Goal: Book appointment/travel/reservation

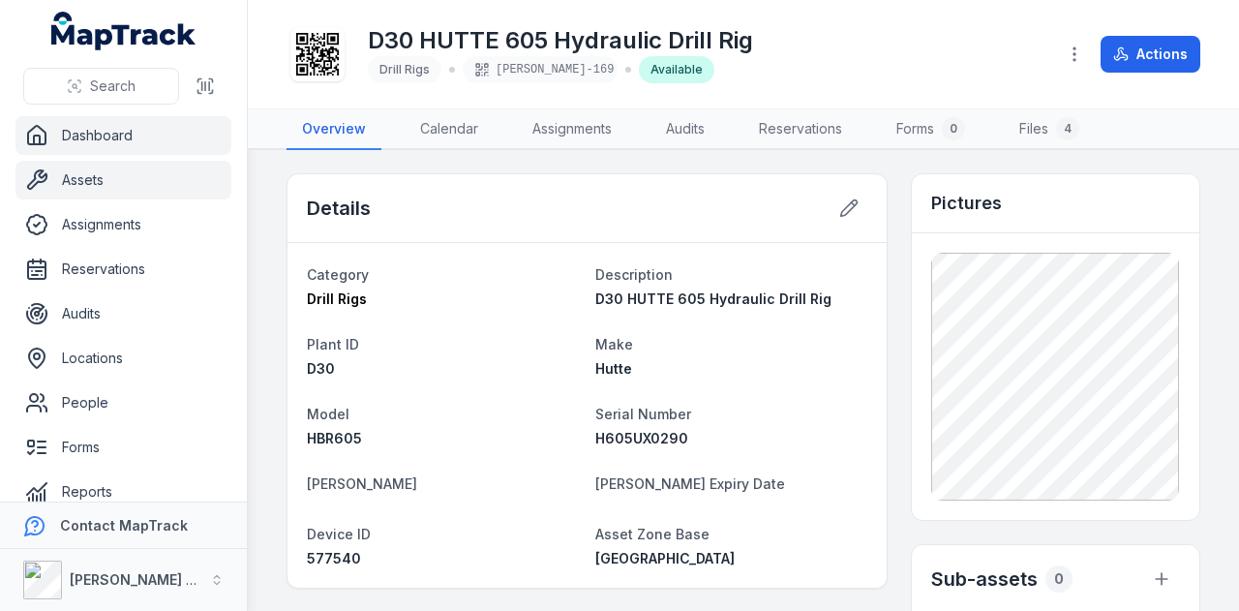
click at [157, 133] on link "Dashboard" at bounding box center [123, 135] width 216 height 39
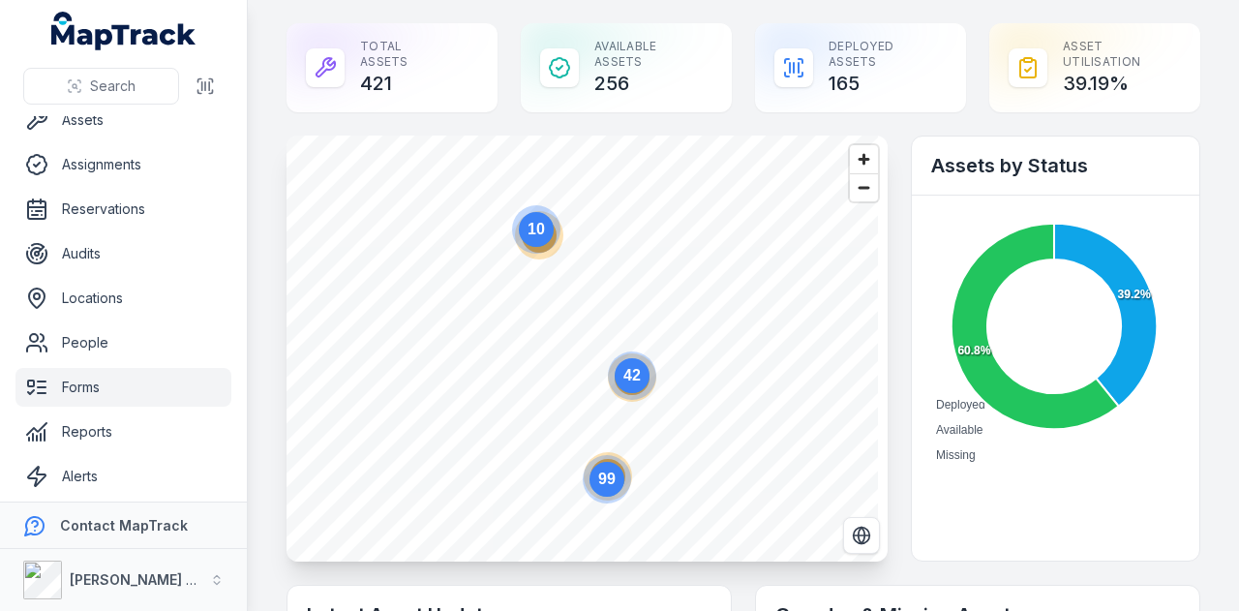
scroll to position [109, 0]
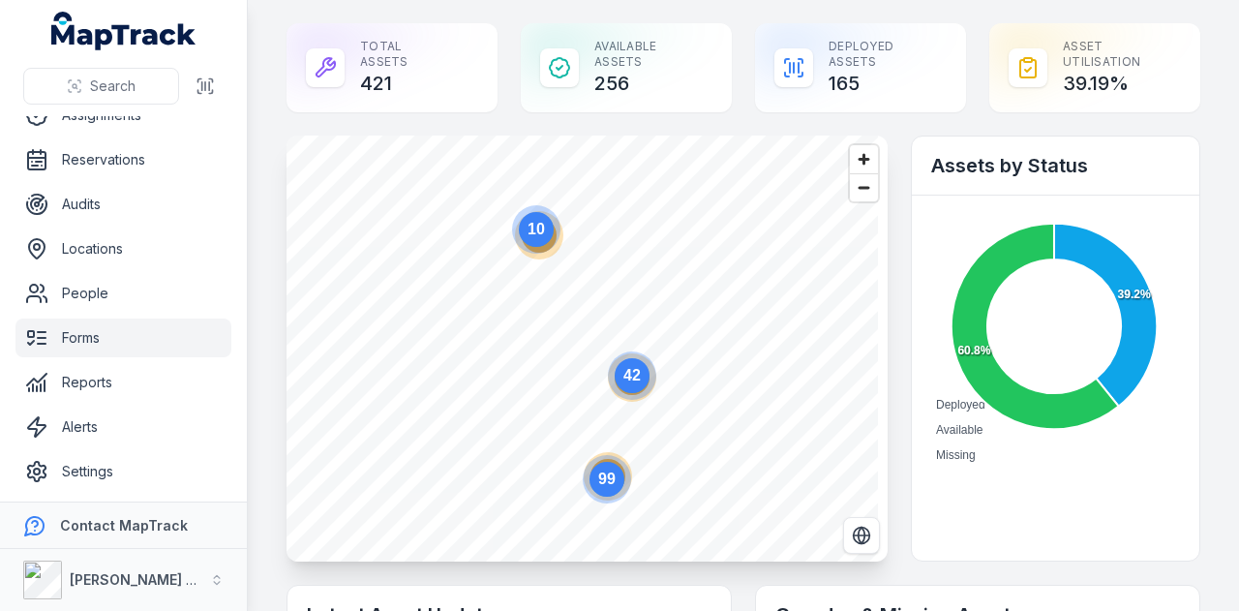
click at [165, 332] on link "Forms" at bounding box center [123, 338] width 216 height 39
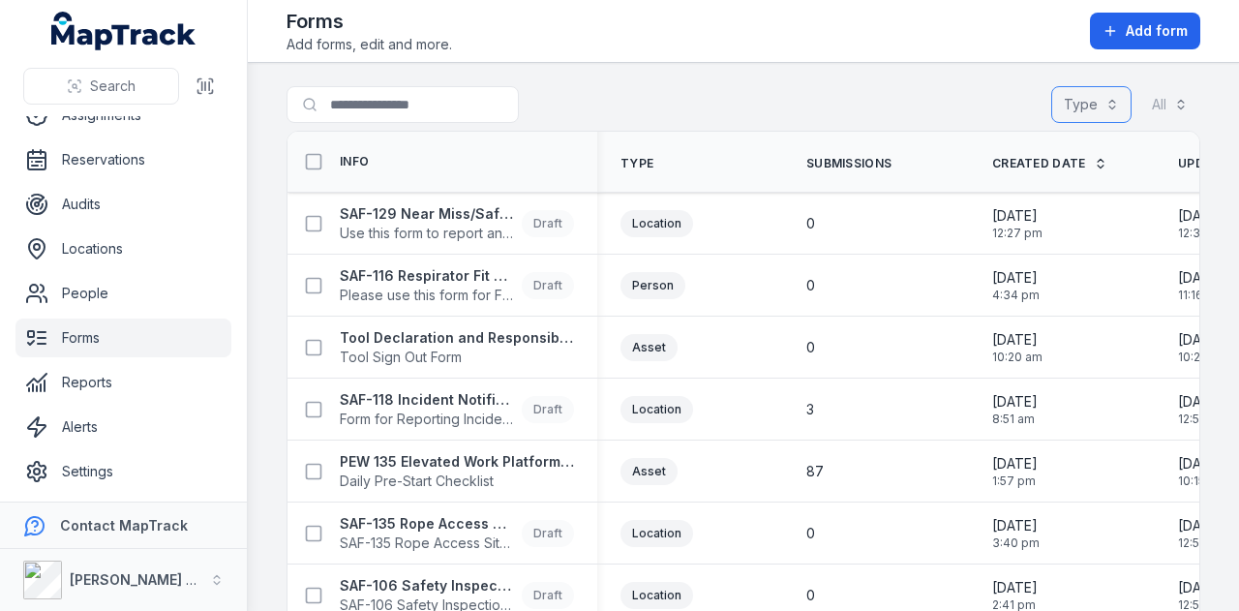
click at [1071, 109] on button "Type" at bounding box center [1092, 104] width 80 height 37
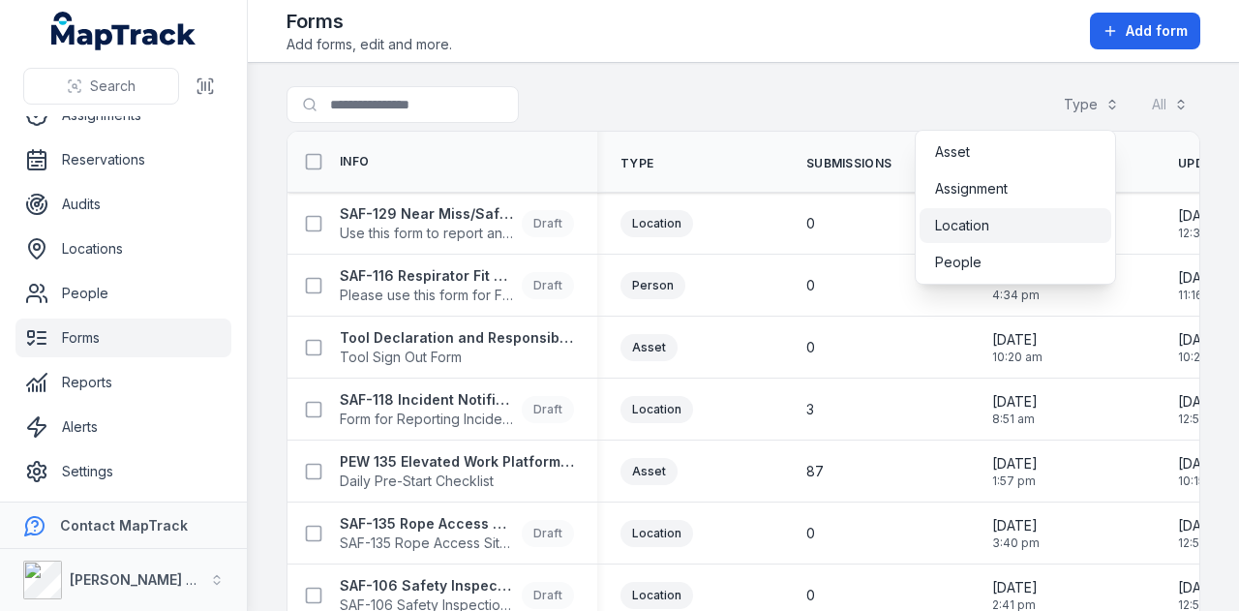
click at [1049, 237] on div "Location" at bounding box center [1016, 225] width 192 height 35
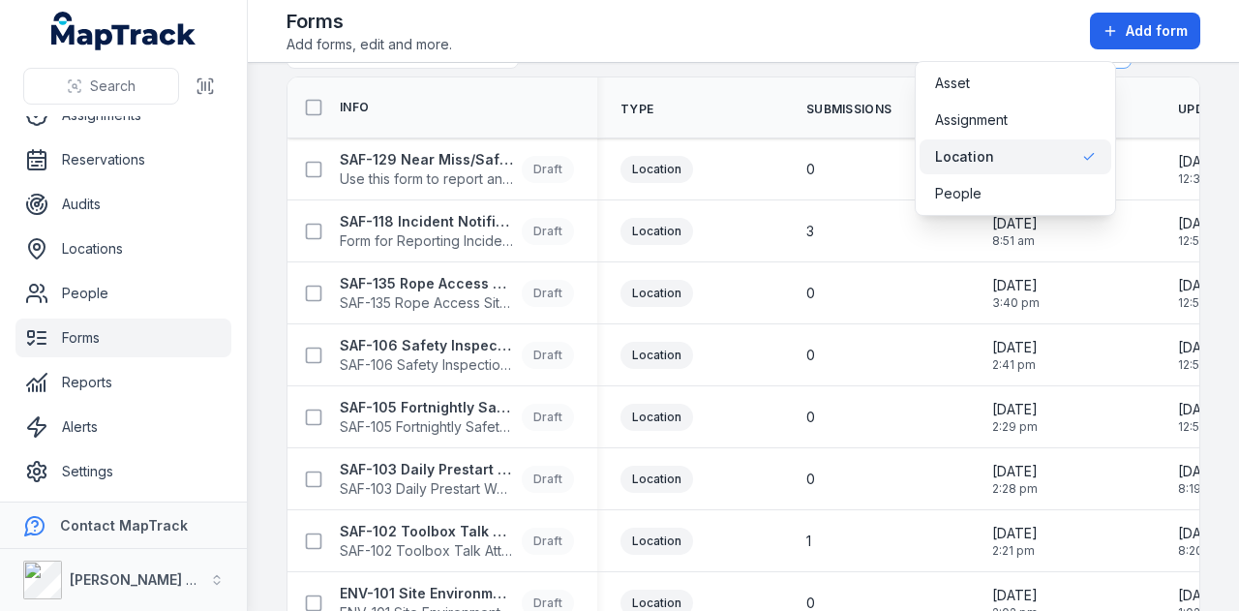
scroll to position [97, 0]
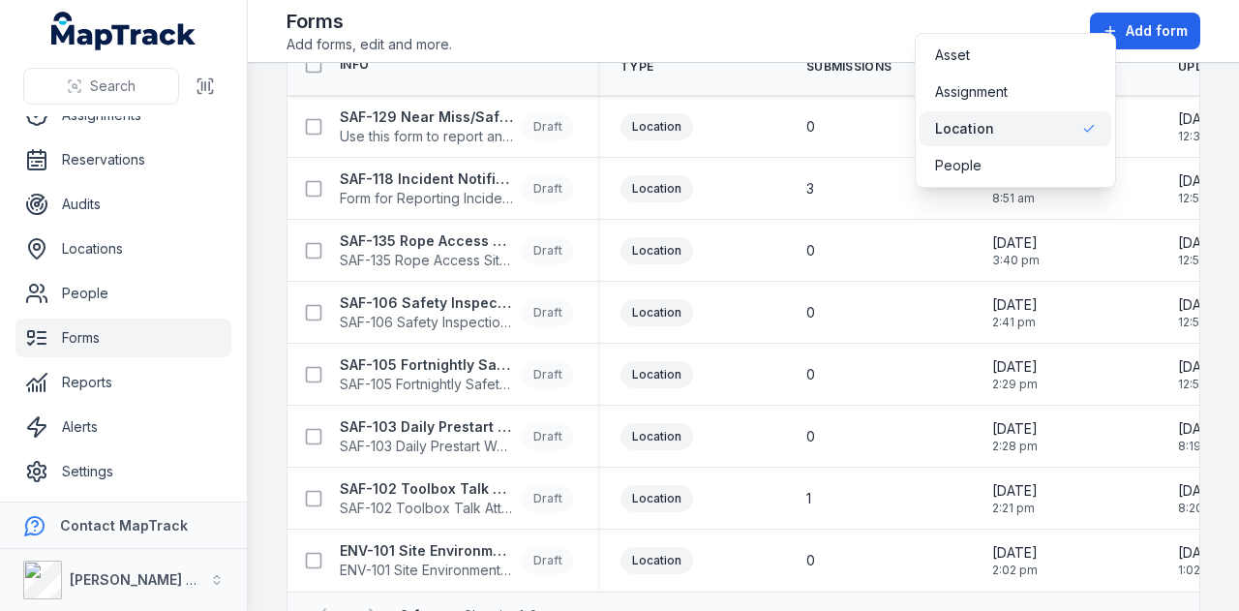
click at [775, 3] on div "Toggle Navigation Forms Add forms, edit and more. Add form Search for forms Typ…" at bounding box center [743, 305] width 991 height 611
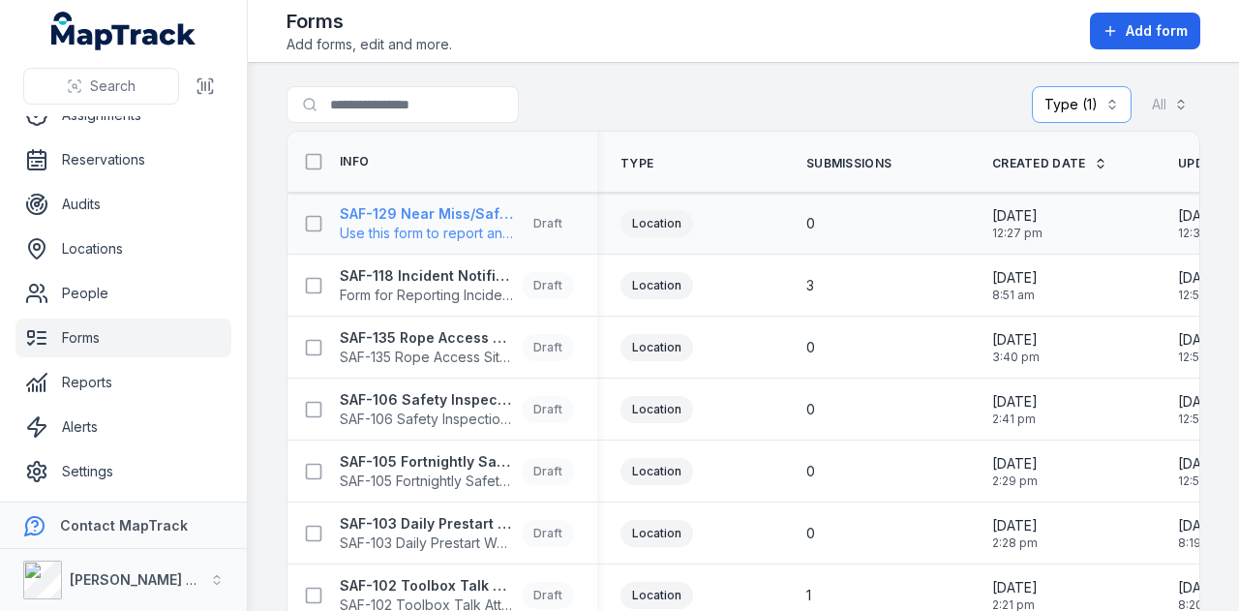
click at [456, 204] on strong "SAF-129 Near Miss/Safety Concern/Environmental Concern Form" at bounding box center [427, 213] width 174 height 19
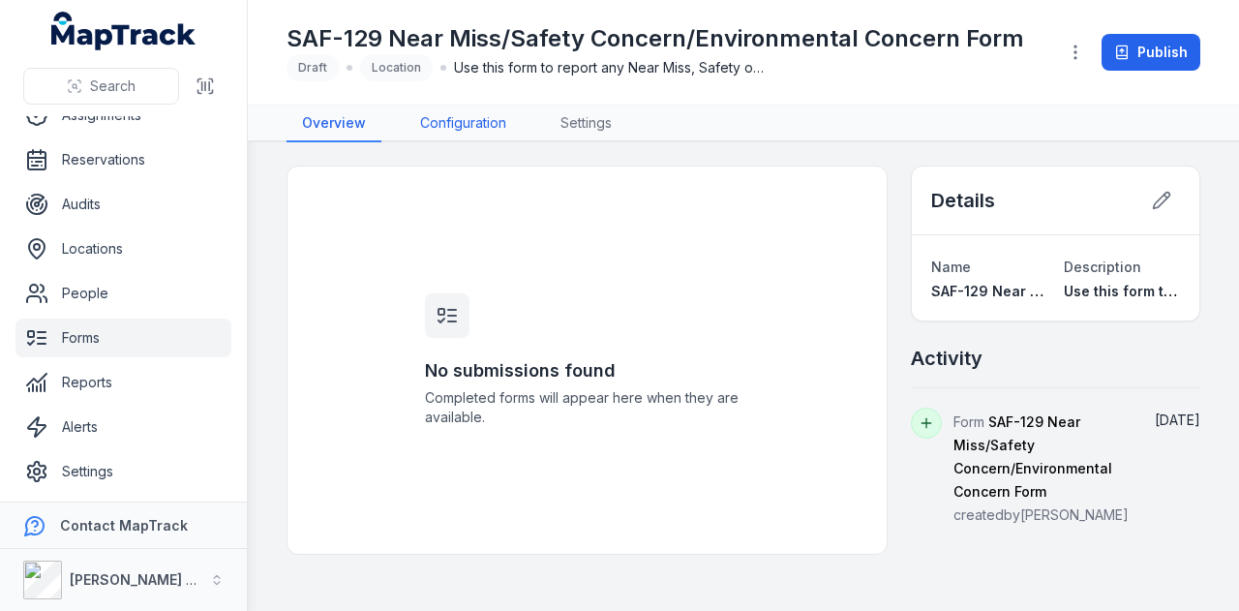
click at [447, 123] on link "Configuration" at bounding box center [463, 124] width 117 height 37
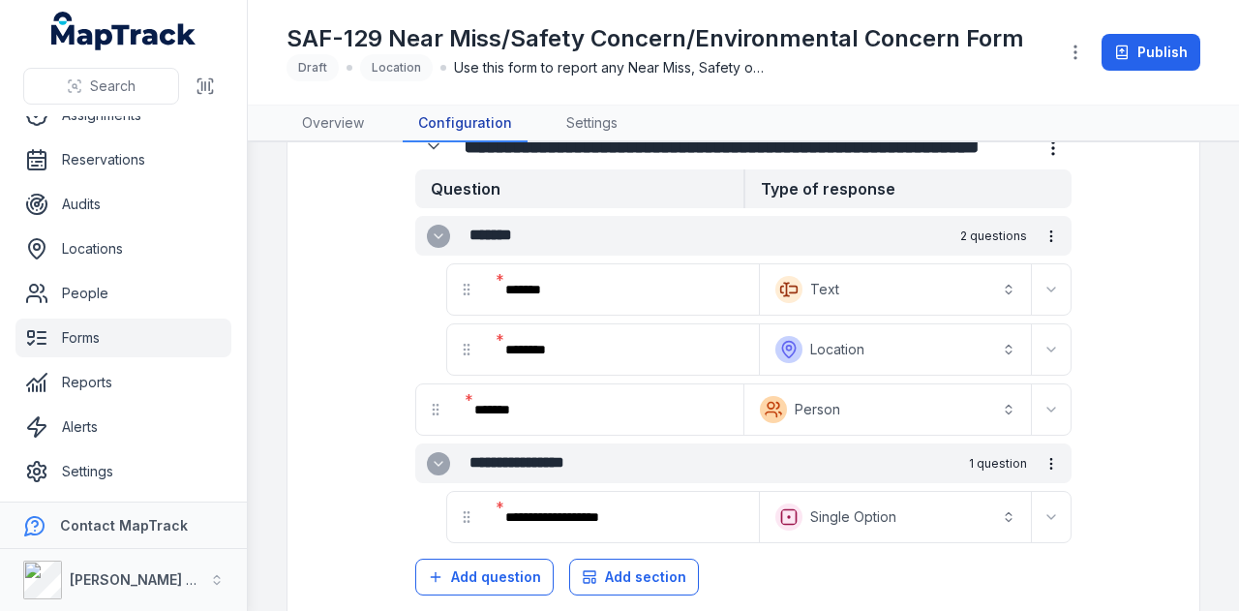
scroll to position [169, 0]
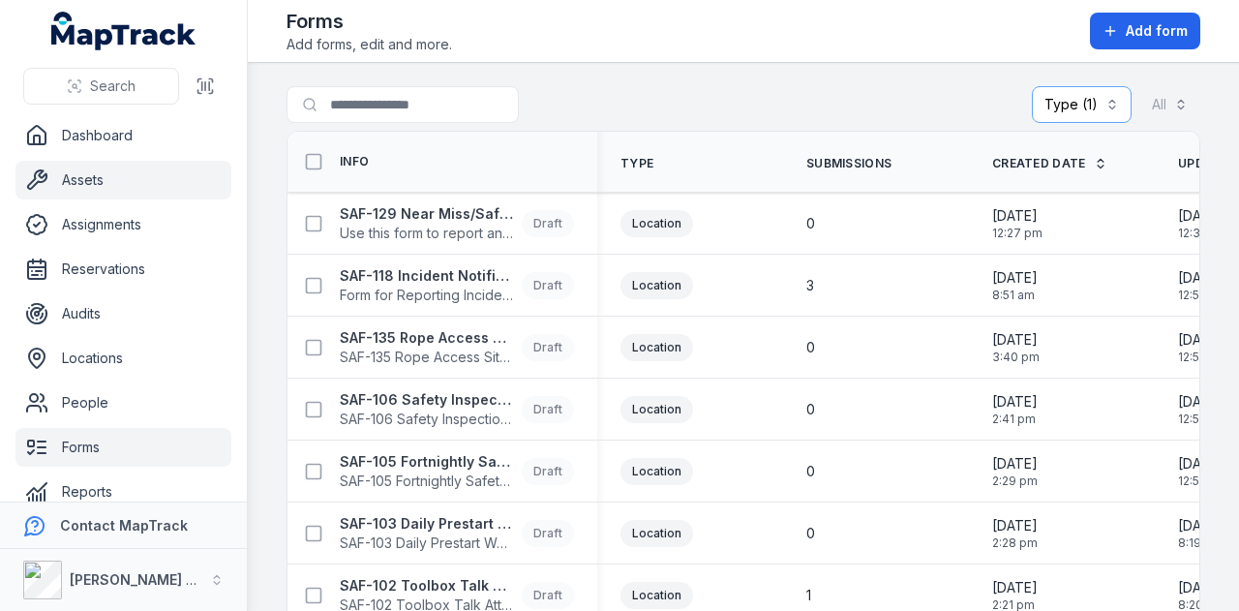
click at [143, 182] on link "Assets" at bounding box center [123, 180] width 216 height 39
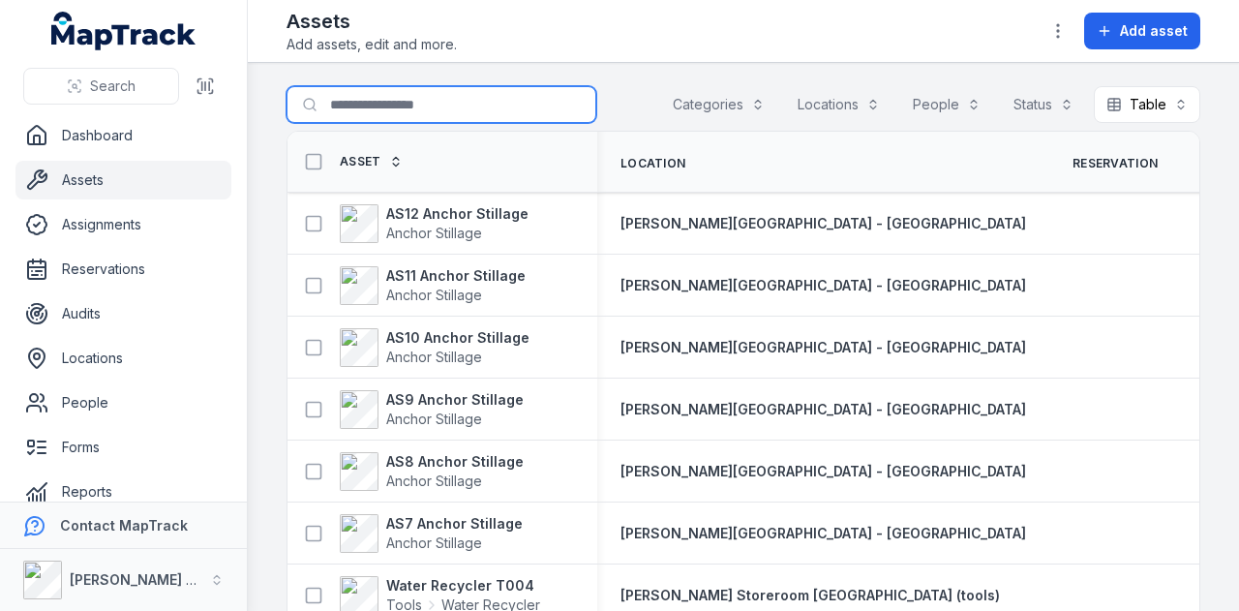
click at [476, 111] on input "Search for assets" at bounding box center [442, 104] width 310 height 37
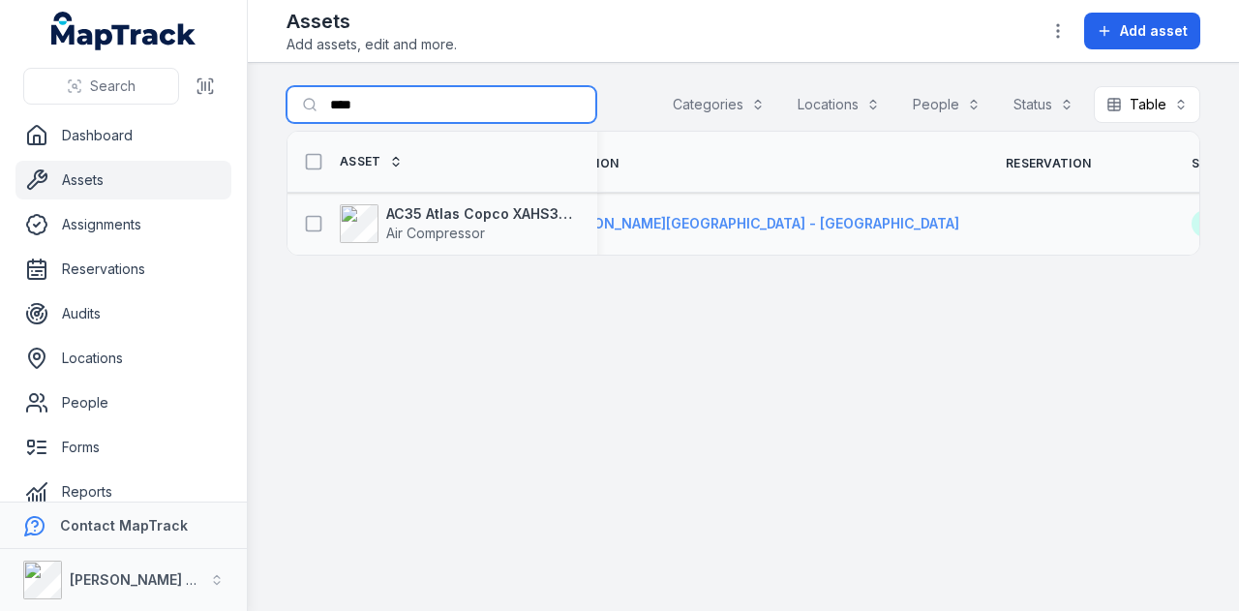
scroll to position [0, 58]
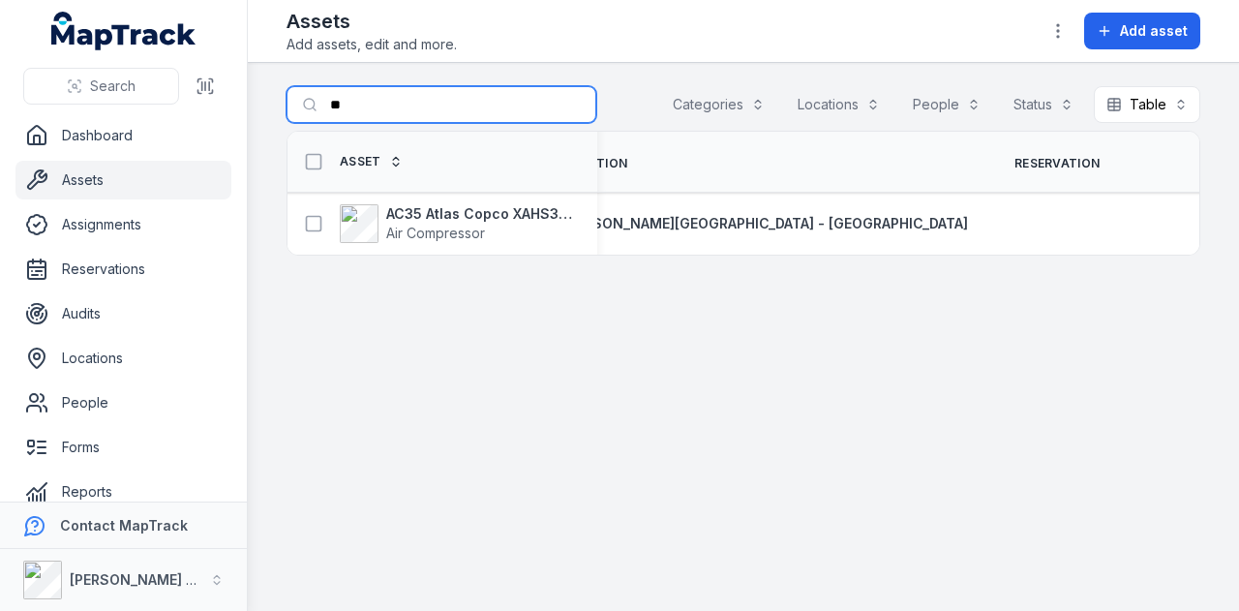
type input "*"
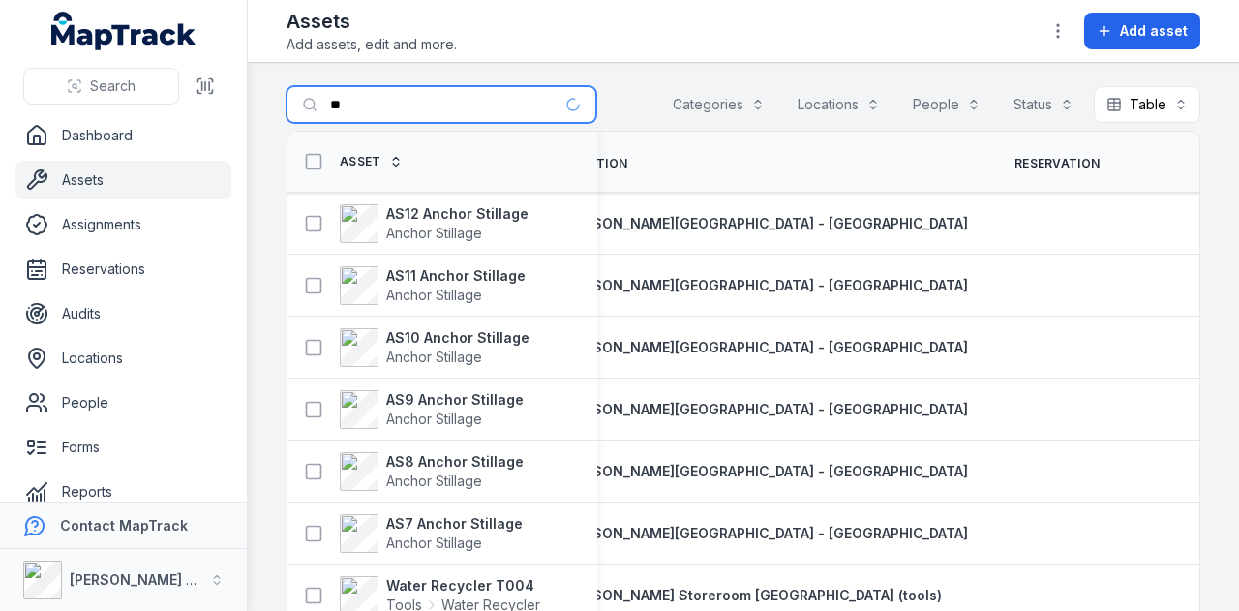
type input "***"
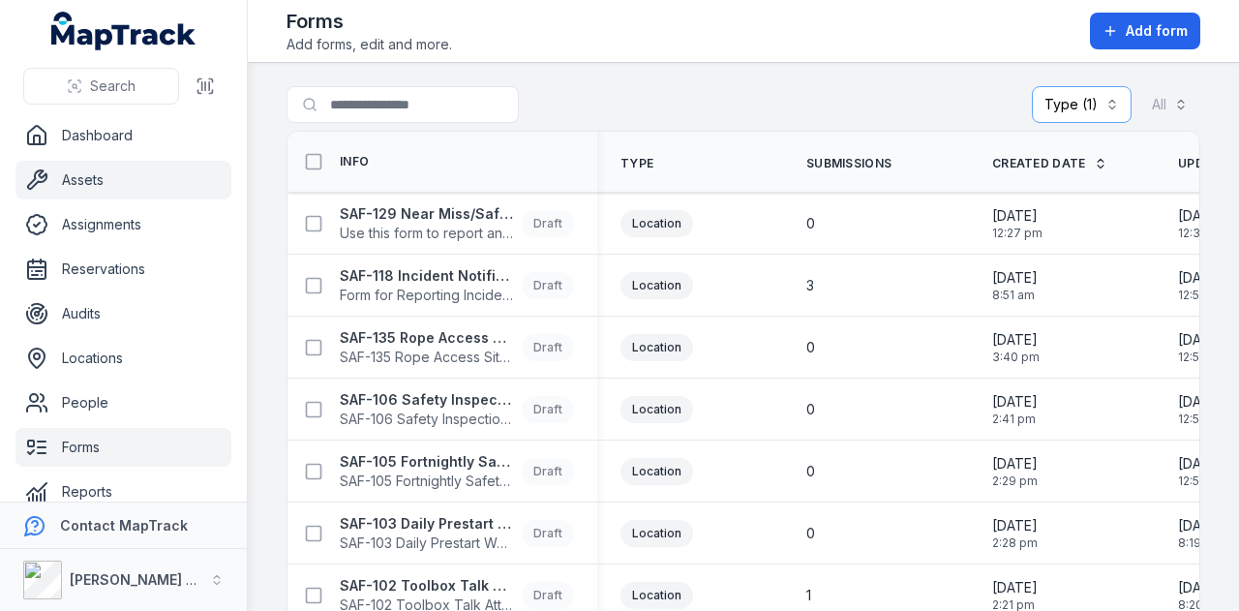
click at [130, 187] on link "Assets" at bounding box center [123, 180] width 216 height 39
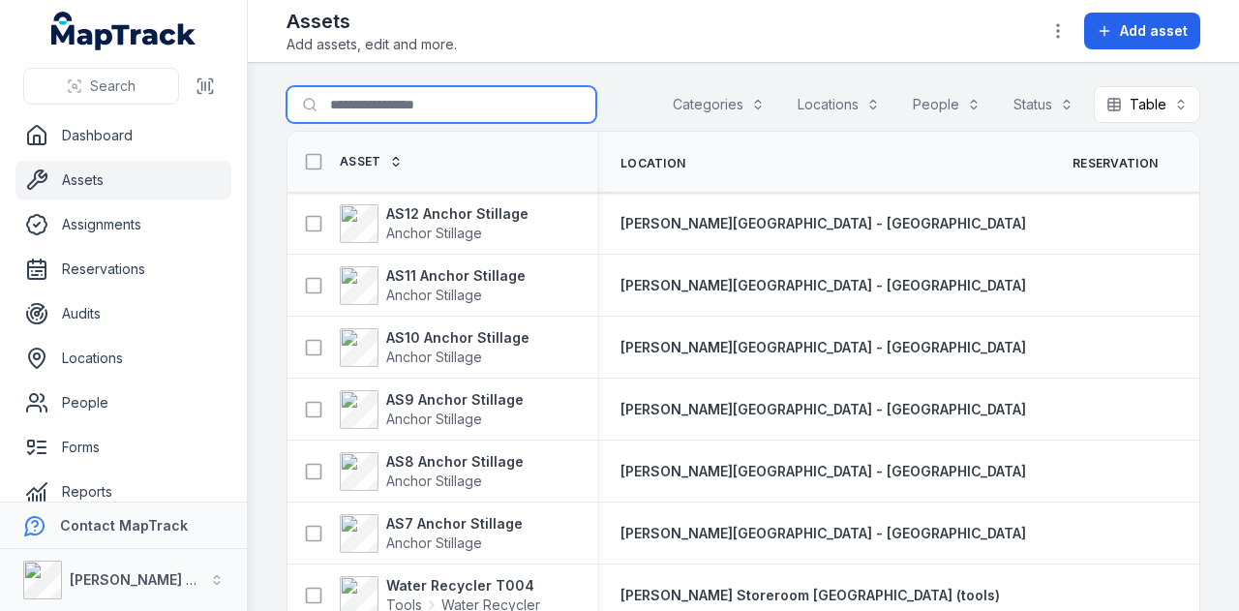
click at [462, 111] on input "Search for assets" at bounding box center [442, 104] width 310 height 37
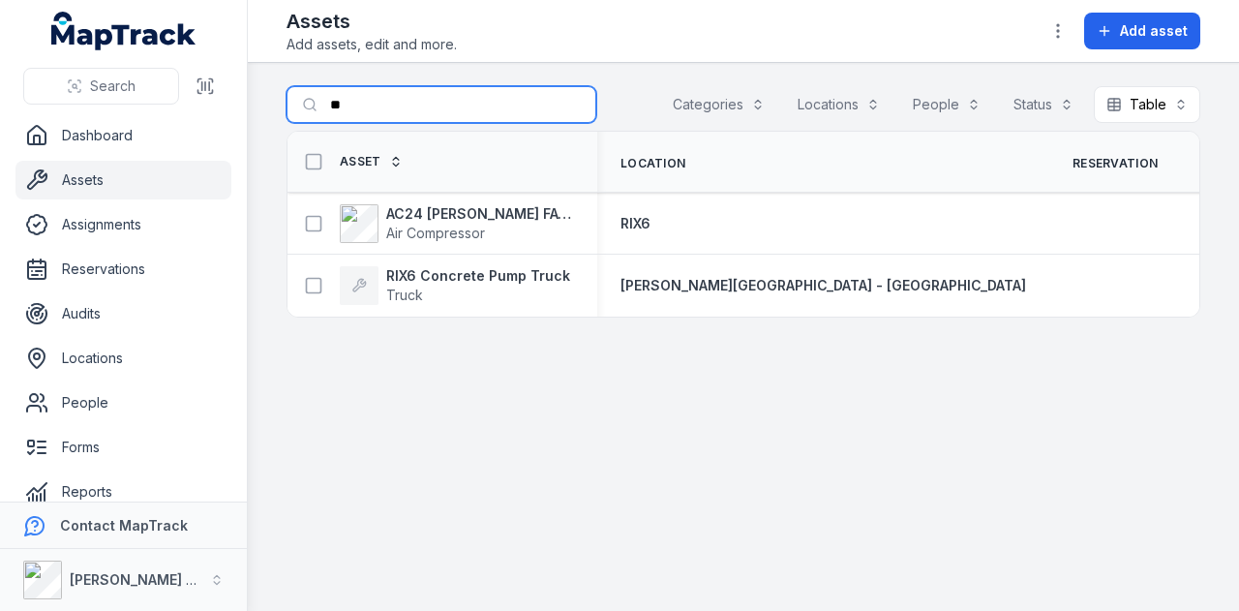
type input "*"
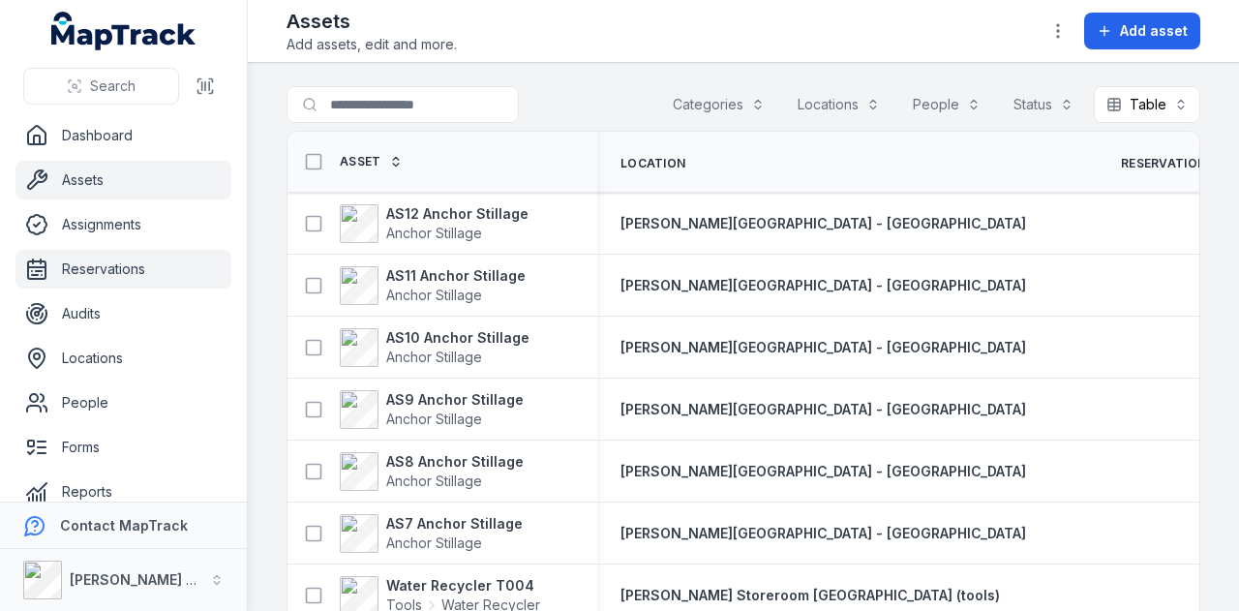
click at [165, 260] on link "Reservations" at bounding box center [123, 269] width 216 height 39
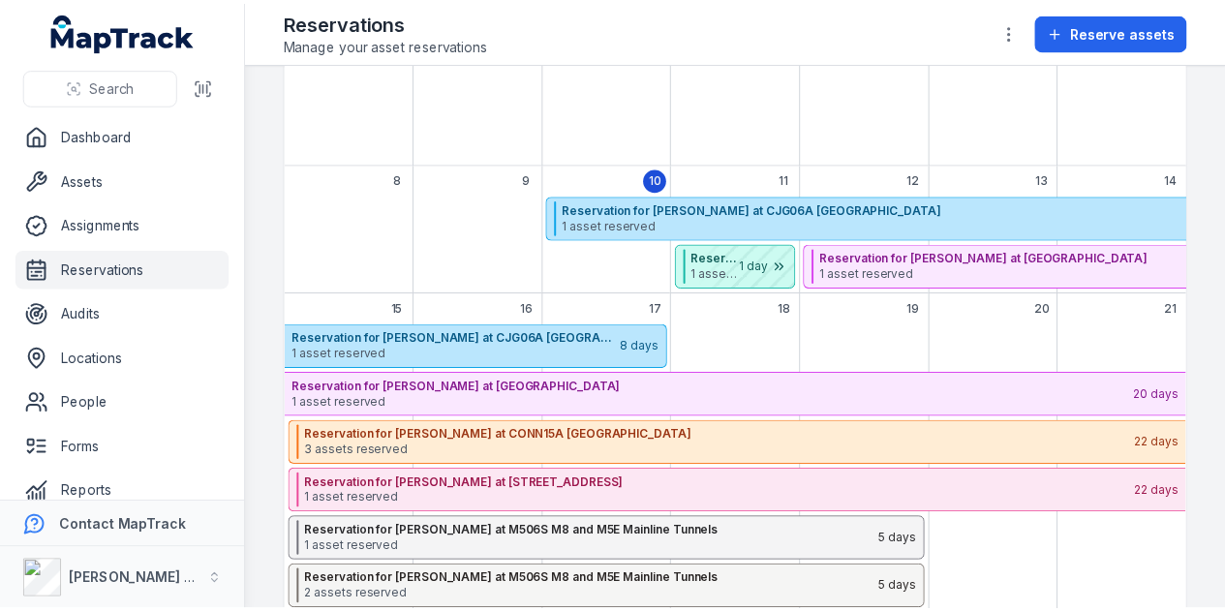
scroll to position [183, 0]
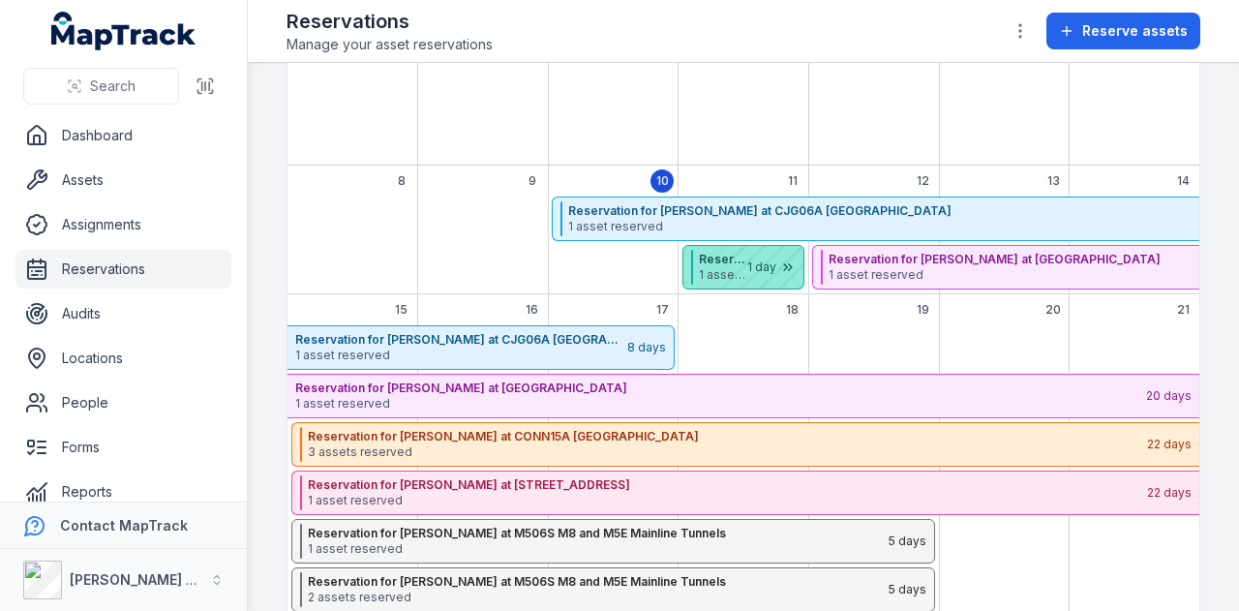
click at [732, 261] on div "September 2025" at bounding box center [755, 267] width 97 height 43
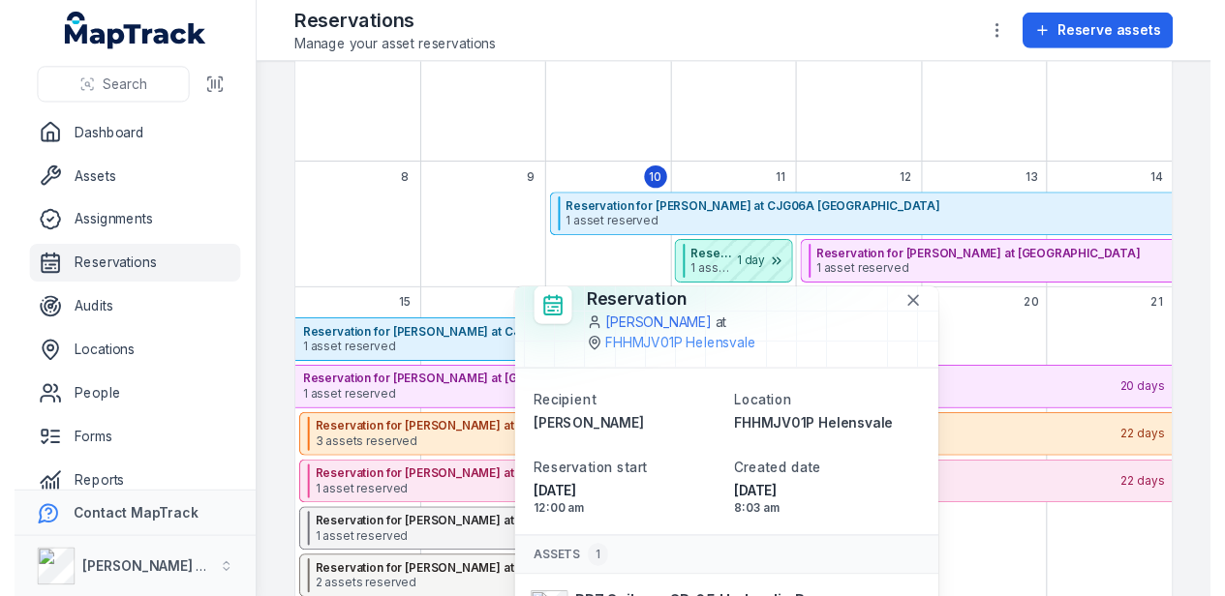
scroll to position [10, 0]
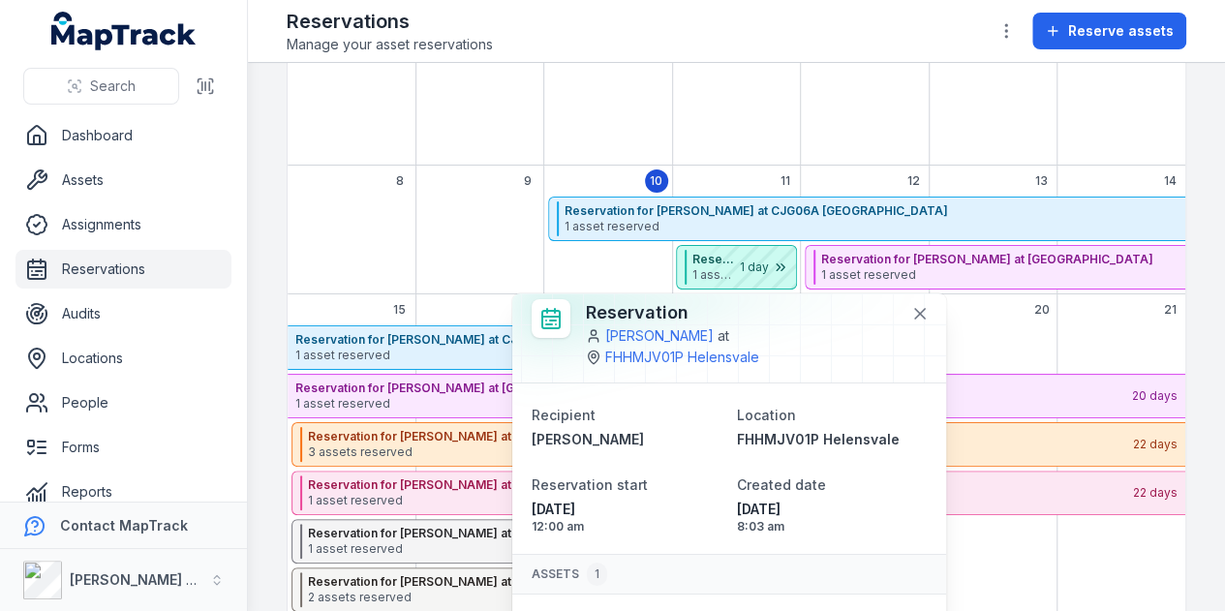
click at [465, 260] on div "September 2025" at bounding box center [479, 246] width 128 height 98
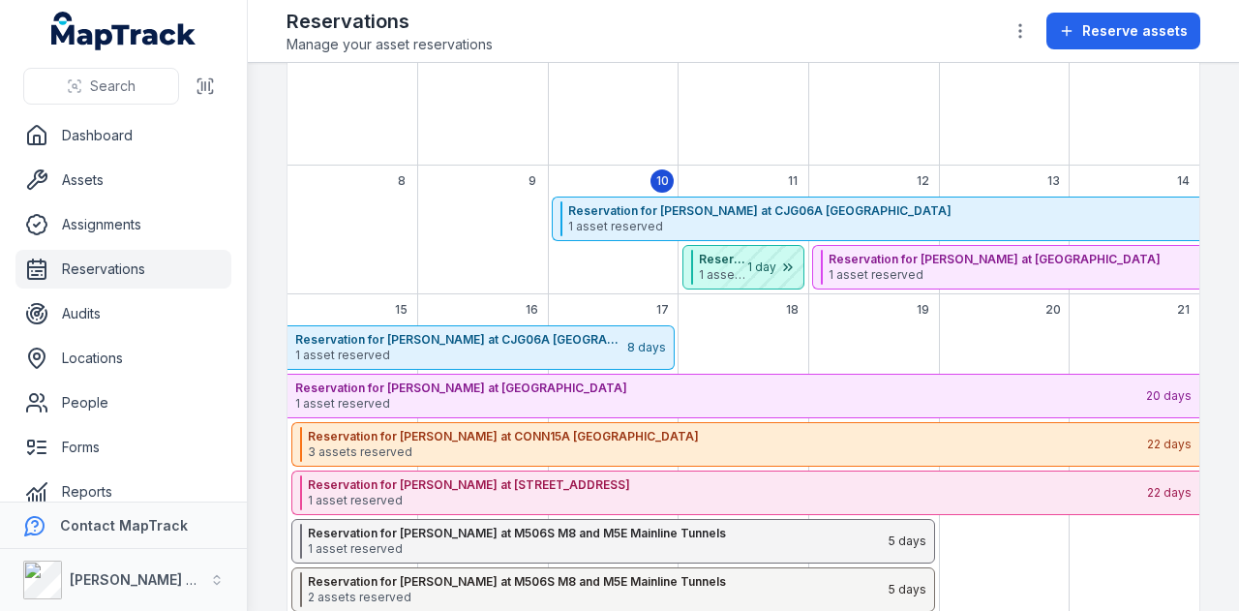
click at [465, 260] on div "September 2025" at bounding box center [483, 246] width 131 height 98
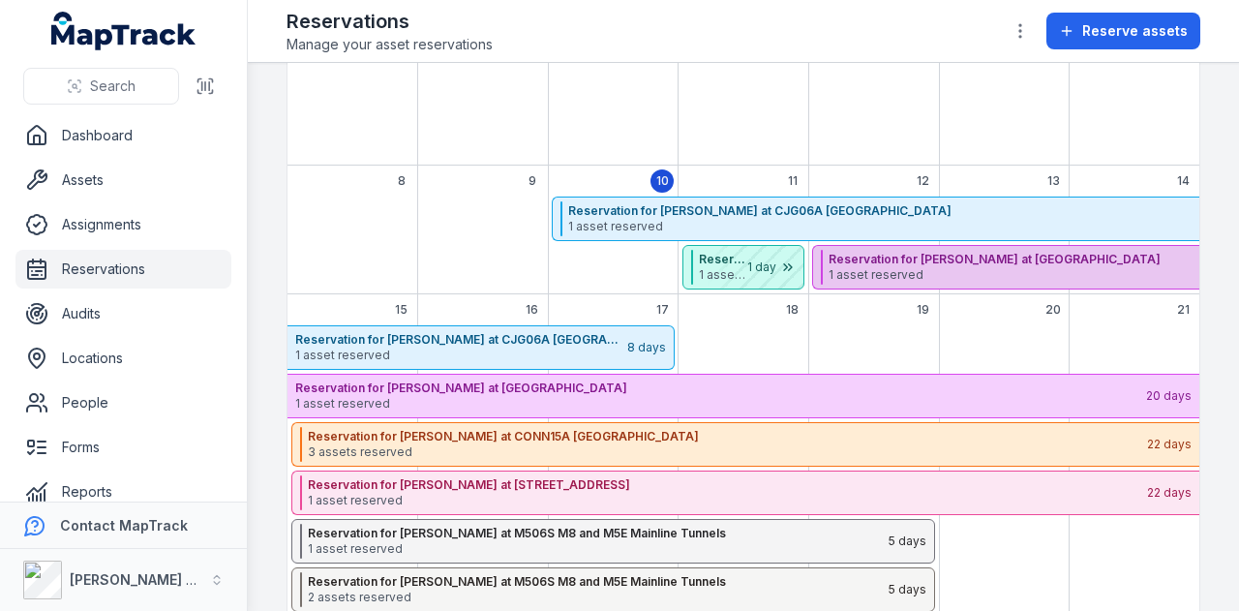
click at [961, 274] on span "1 asset reserved" at bounding box center [1247, 274] width 837 height 15
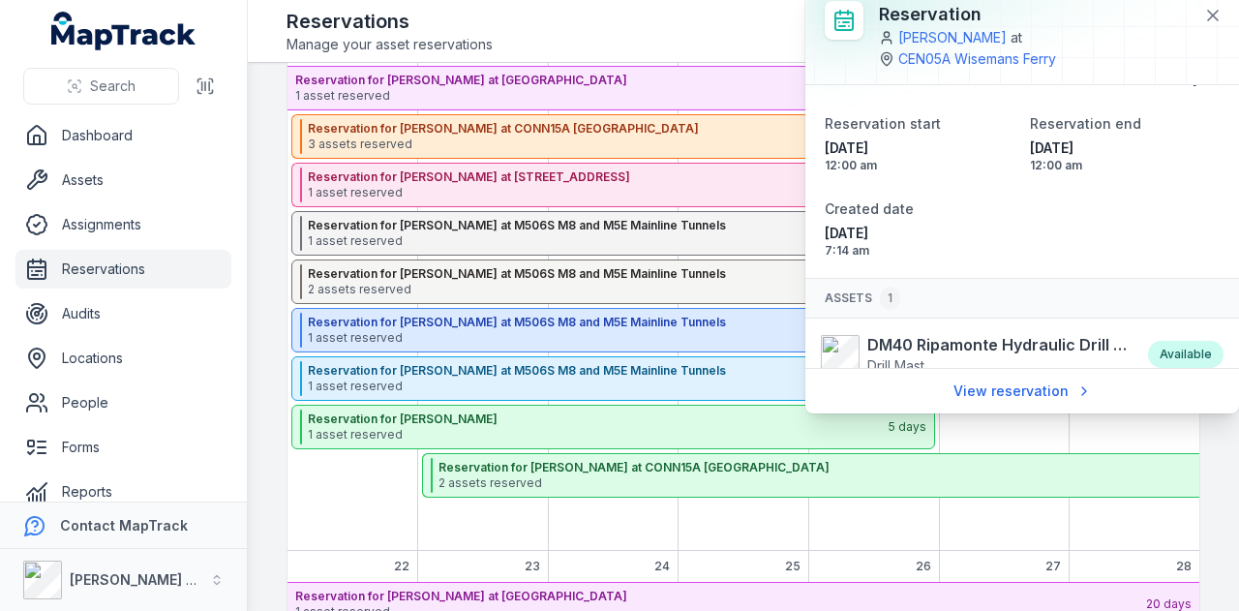
scroll to position [0, 0]
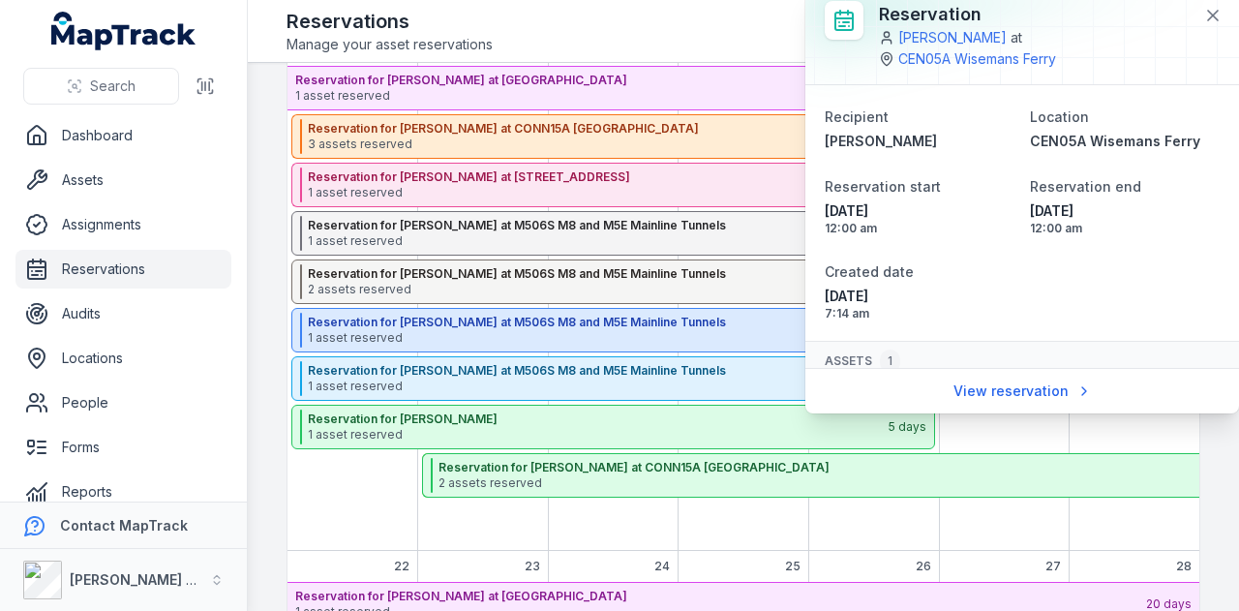
click at [532, 30] on div "Reservations Manage your asset reservations Reserve assets" at bounding box center [744, 31] width 914 height 46
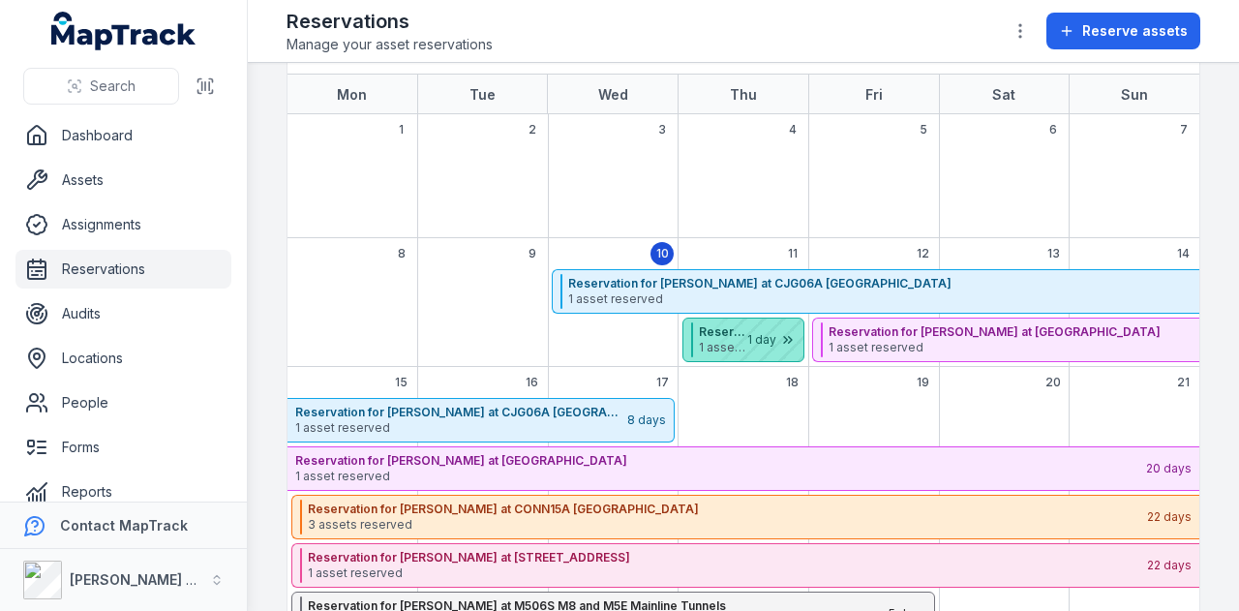
click at [709, 329] on div "September 2025" at bounding box center [755, 340] width 97 height 43
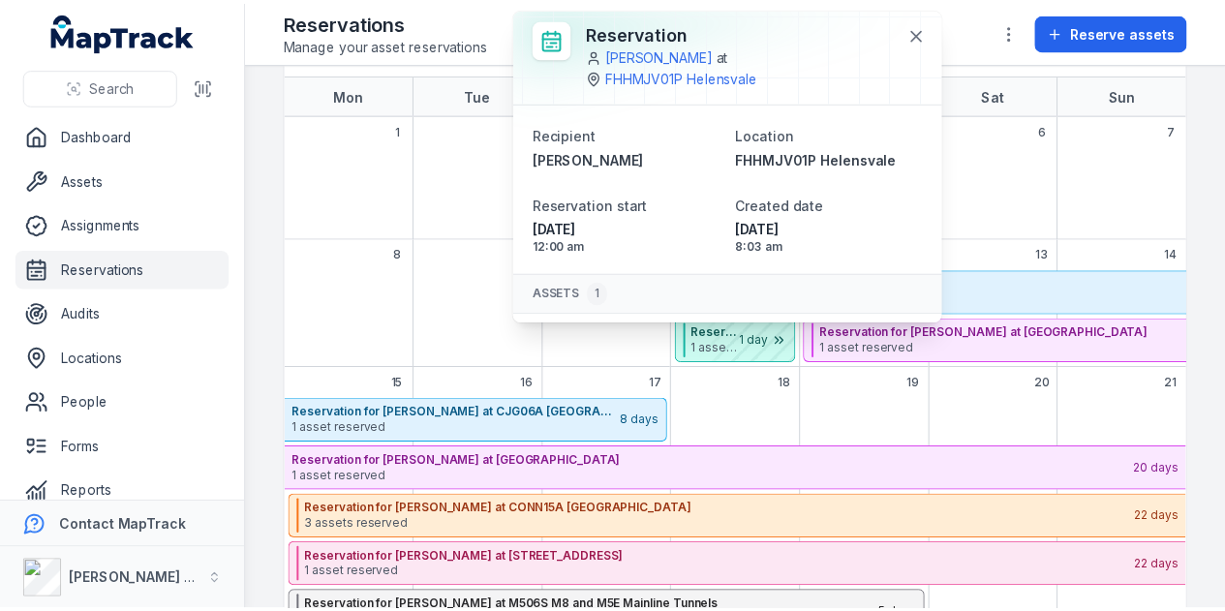
scroll to position [4, 0]
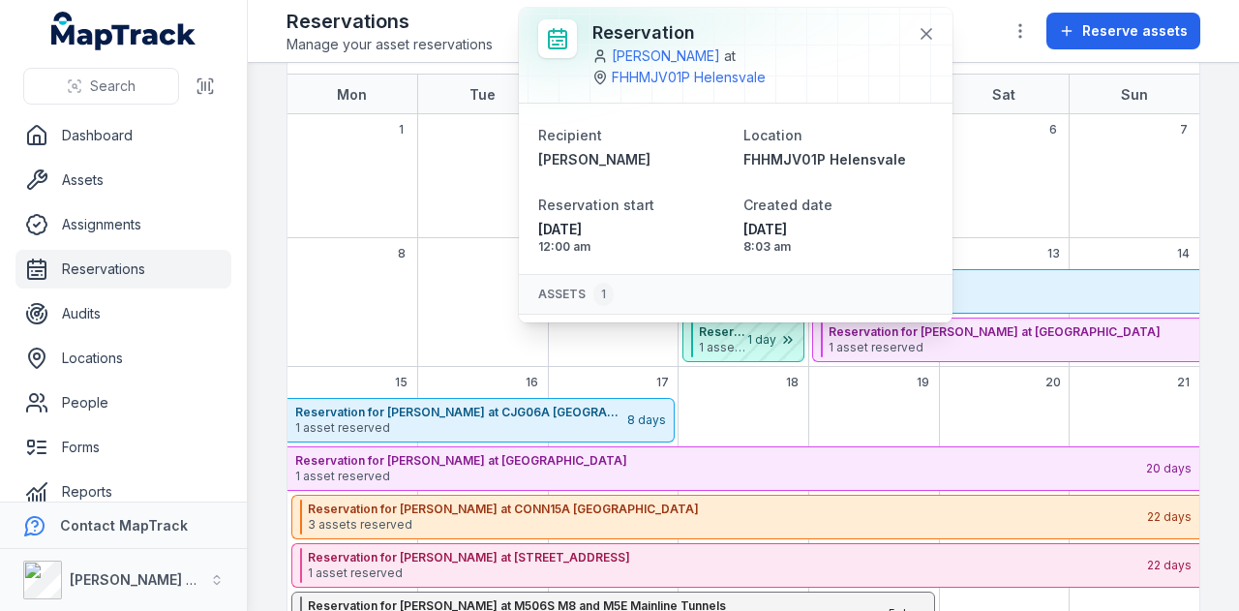
click at [404, 279] on div "September 2025" at bounding box center [353, 318] width 131 height 98
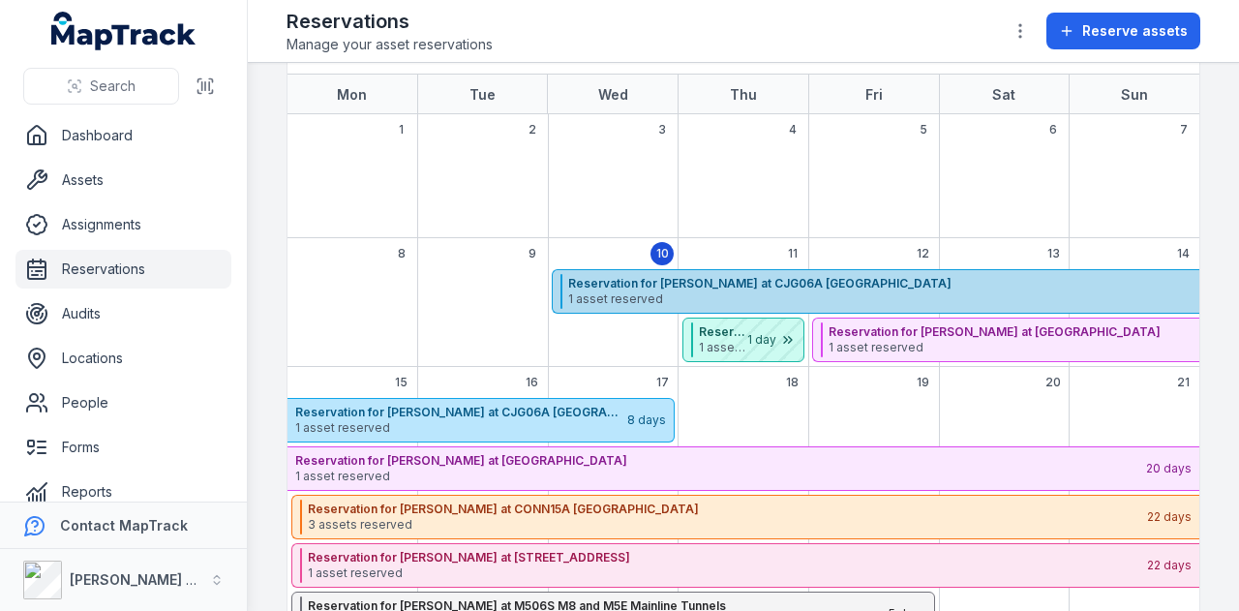
click at [686, 276] on strong "Reservation for [PERSON_NAME] at CJG06A [GEOGRAPHIC_DATA]" at bounding box center [989, 283] width 843 height 15
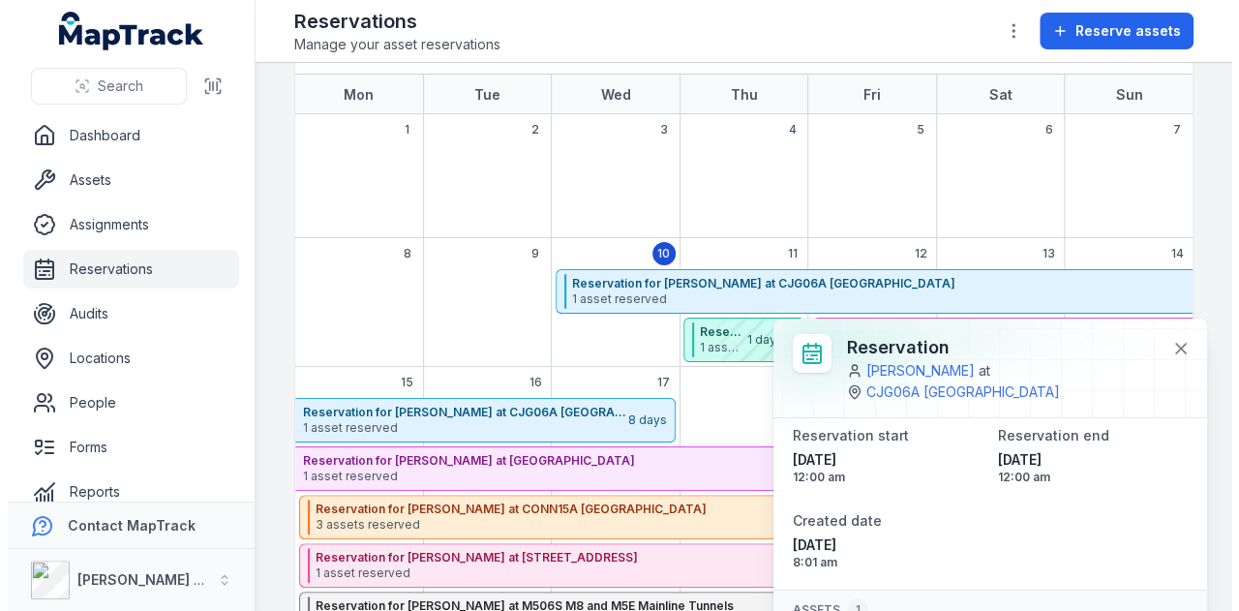
scroll to position [127, 0]
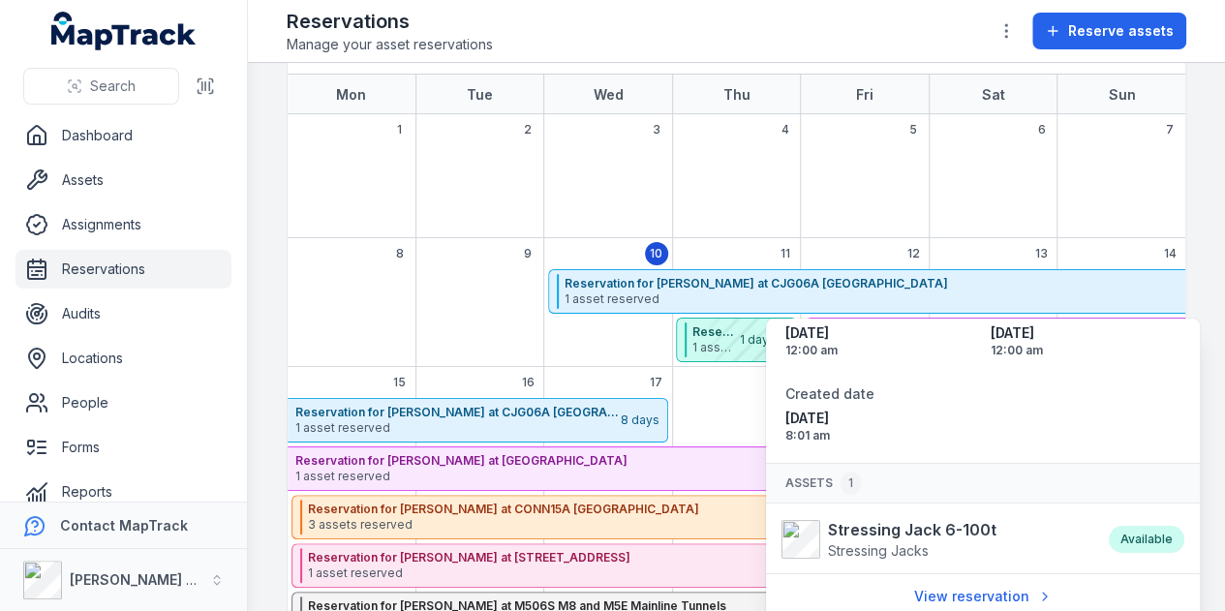
click at [348, 248] on div "8" at bounding box center [352, 302] width 128 height 129
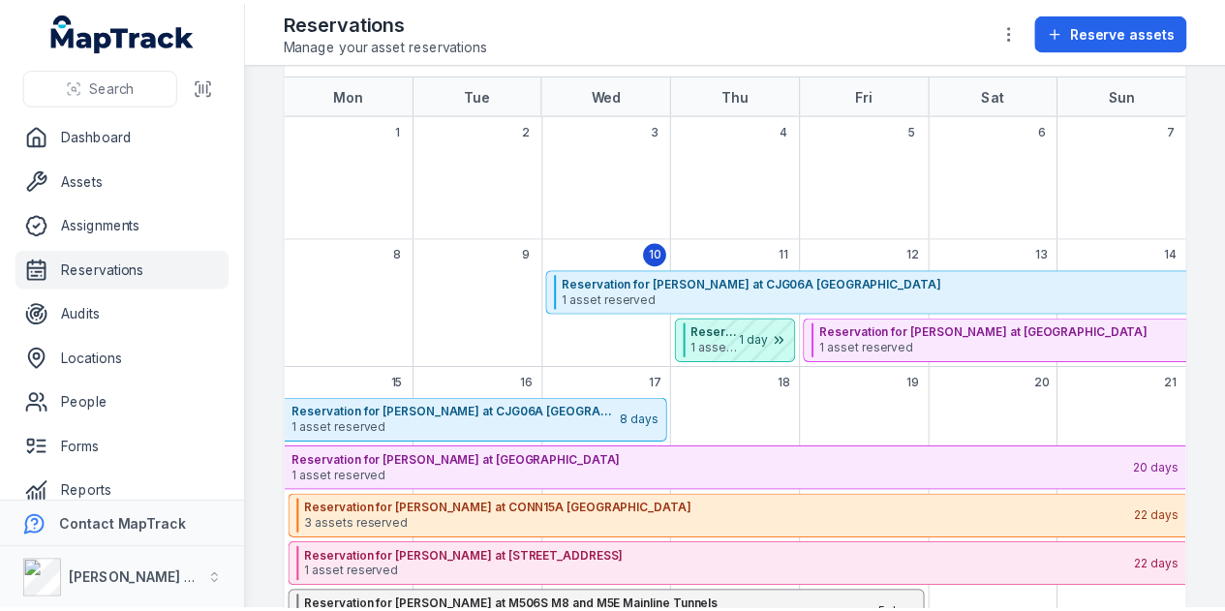
scroll to position [370, 0]
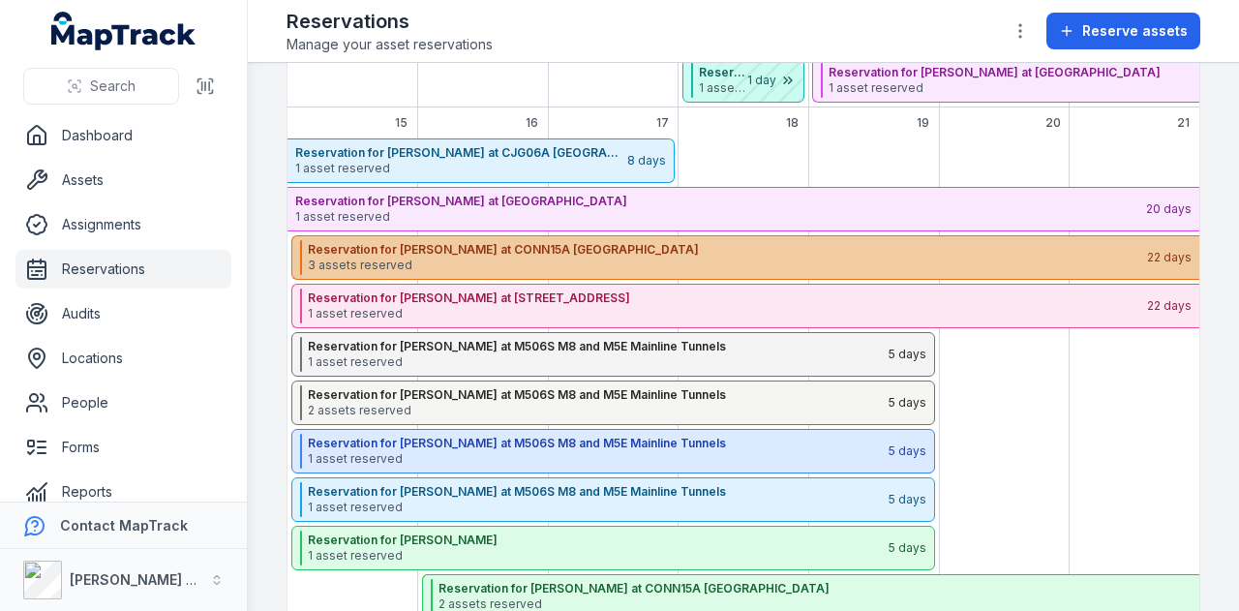
click at [580, 253] on strong "Reservation for [PERSON_NAME] at CONN15A [GEOGRAPHIC_DATA]" at bounding box center [727, 249] width 838 height 15
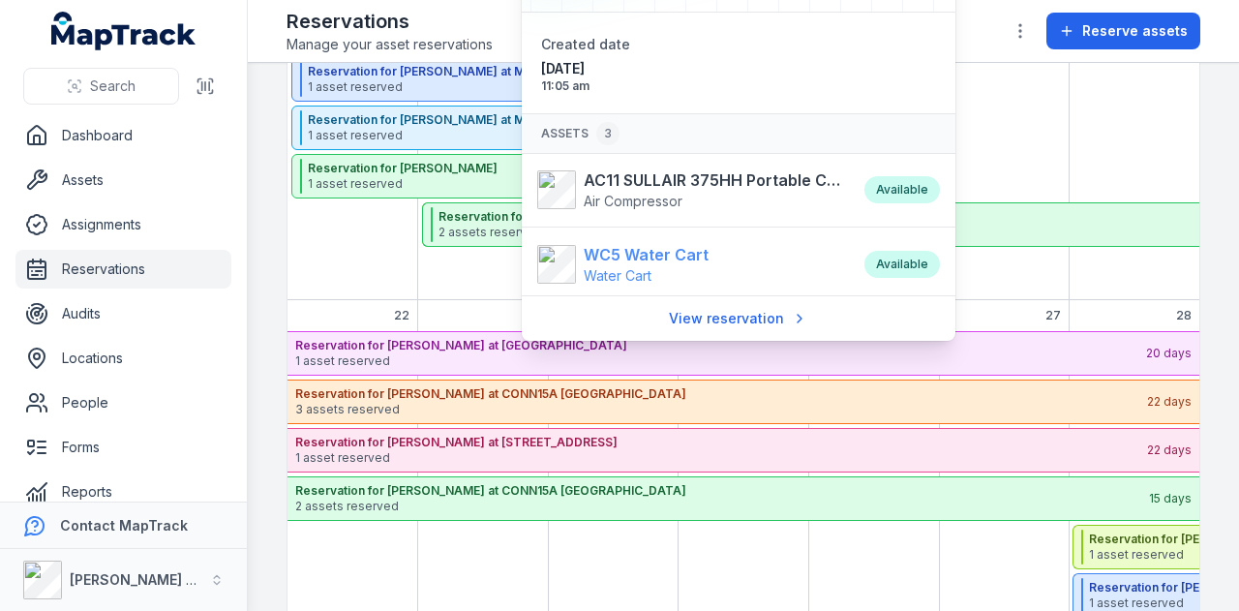
scroll to position [232, 0]
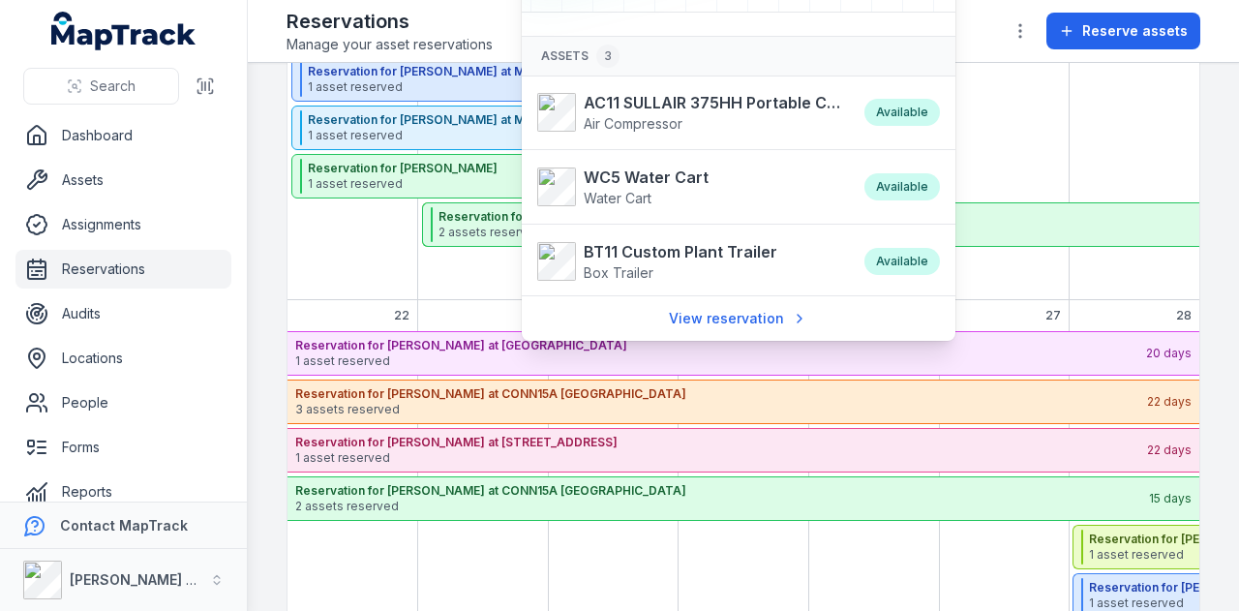
click at [1082, 107] on div "September 2025" at bounding box center [1134, 34] width 131 height 534
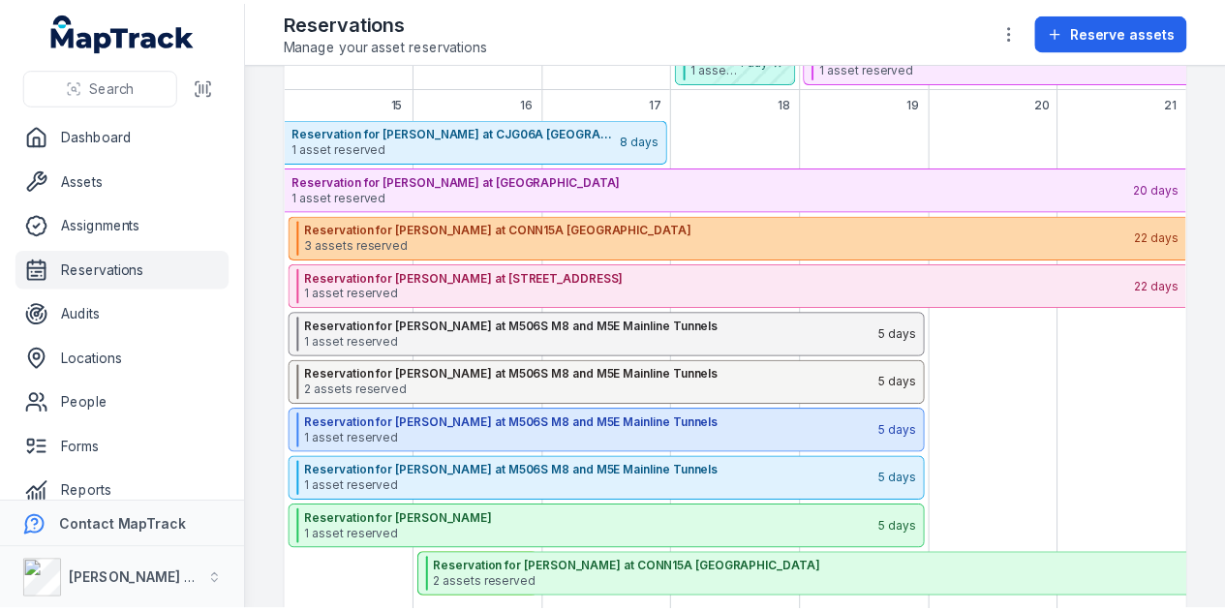
scroll to position [391, 0]
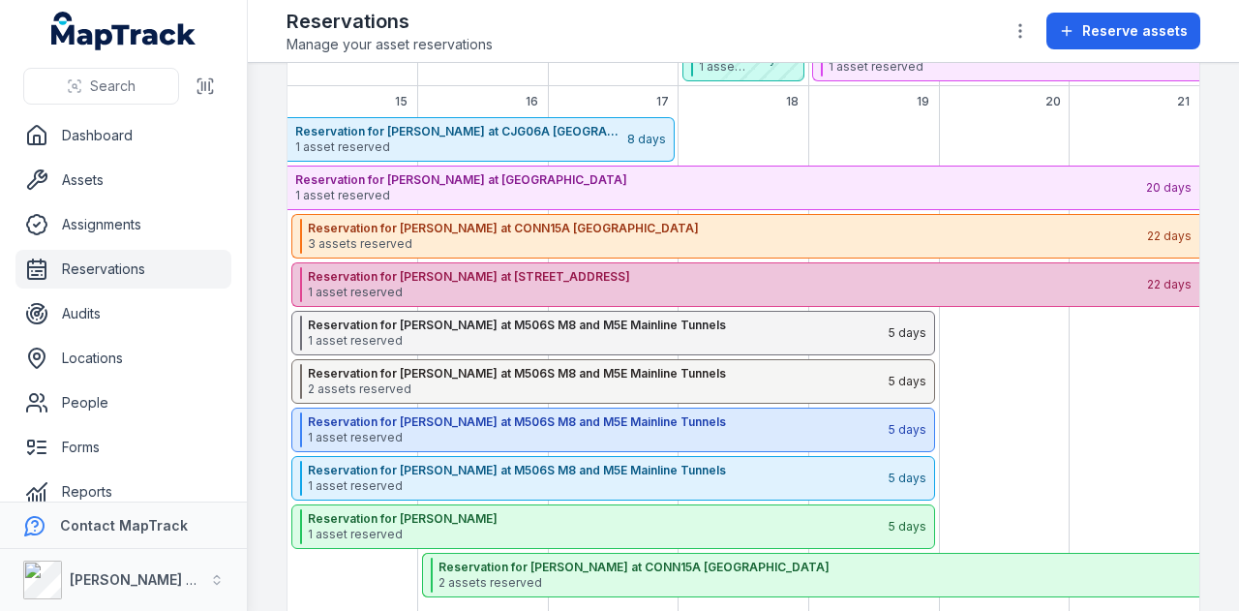
click at [554, 275] on strong "Reservation for [PERSON_NAME] at [STREET_ADDRESS]" at bounding box center [727, 276] width 838 height 15
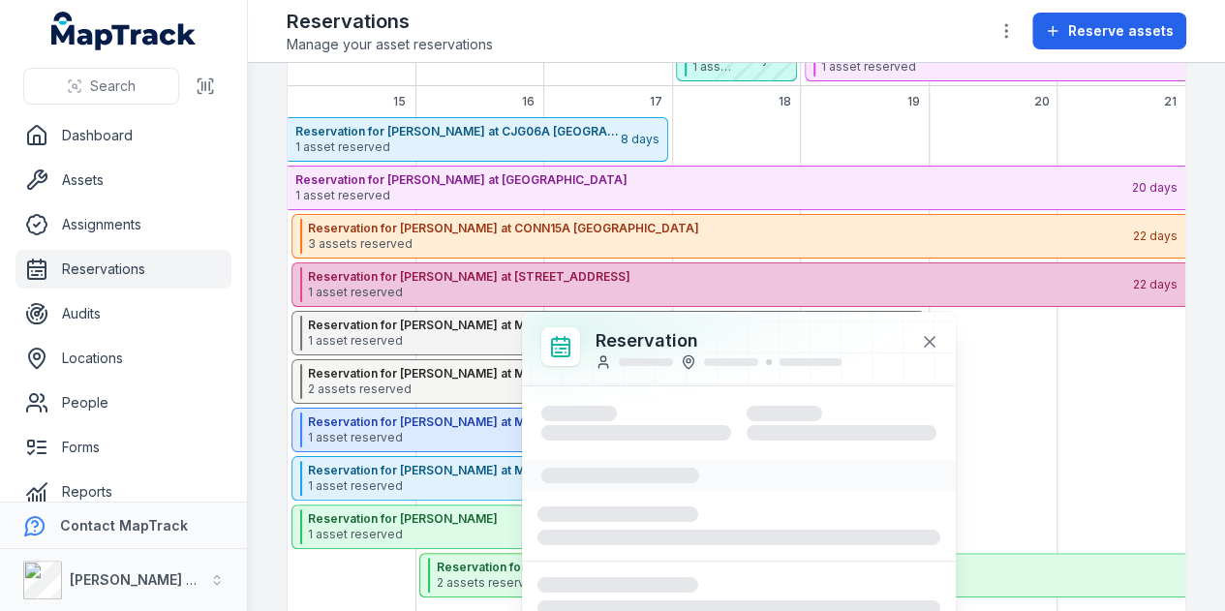
click at [554, 275] on strong "Reservation for [PERSON_NAME] at [STREET_ADDRESS]" at bounding box center [719, 276] width 823 height 15
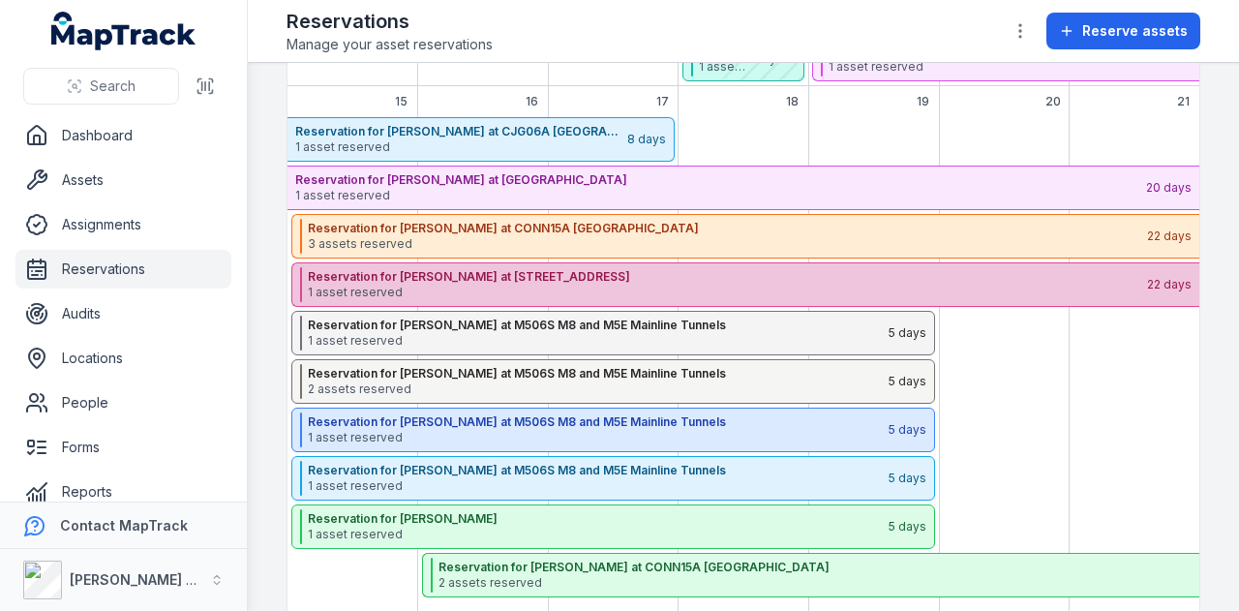
click at [738, 274] on strong "Reservation for [PERSON_NAME] at [STREET_ADDRESS]" at bounding box center [727, 276] width 838 height 15
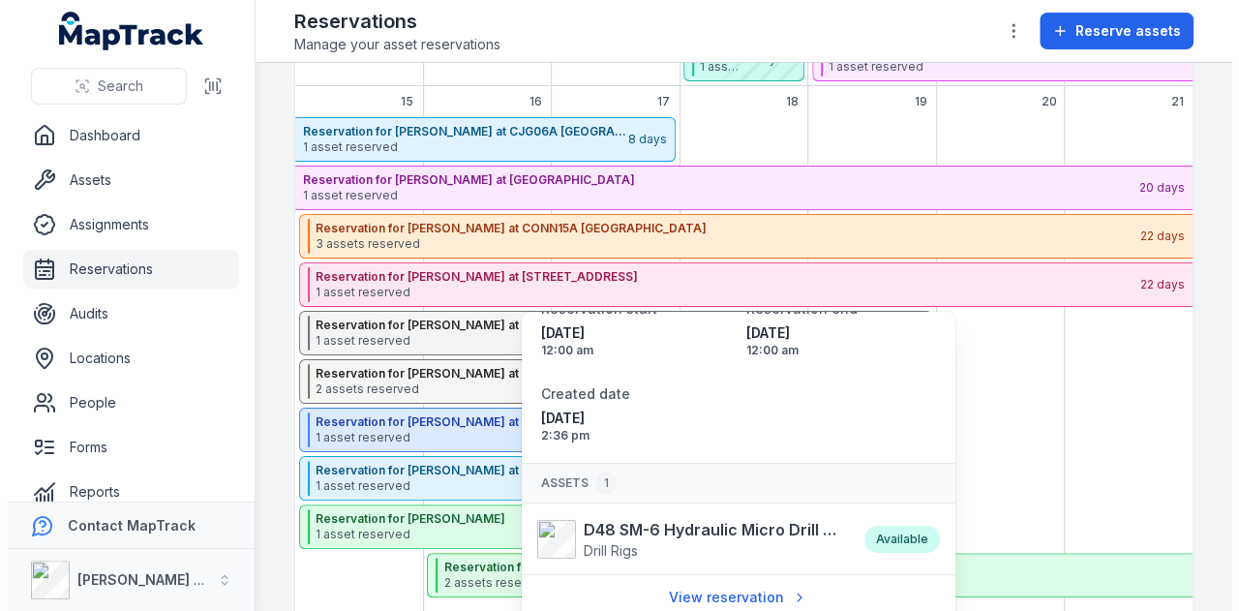
scroll to position [0, 0]
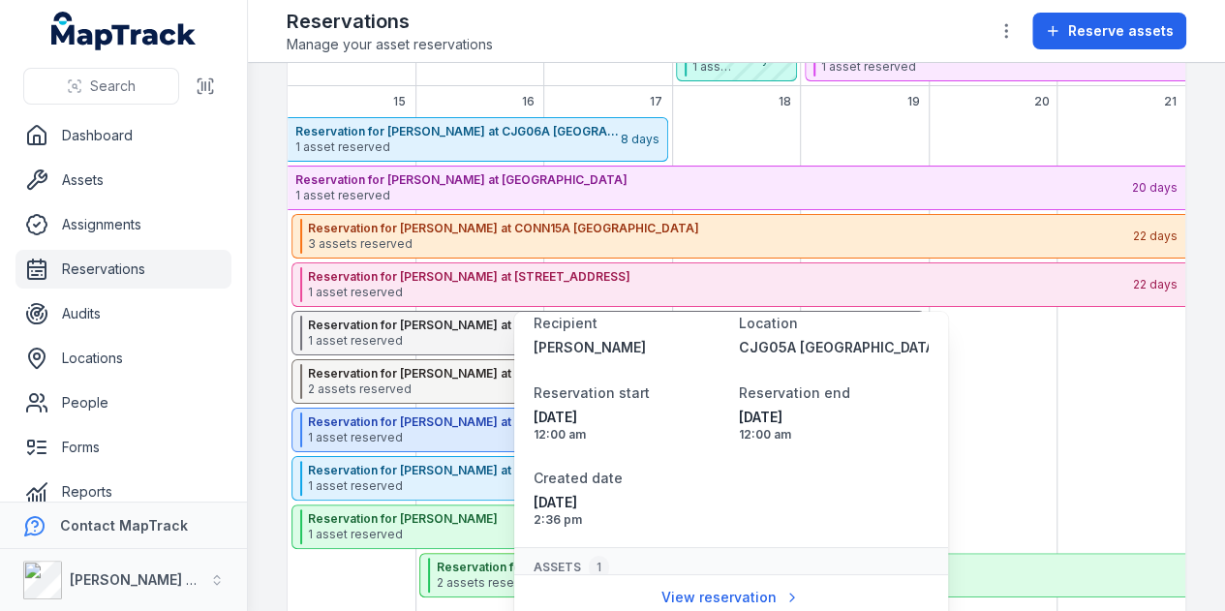
click at [1139, 371] on div "September 2025" at bounding box center [1121, 384] width 128 height 534
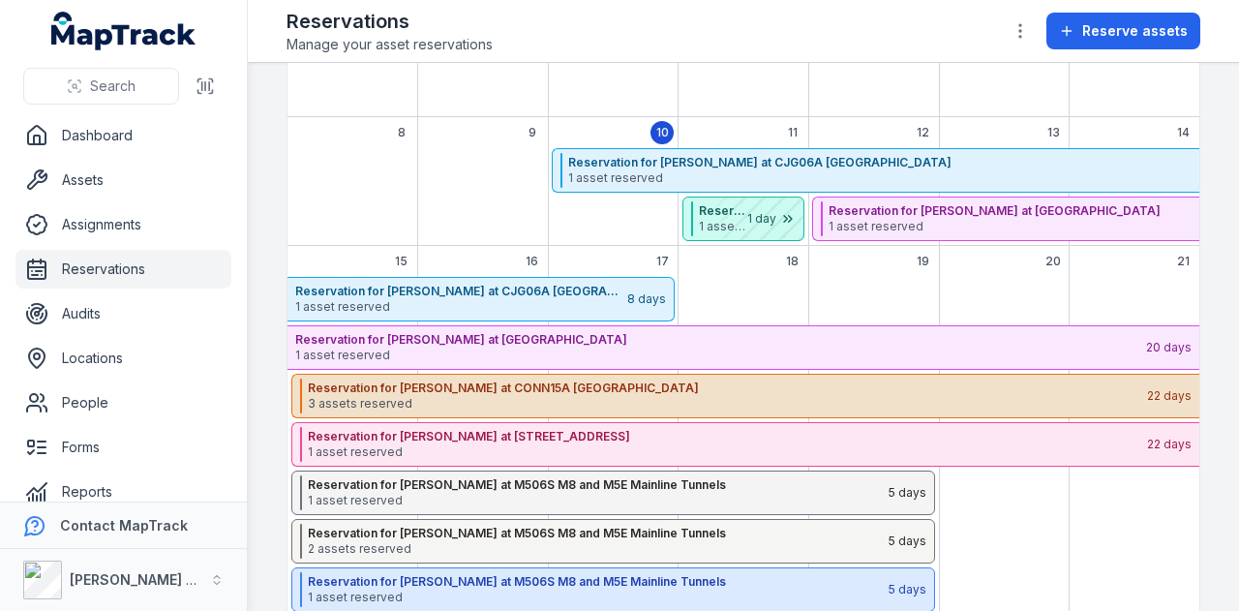
scroll to position [260, 0]
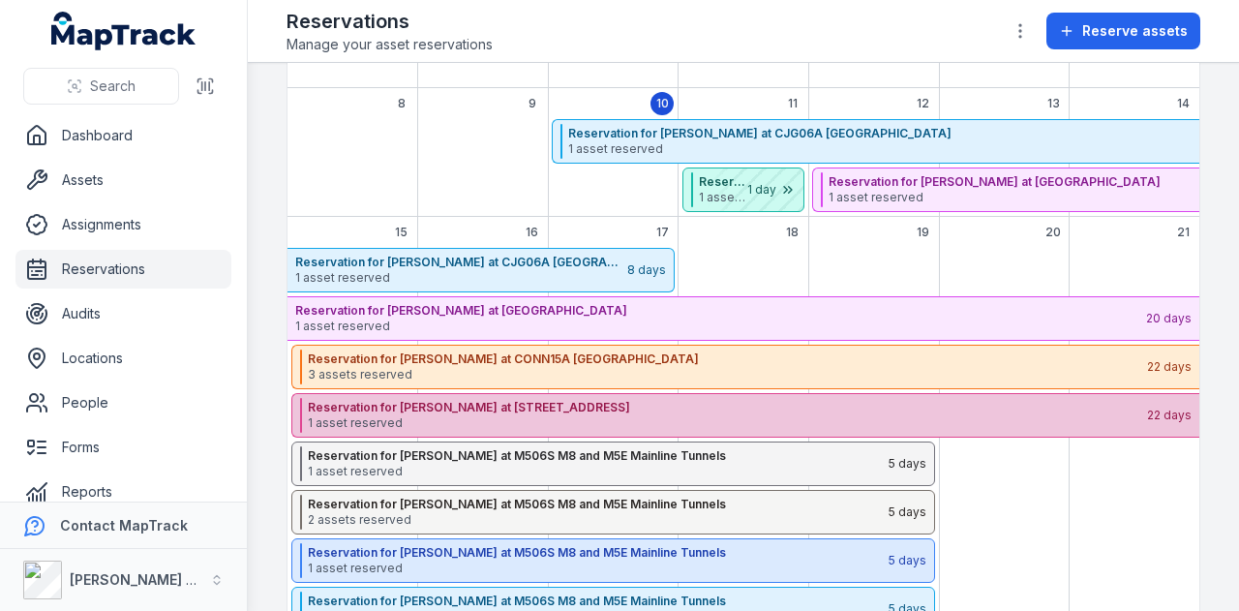
click at [546, 398] on div "Reservation for [PERSON_NAME] at CJG05A [GEOGRAPHIC_DATA] West 1 asset reserved" at bounding box center [727, 415] width 838 height 35
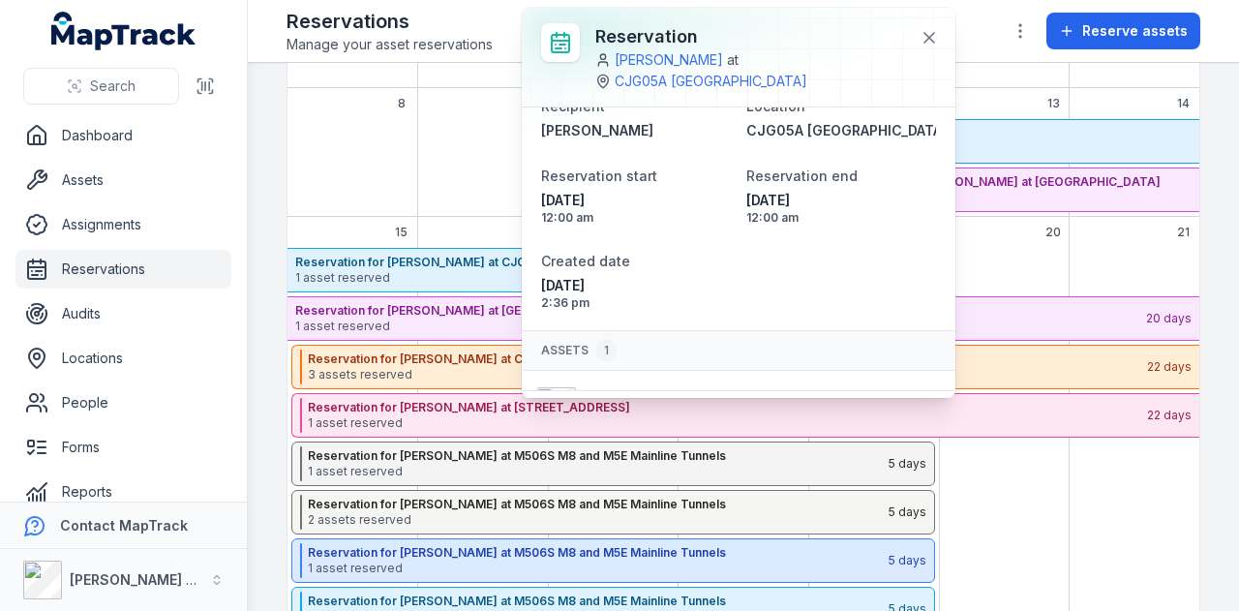
scroll to position [32, 0]
click at [455, 181] on div "September 2025" at bounding box center [483, 168] width 131 height 98
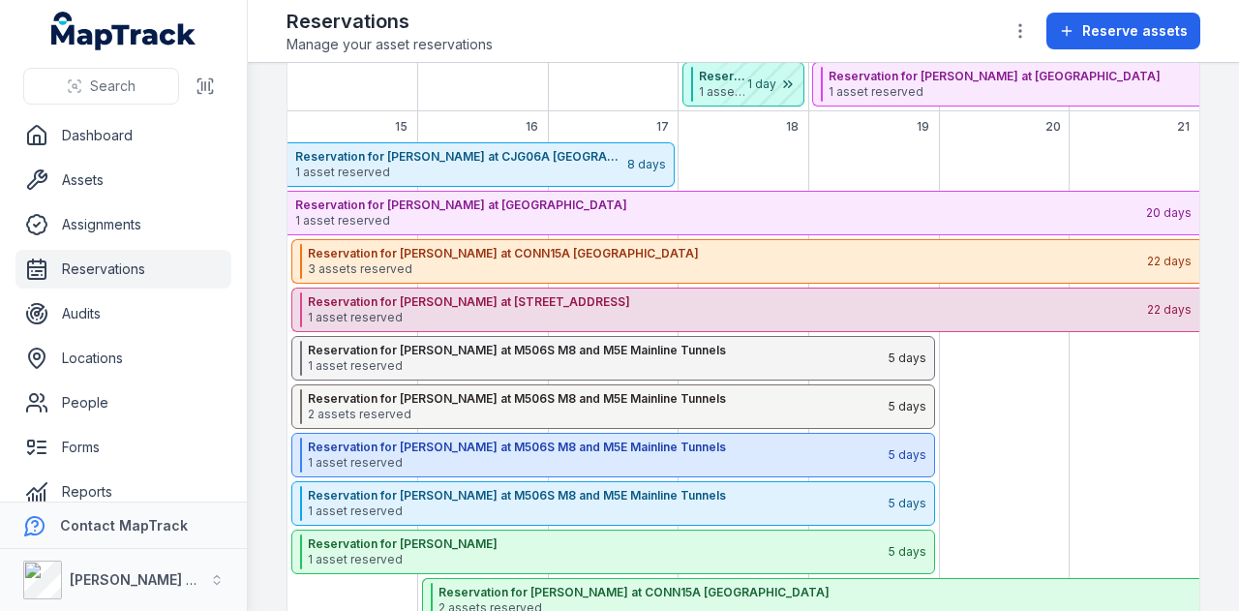
scroll to position [365, 0]
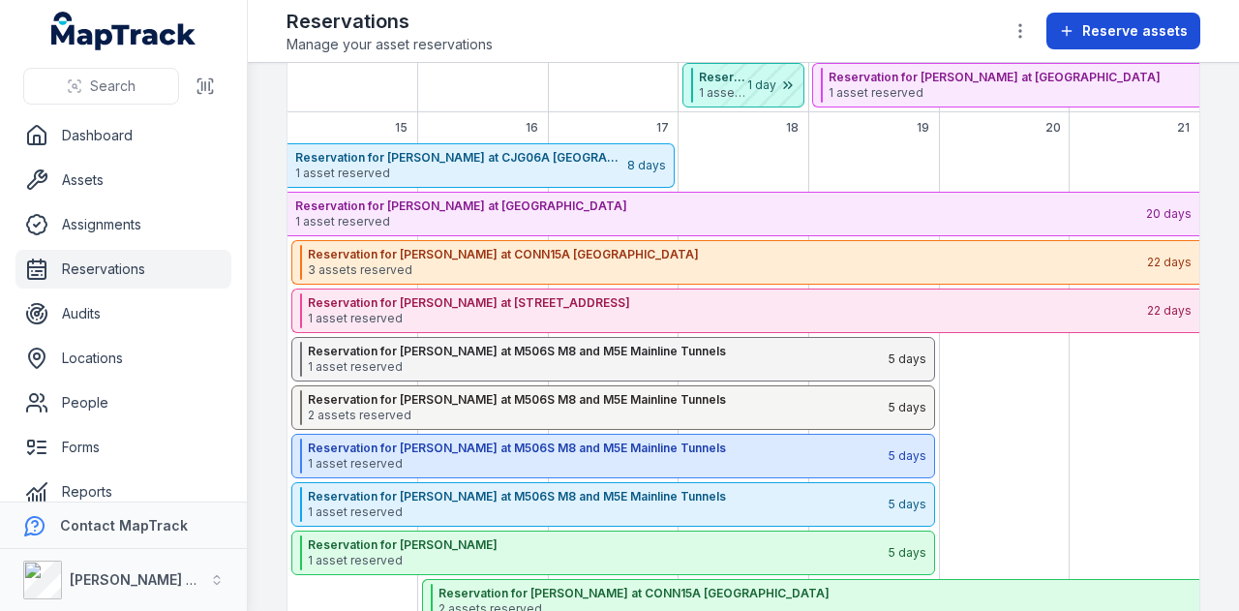
click at [1113, 23] on span "Reserve assets" at bounding box center [1135, 30] width 106 height 19
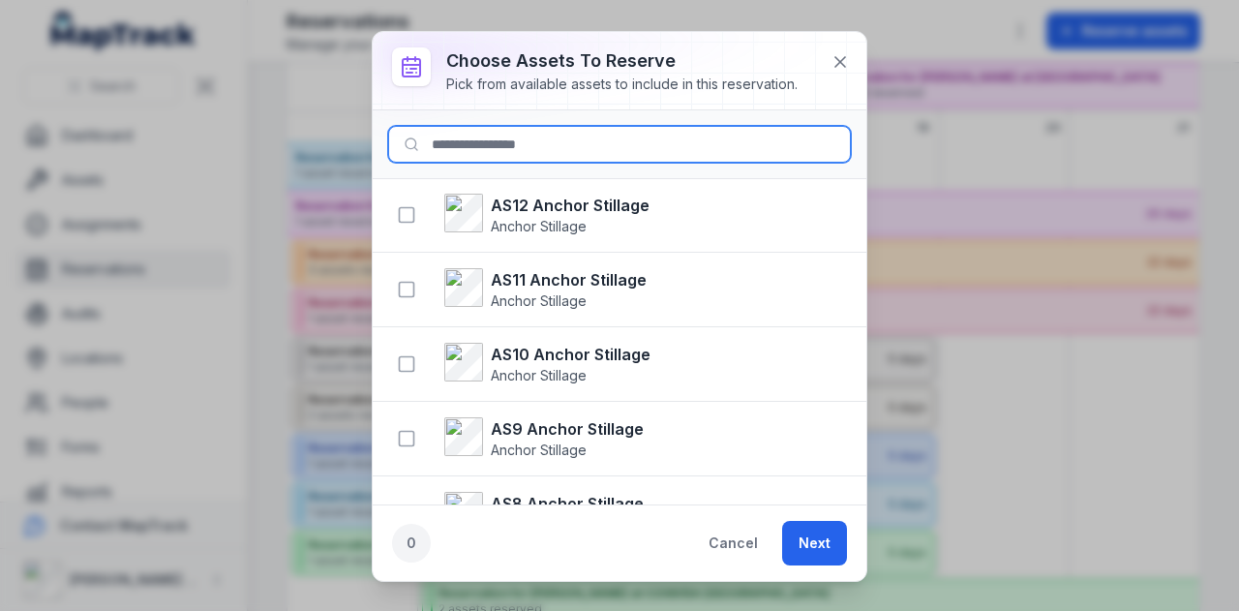
click at [533, 146] on input at bounding box center [619, 144] width 463 height 37
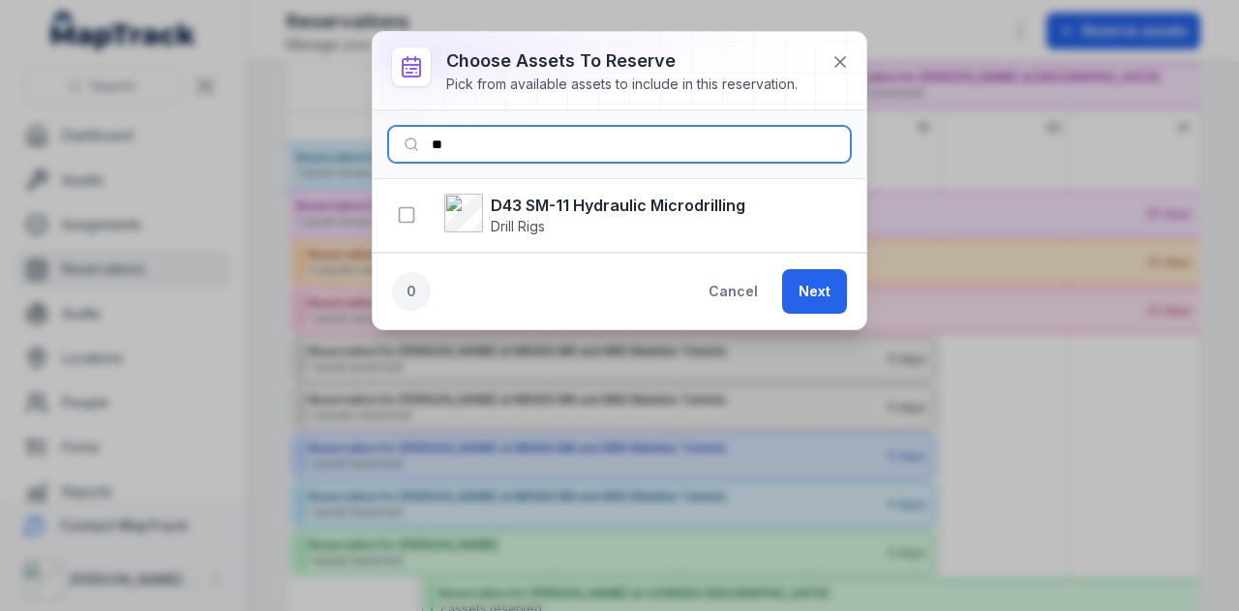
type input "*"
type input "***"
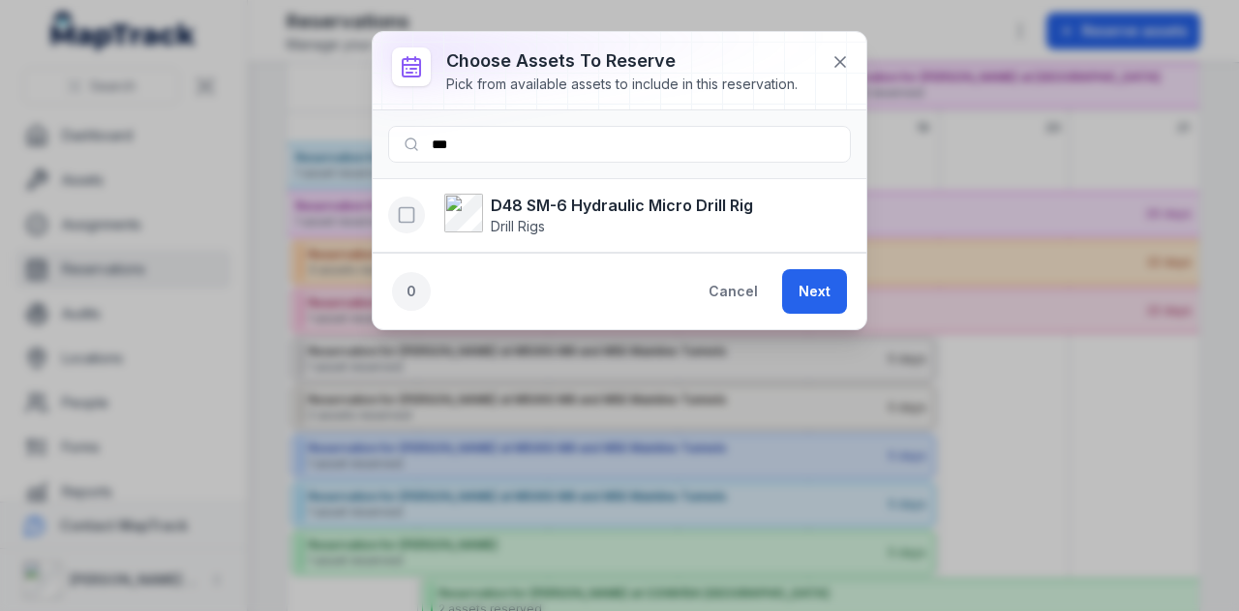
click at [411, 212] on icon "button" at bounding box center [406, 214] width 19 height 19
click at [808, 288] on button "Next" at bounding box center [814, 291] width 65 height 45
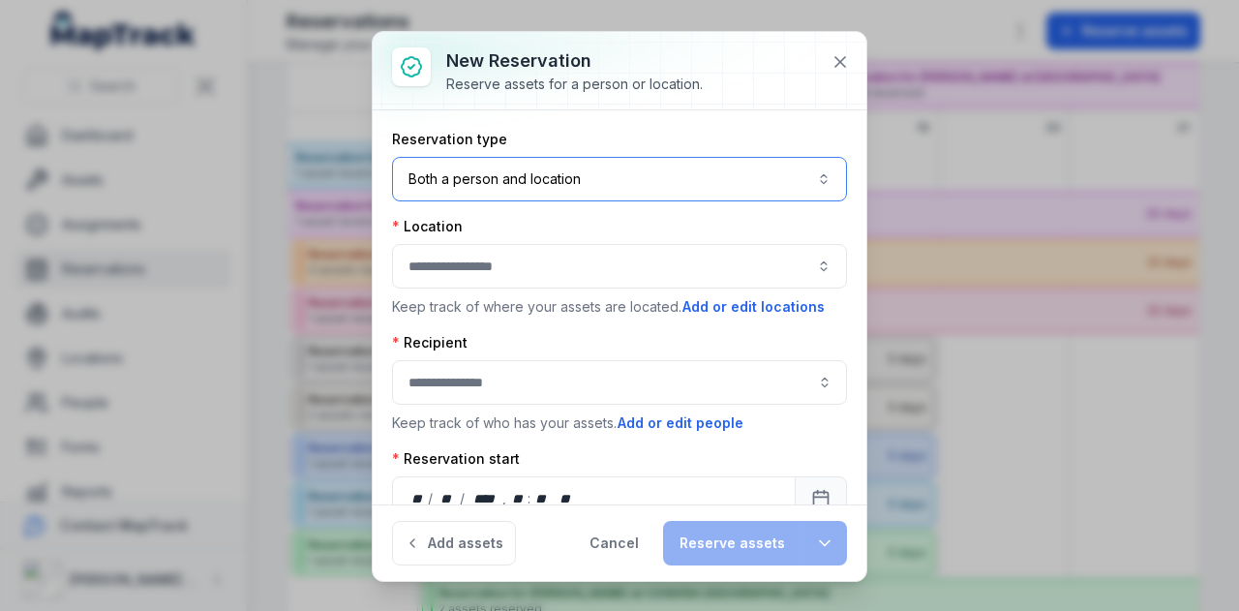
click at [564, 183] on button "Both a person and location ****" at bounding box center [619, 179] width 455 height 45
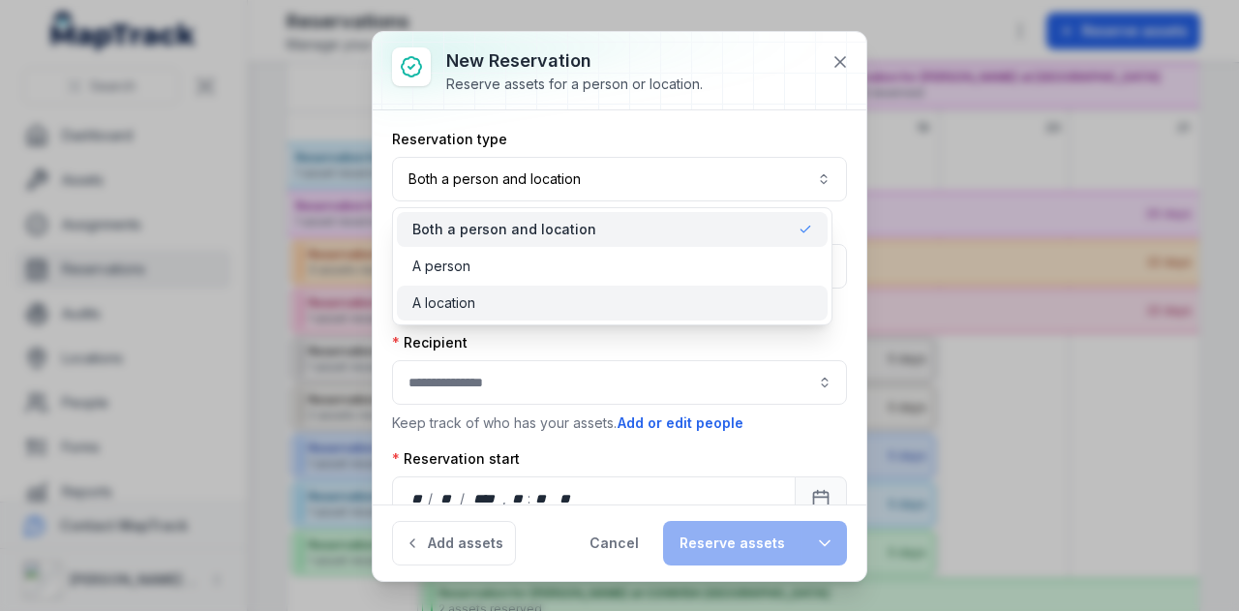
click at [550, 301] on div "A location" at bounding box center [612, 302] width 400 height 19
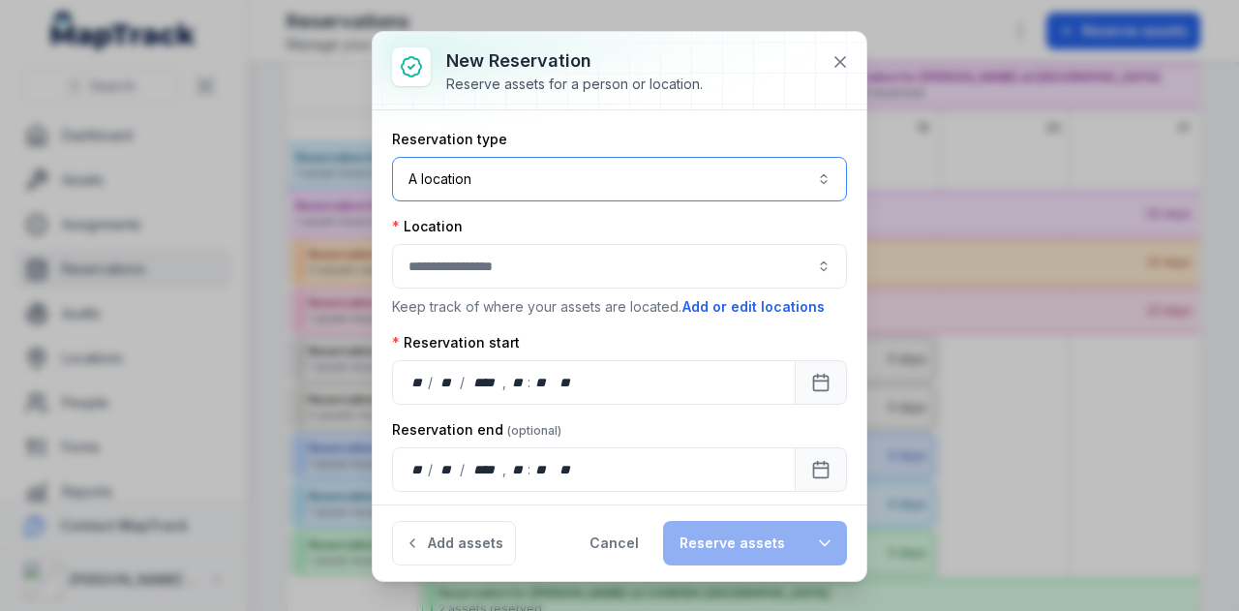
click at [507, 282] on button "button" at bounding box center [619, 266] width 455 height 45
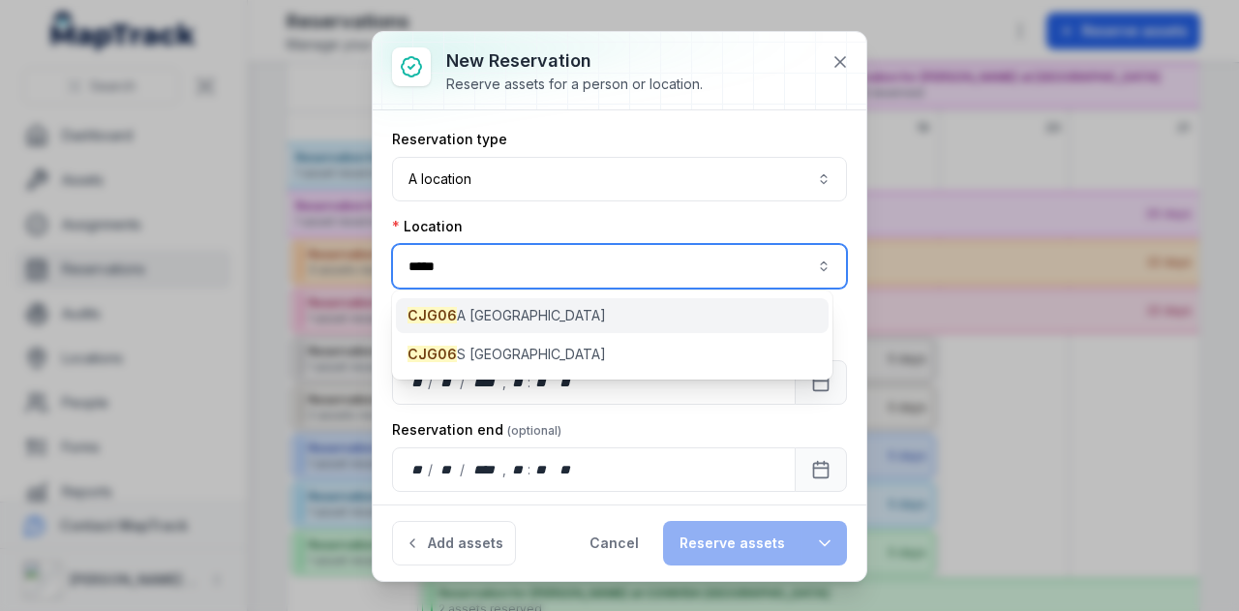
type input "*****"
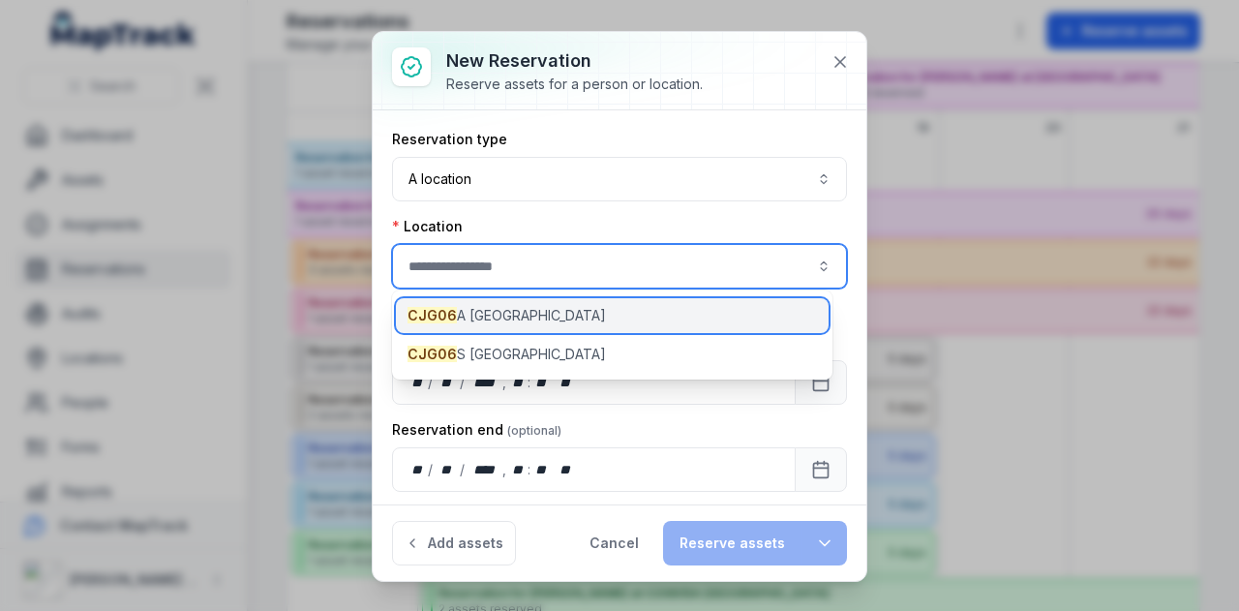
click at [517, 306] on span "CJG06 A [GEOGRAPHIC_DATA]" at bounding box center [507, 315] width 198 height 19
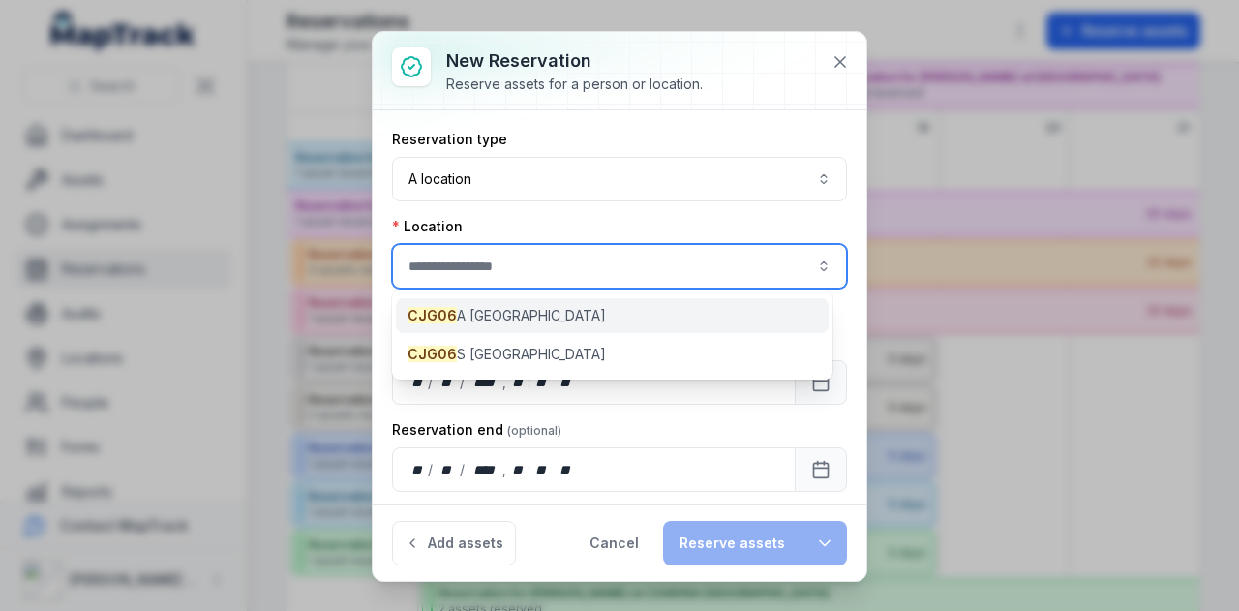
type input "**********"
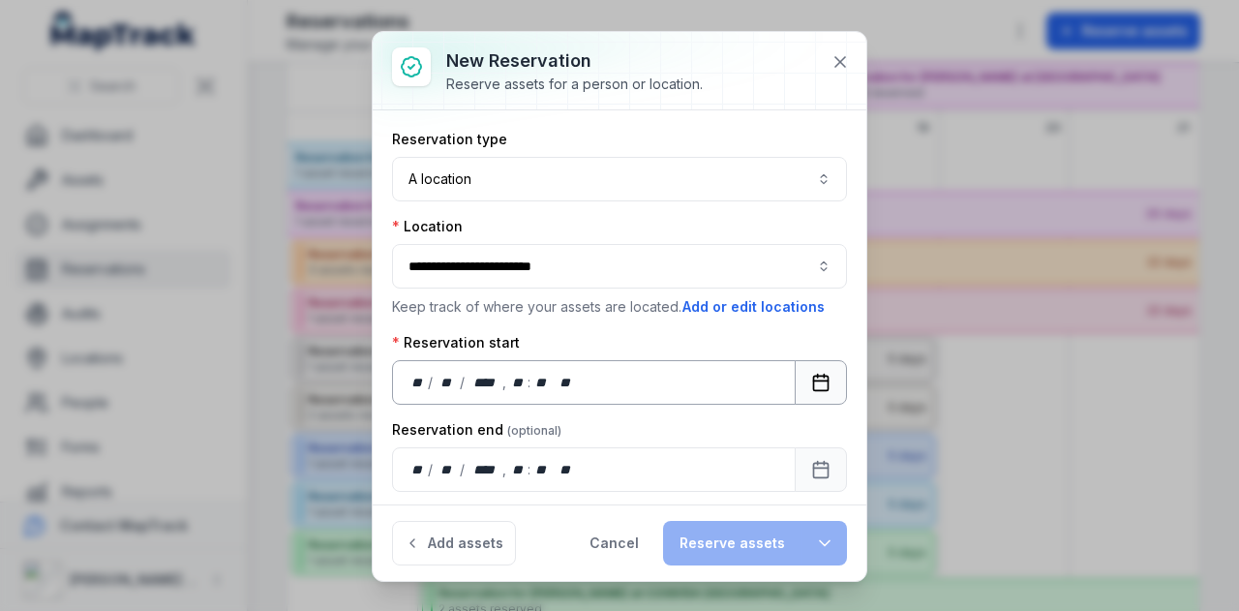
click at [814, 382] on rect "Calendar" at bounding box center [821, 383] width 15 height 15
click at [811, 468] on icon "Calendar" at bounding box center [820, 469] width 19 height 19
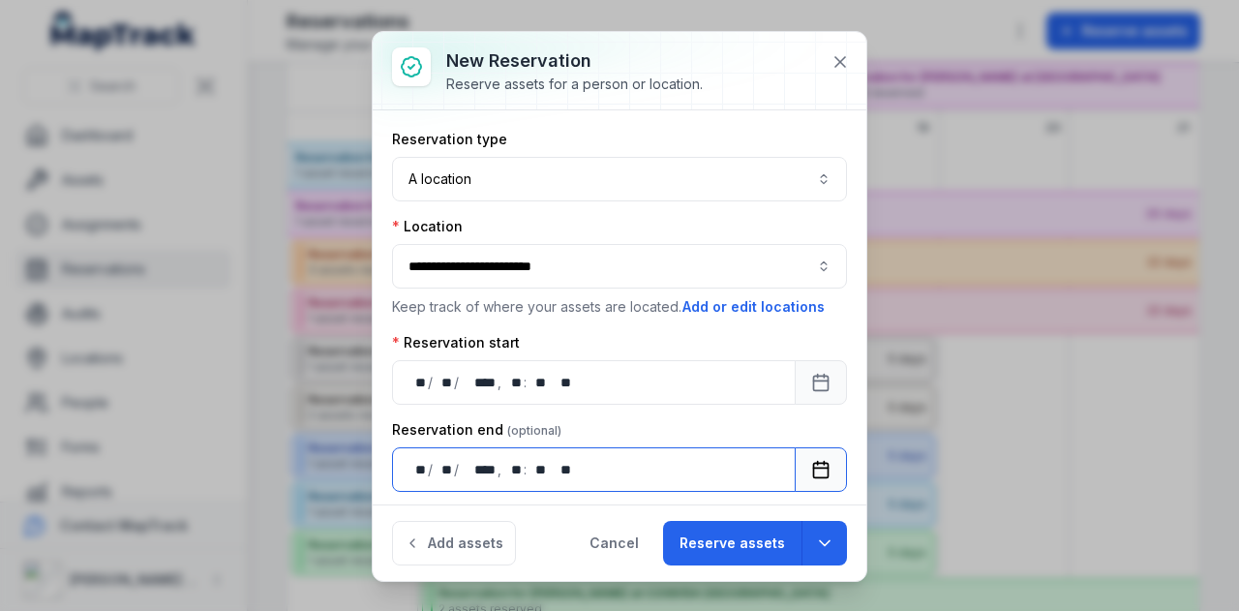
scroll to position [116, 0]
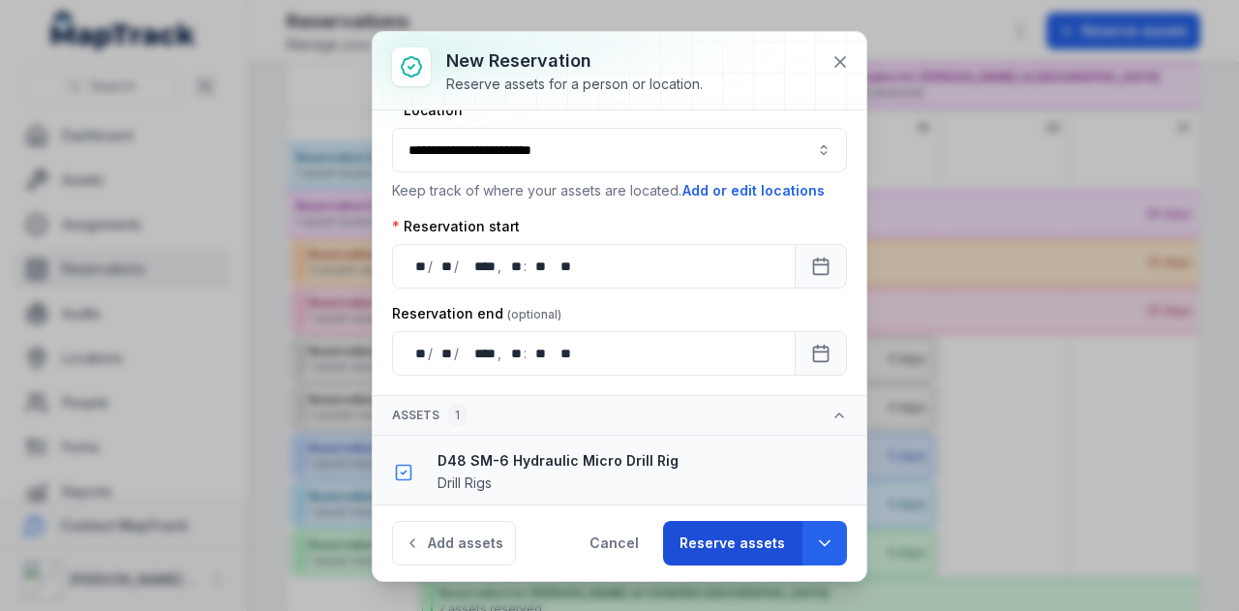
click at [755, 532] on button "Reserve assets" at bounding box center [732, 543] width 138 height 45
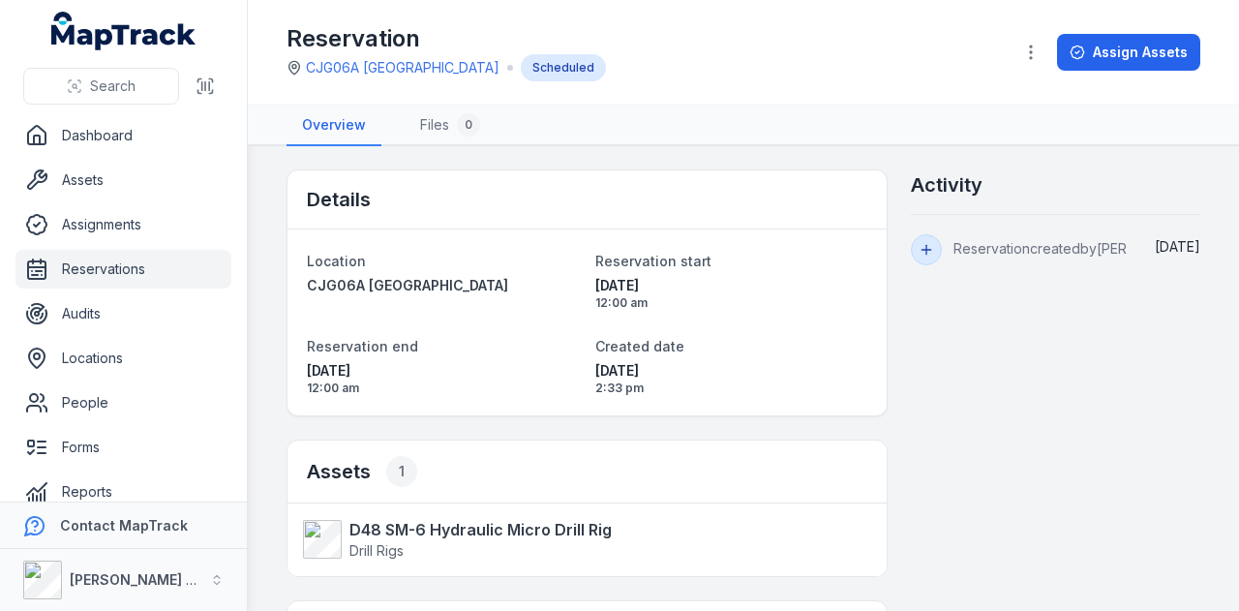
click at [118, 264] on link "Reservations" at bounding box center [123, 269] width 216 height 39
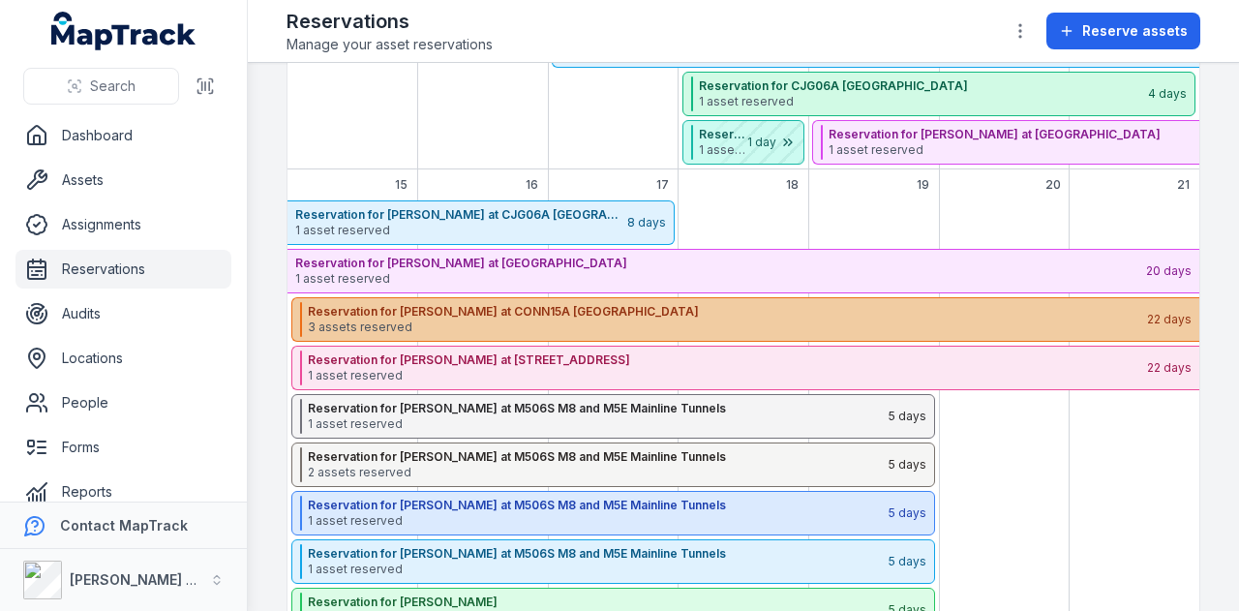
scroll to position [313, 0]
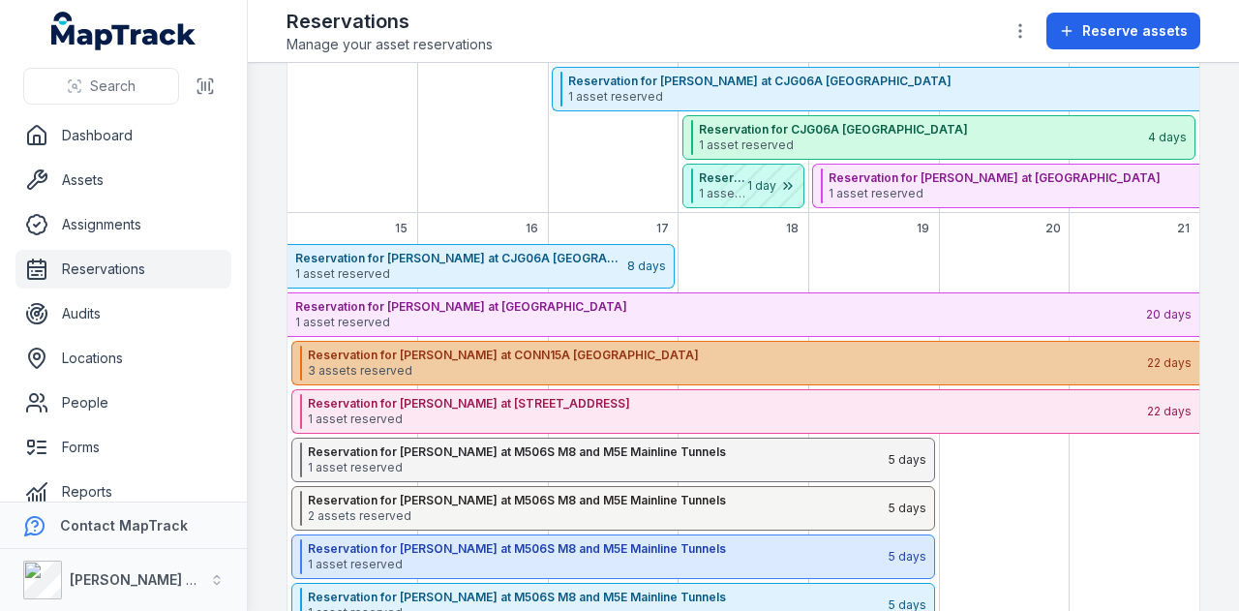
click at [562, 342] on div "Reservation for [PERSON_NAME] at CONN15A [GEOGRAPHIC_DATA] By-Pass 3 assets res…" at bounding box center [745, 363] width 908 height 45
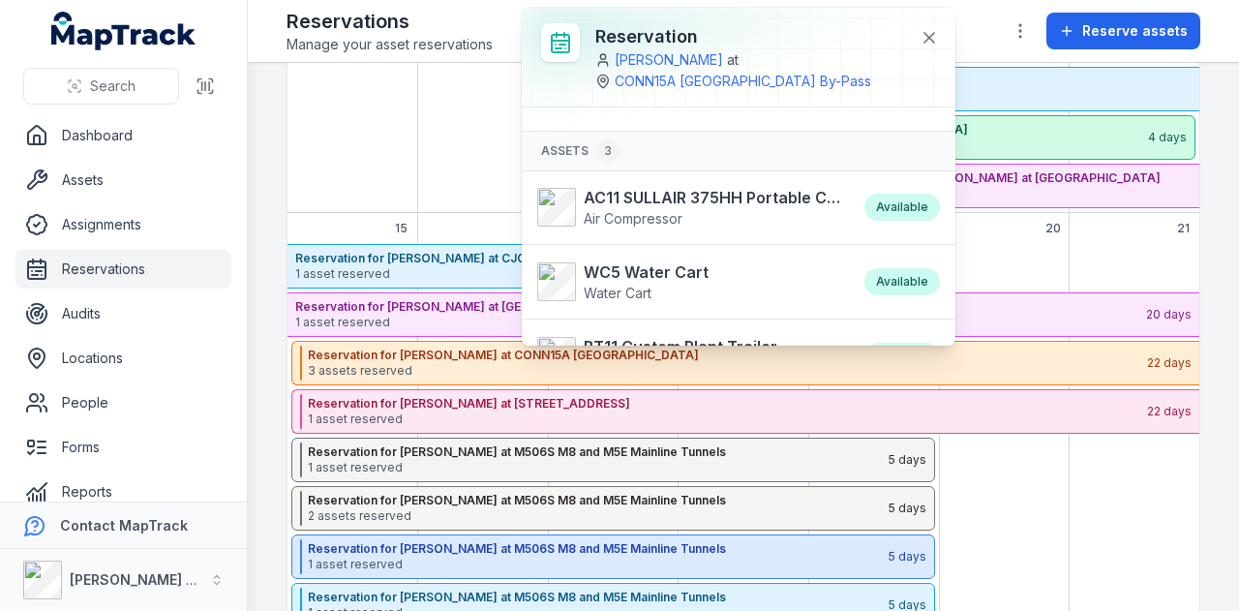
scroll to position [89, 0]
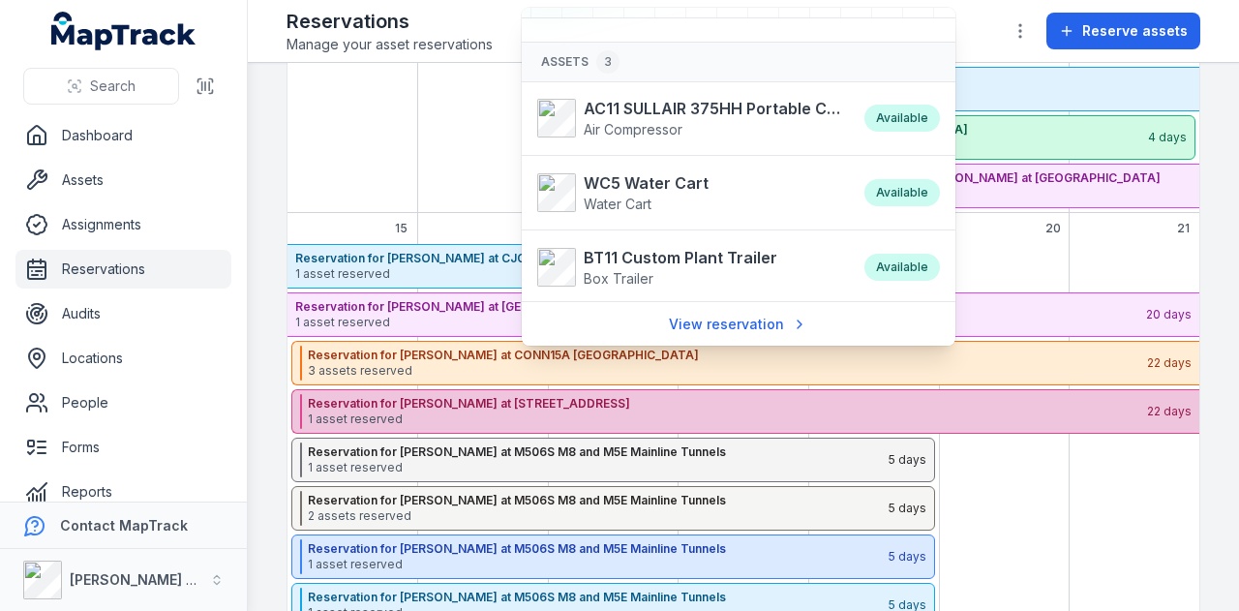
click at [431, 402] on strong "Reservation for [PERSON_NAME] at [STREET_ADDRESS]" at bounding box center [727, 403] width 838 height 15
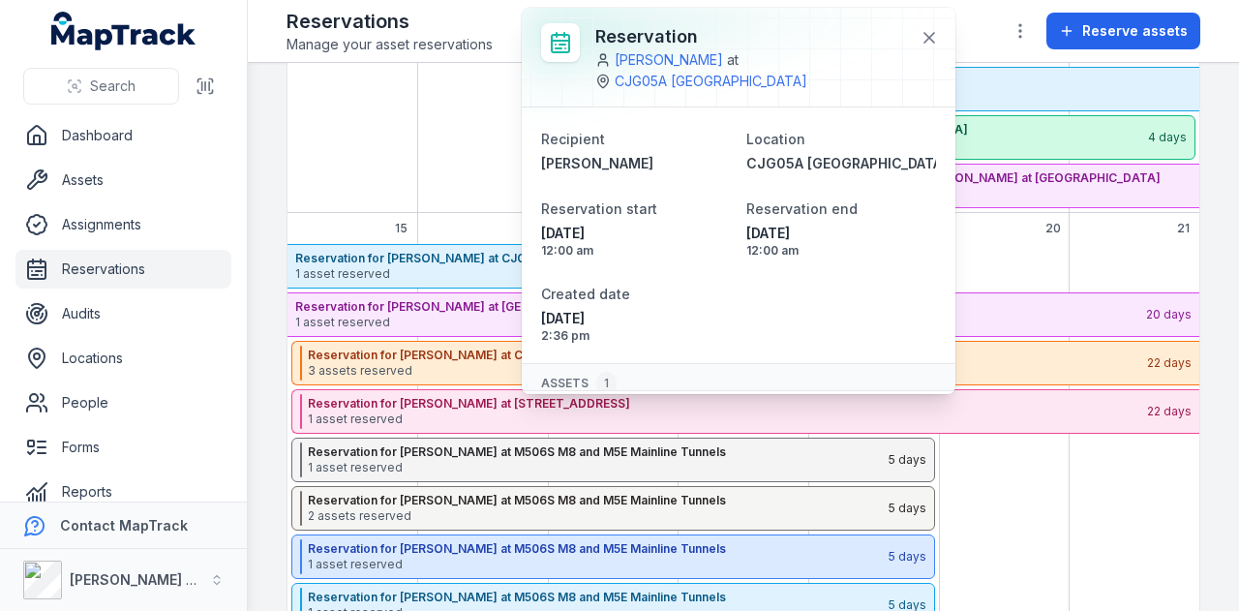
scroll to position [84, 0]
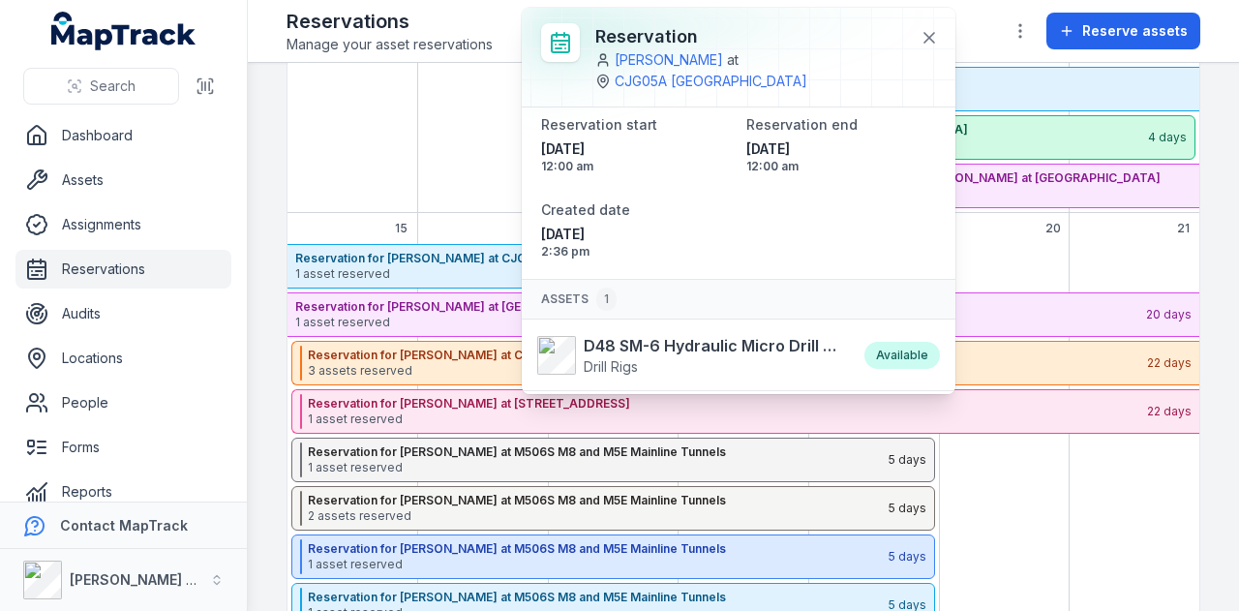
click at [428, 127] on div "September 2025" at bounding box center [483, 140] width 131 height 146
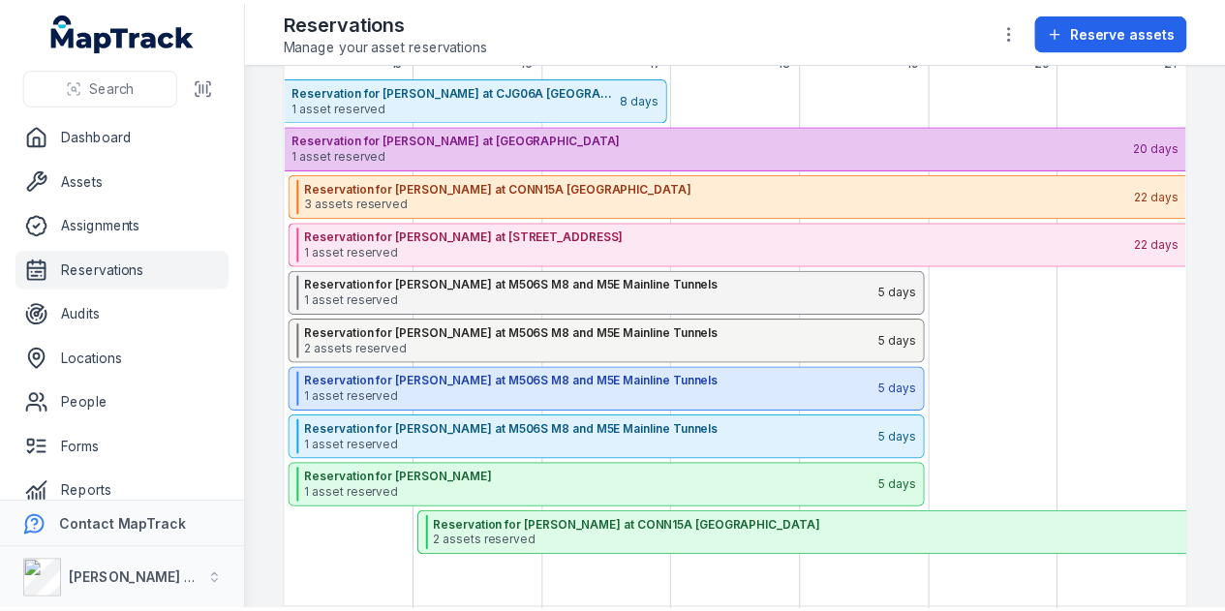
scroll to position [508, 0]
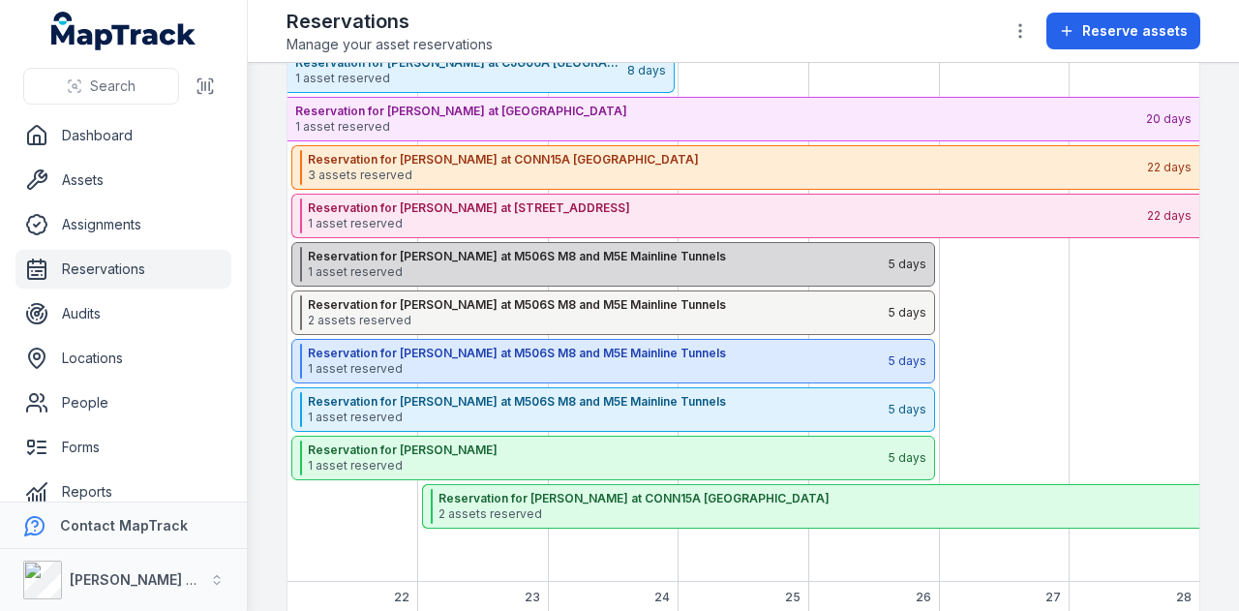
click at [459, 264] on span "1 asset reserved" at bounding box center [597, 271] width 579 height 15
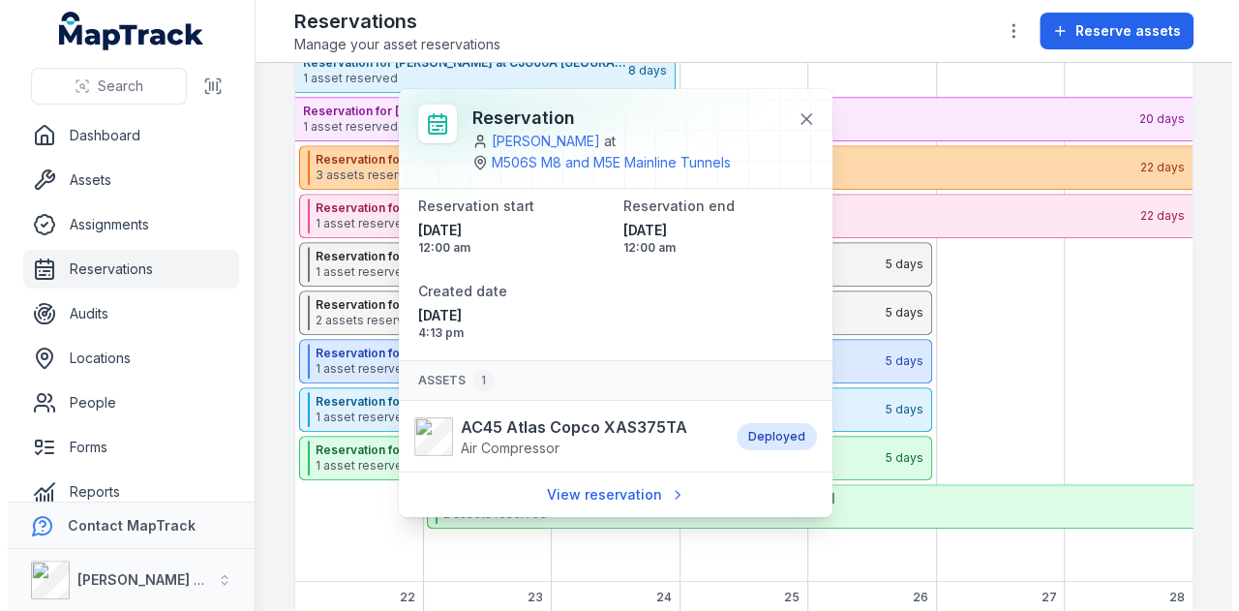
scroll to position [0, 0]
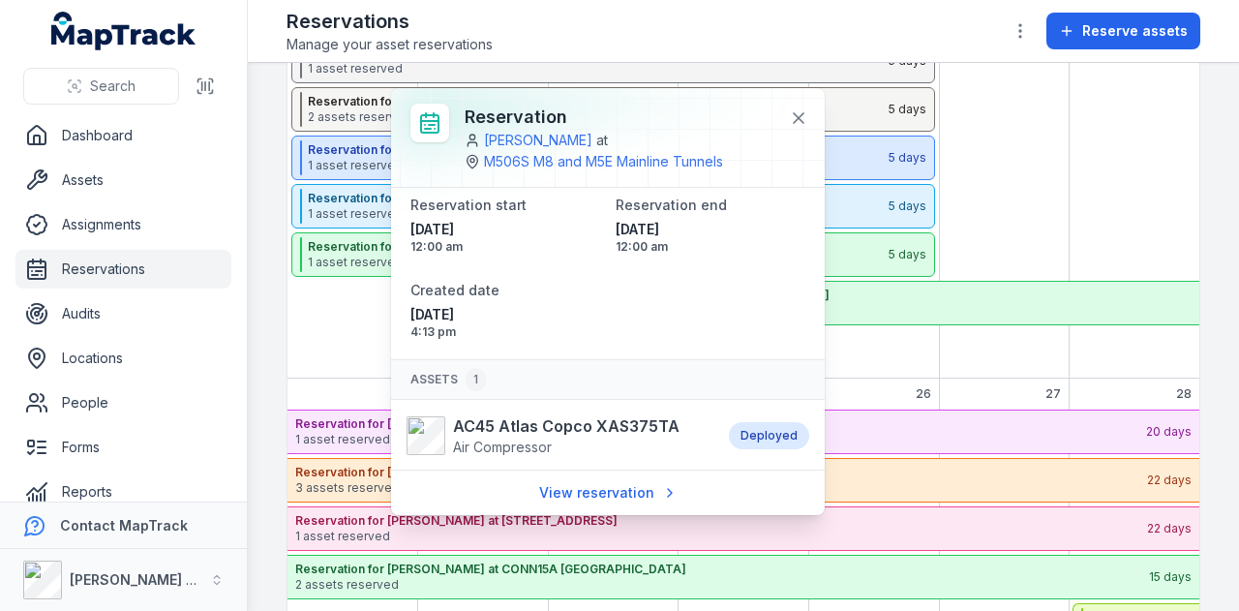
click at [341, 320] on div "September 2025" at bounding box center [353, 112] width 131 height 534
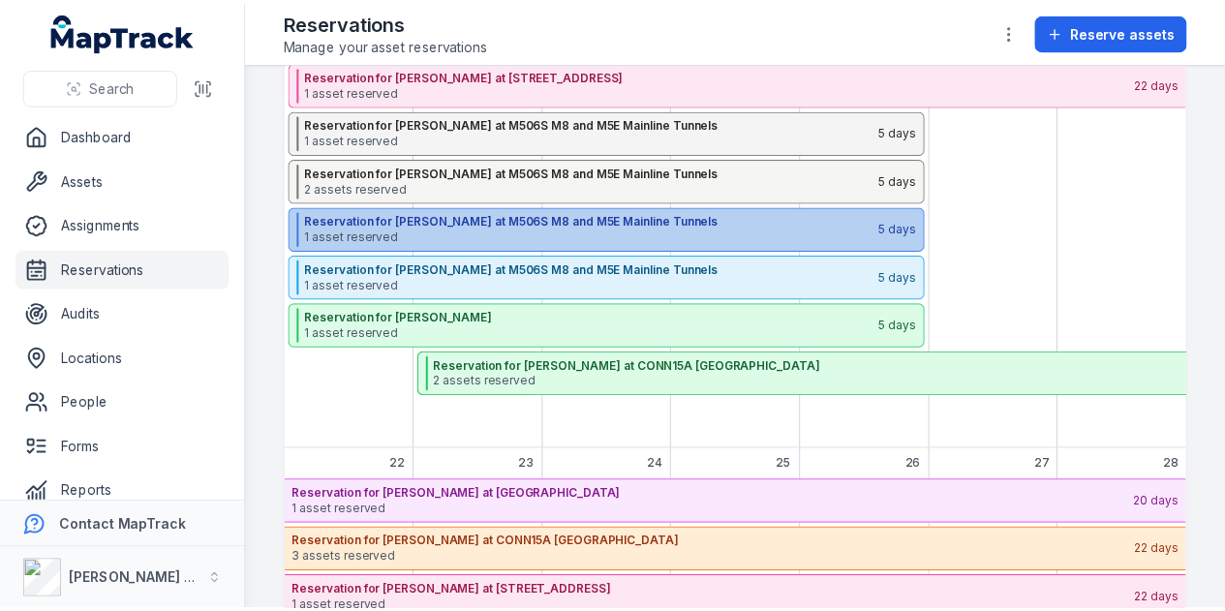
scroll to position [641, 0]
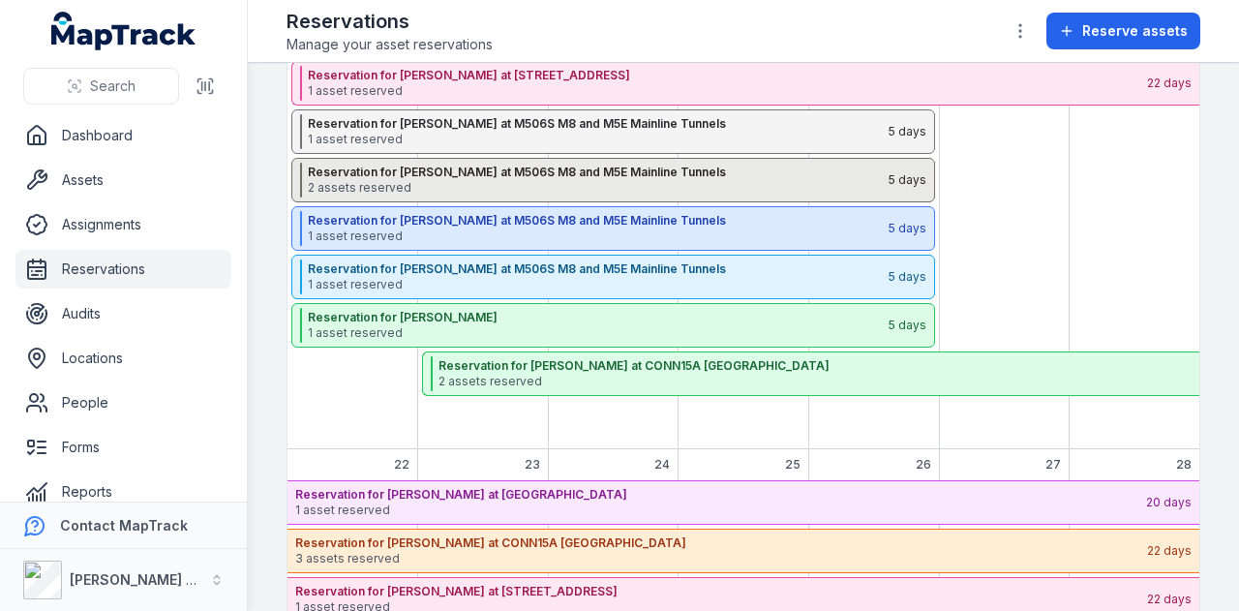
click at [433, 180] on span "2 assets reserved" at bounding box center [597, 187] width 579 height 15
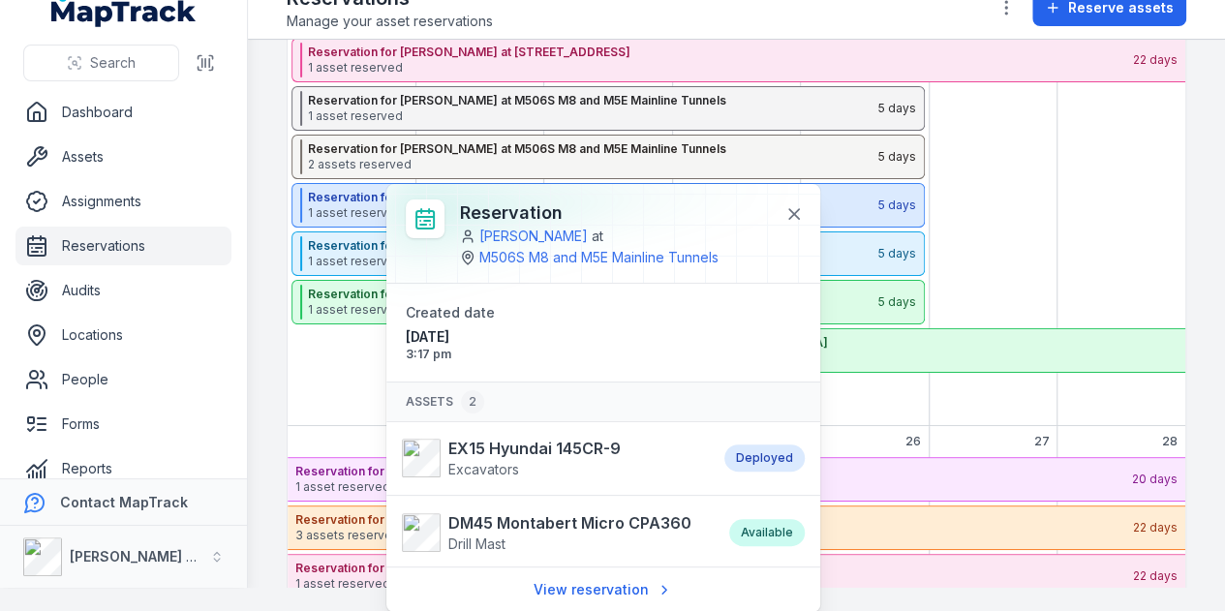
scroll to position [0, 0]
click at [339, 381] on div "September 2025" at bounding box center [352, 160] width 128 height 534
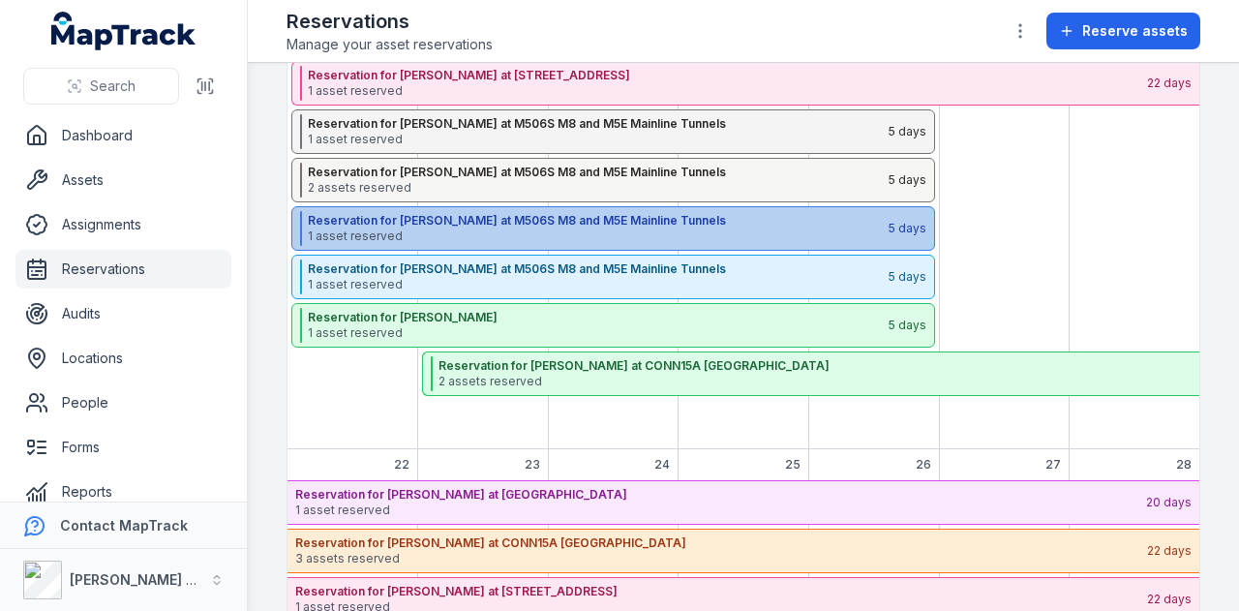
click at [376, 218] on strong "Reservation for [PERSON_NAME] at M506S M8 and M5E Mainline Tunnels" at bounding box center [597, 220] width 579 height 15
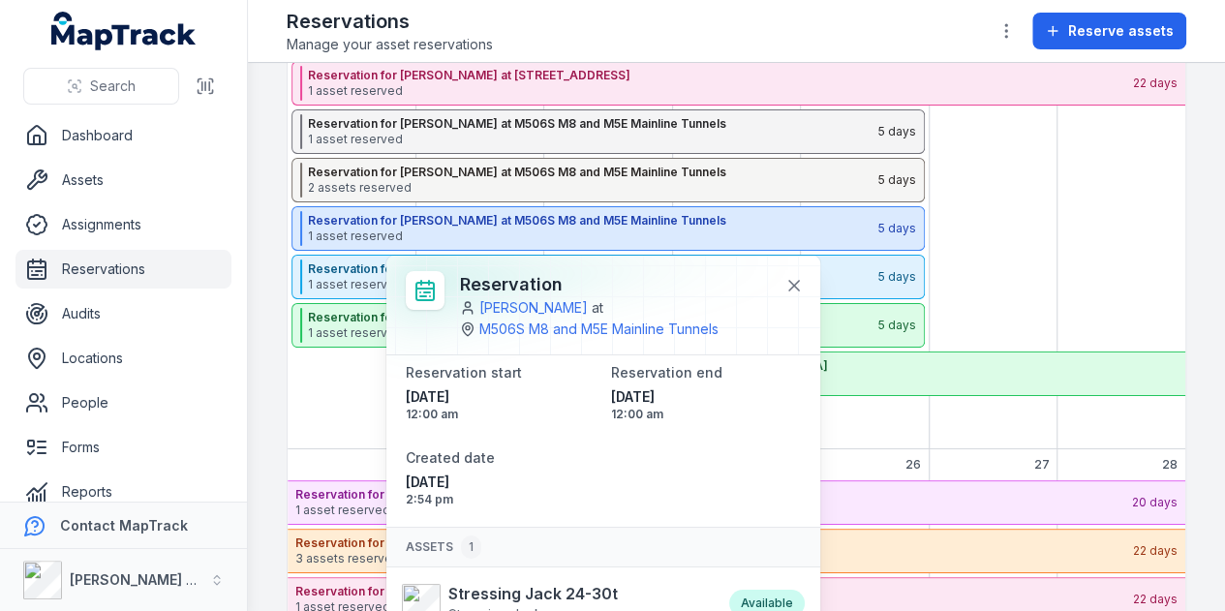
scroll to position [64, 0]
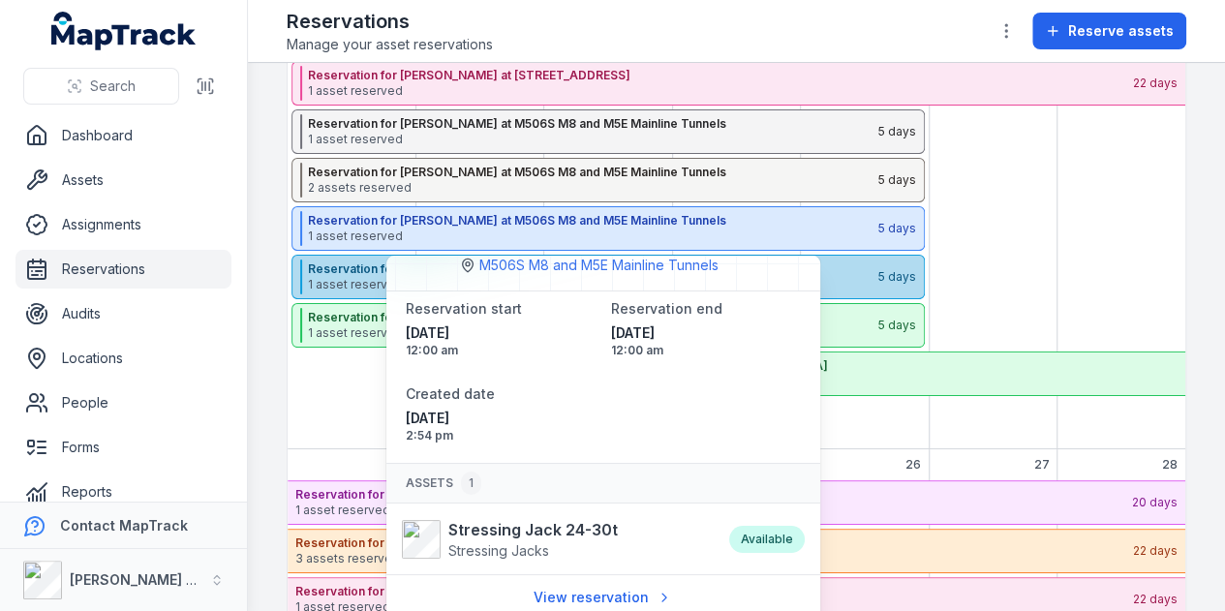
click at [349, 270] on strong "Reservation for [PERSON_NAME] at M506S M8 and M5E Mainline Tunnels" at bounding box center [592, 268] width 568 height 15
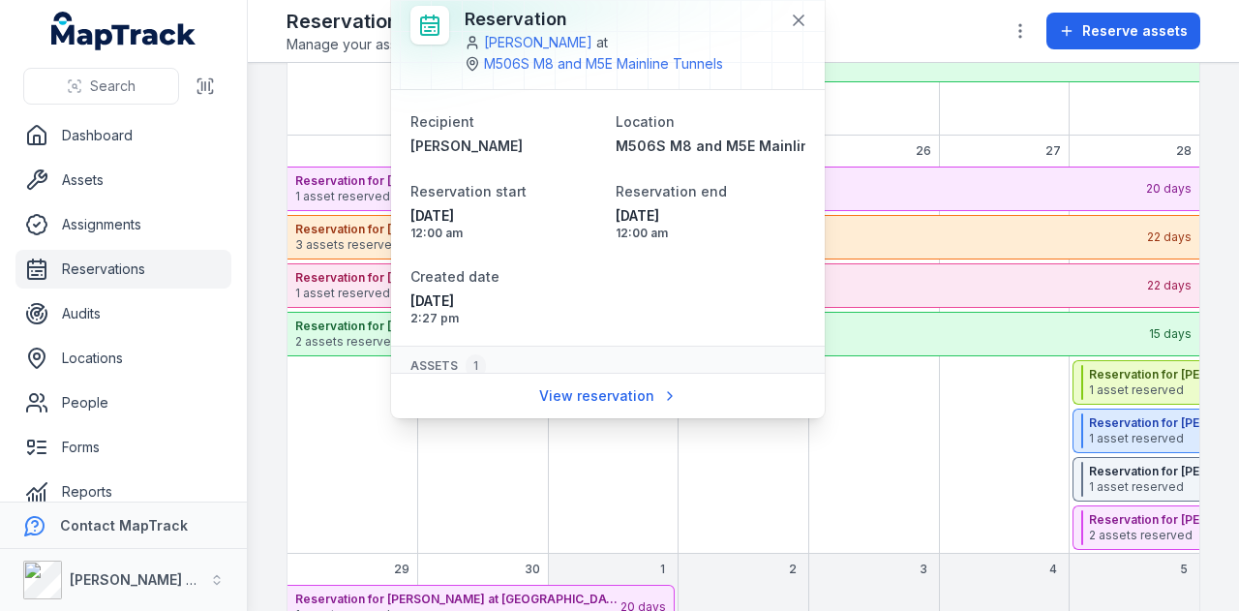
scroll to position [84, 0]
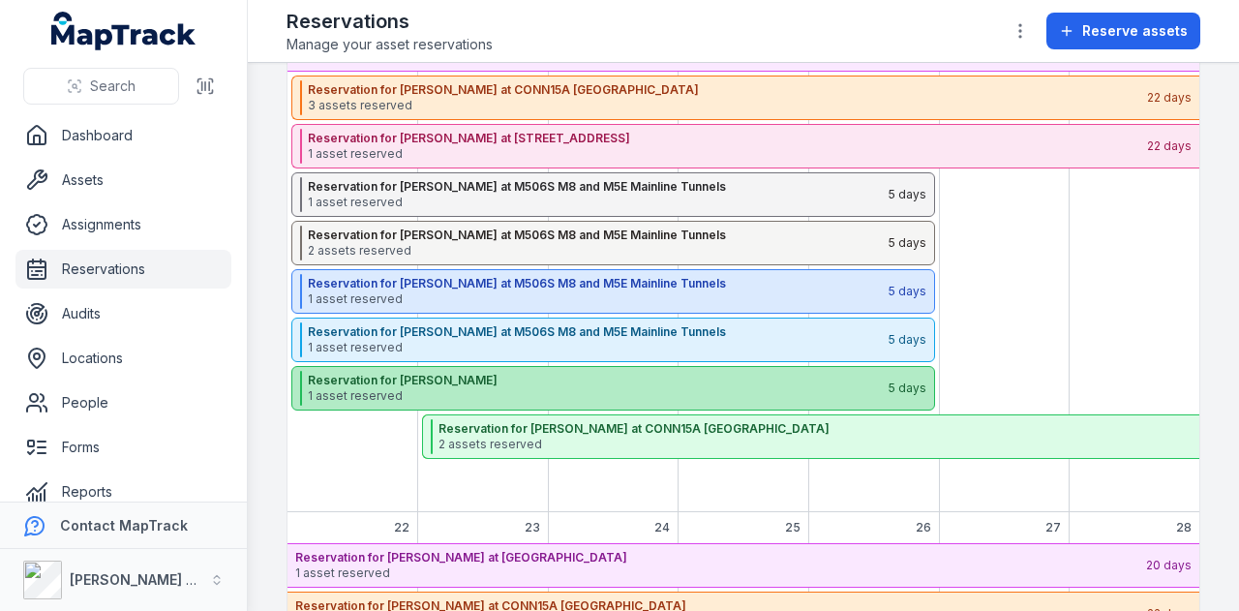
click at [431, 388] on span "1 asset reserved" at bounding box center [597, 395] width 579 height 15
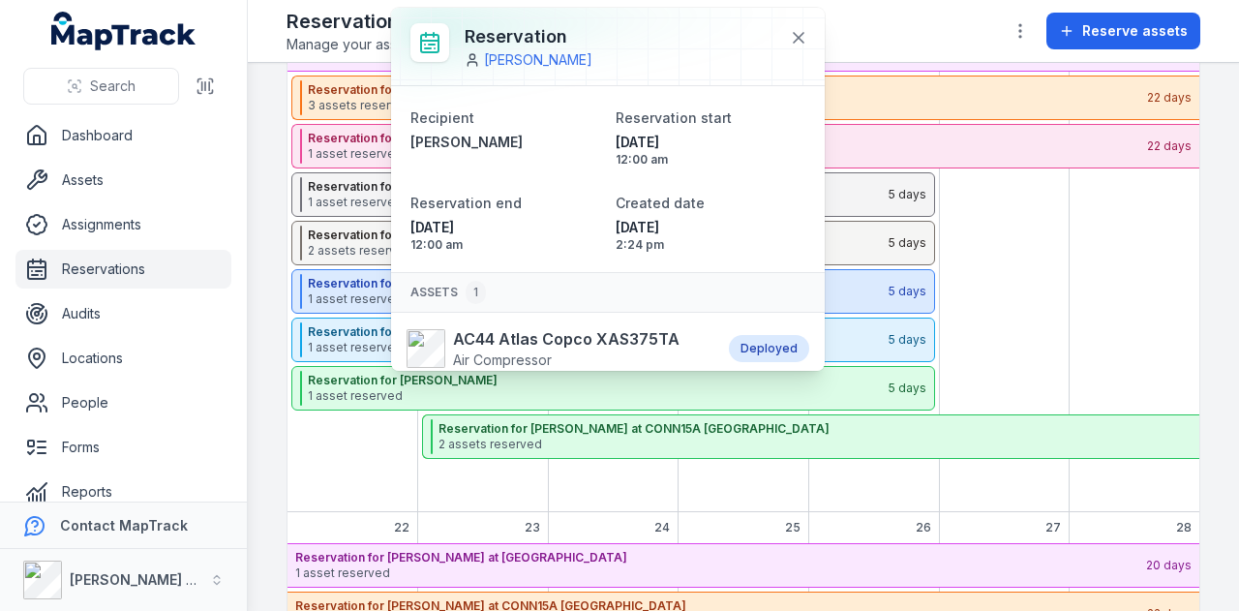
scroll to position [58, 0]
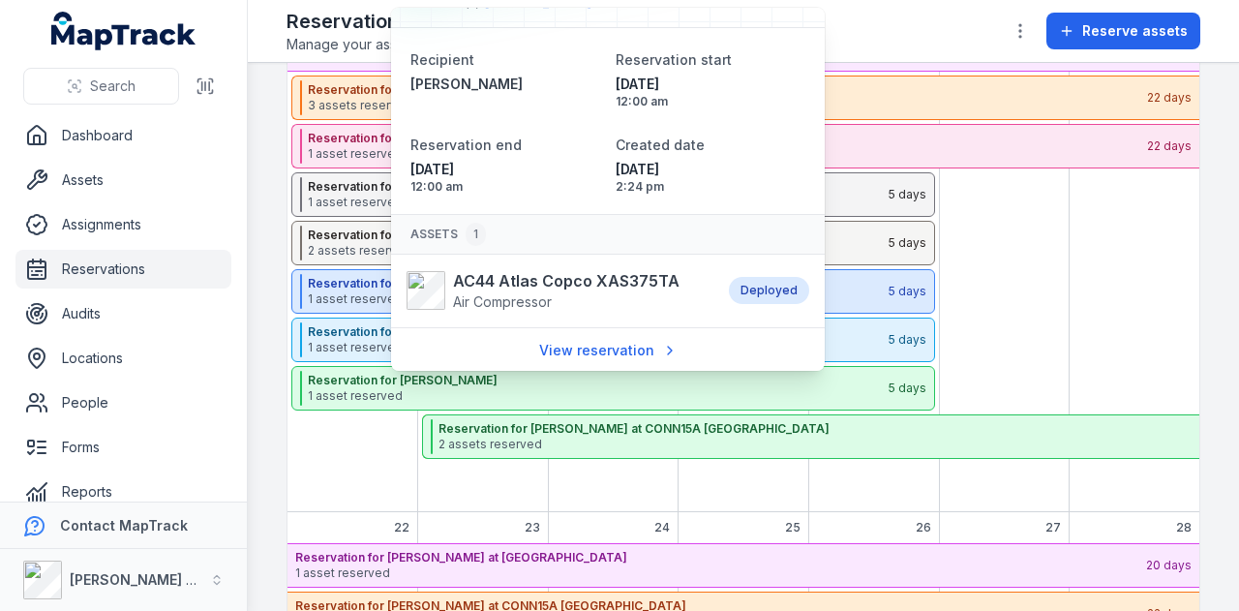
click at [1037, 281] on div "September 2025" at bounding box center [1004, 246] width 131 height 534
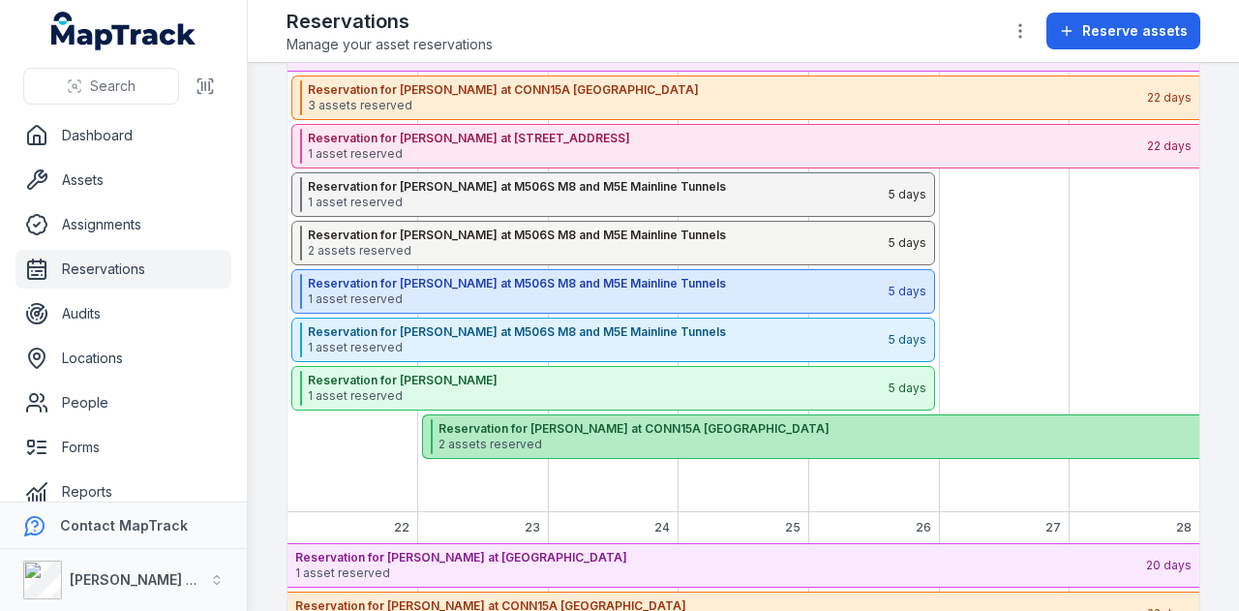
click at [705, 437] on span "2 assets reserved" at bounding box center [858, 444] width 839 height 15
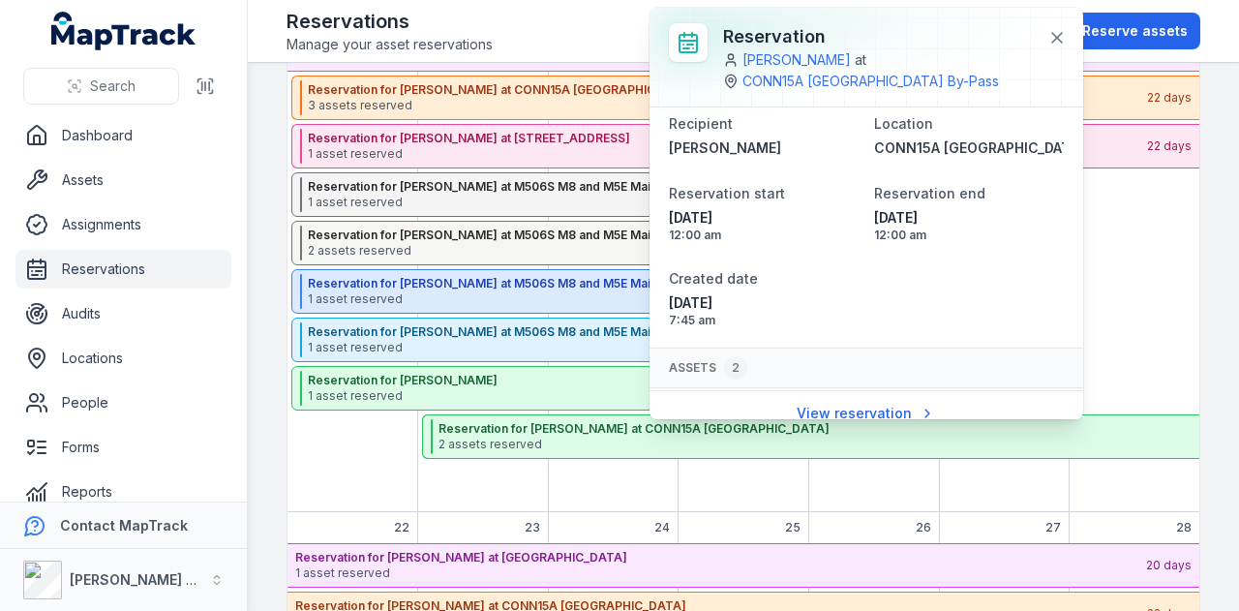
scroll to position [158, 0]
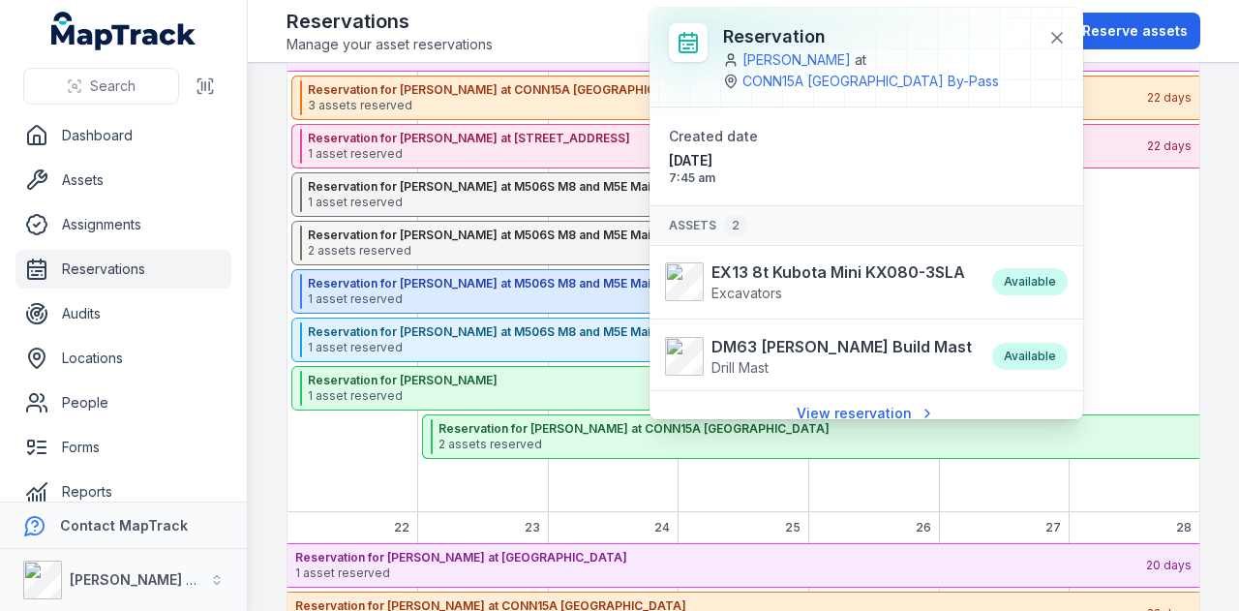
click at [1118, 334] on div "September 2025" at bounding box center [1134, 246] width 131 height 534
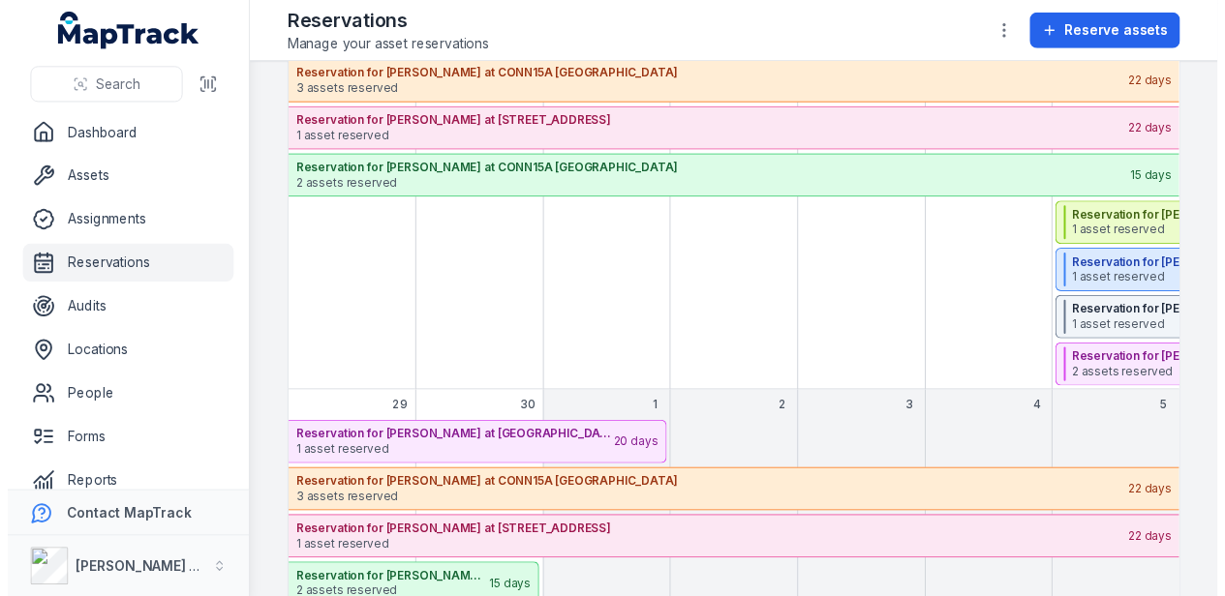
scroll to position [1125, 0]
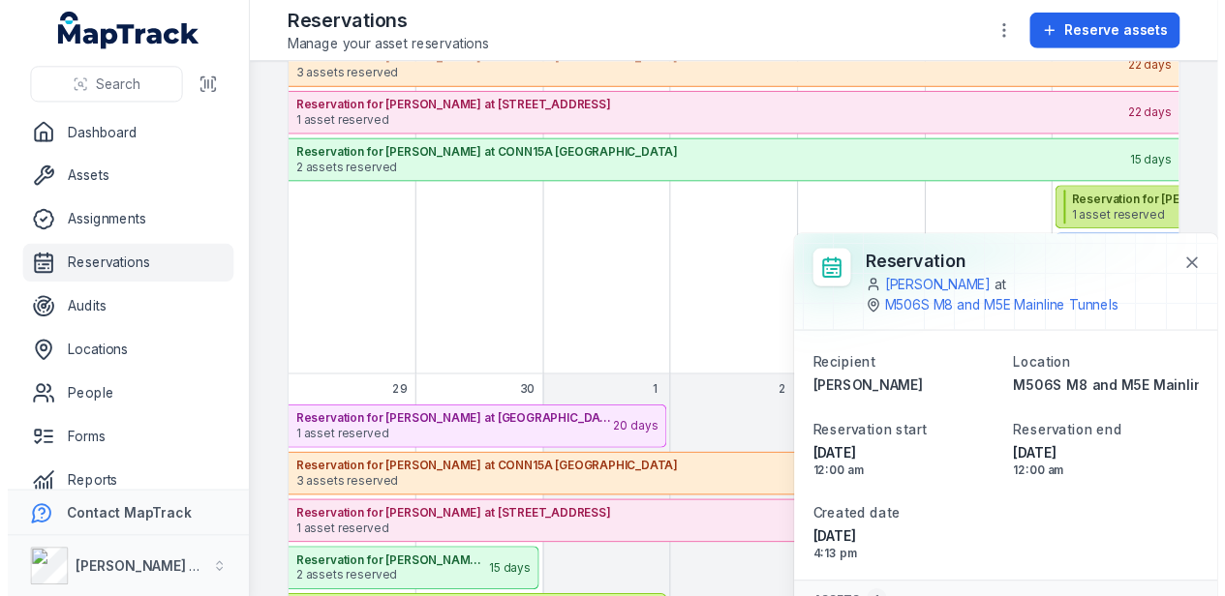
scroll to position [84, 0]
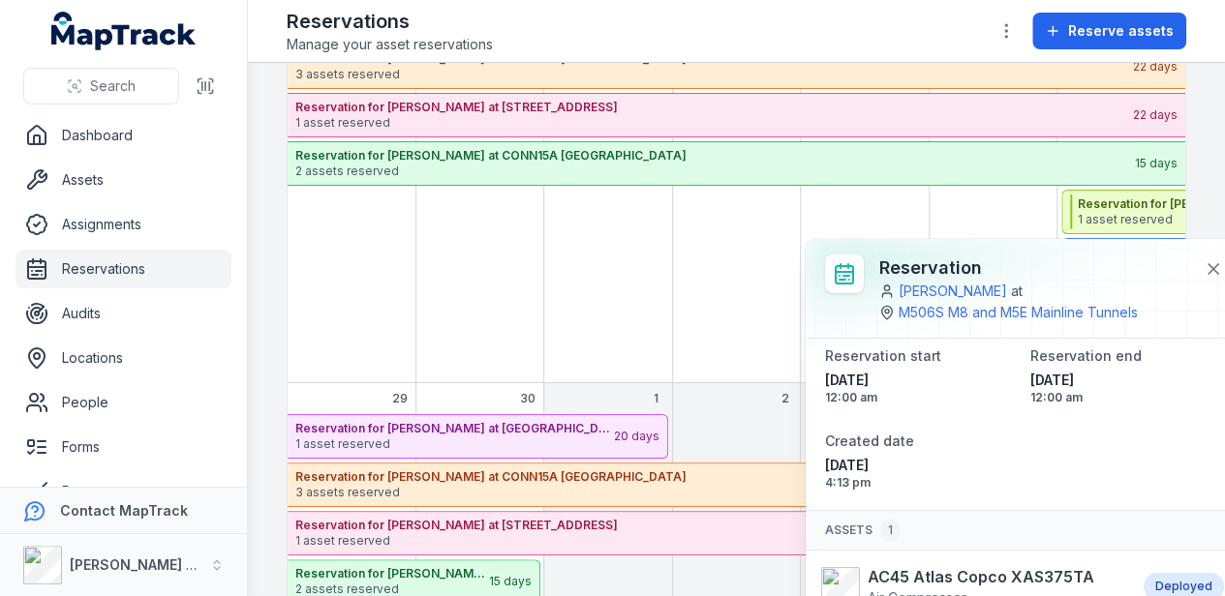
click at [1013, 214] on div "September 2025" at bounding box center [993, 189] width 128 height 387
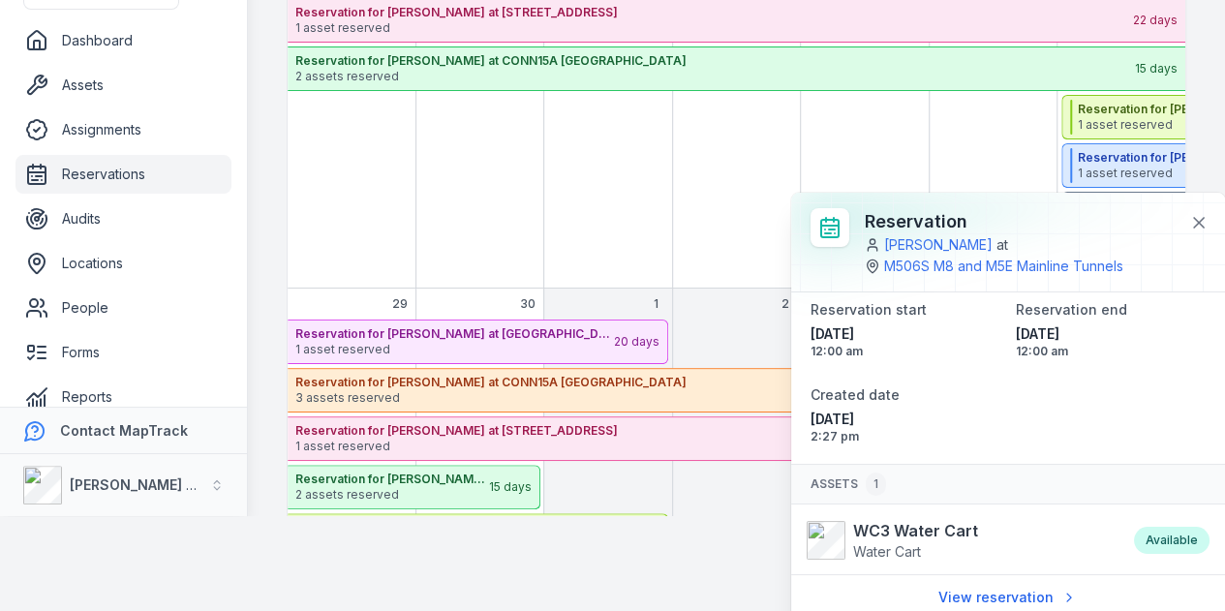
click at [662, 199] on div "September 2025" at bounding box center [608, 94] width 128 height 387
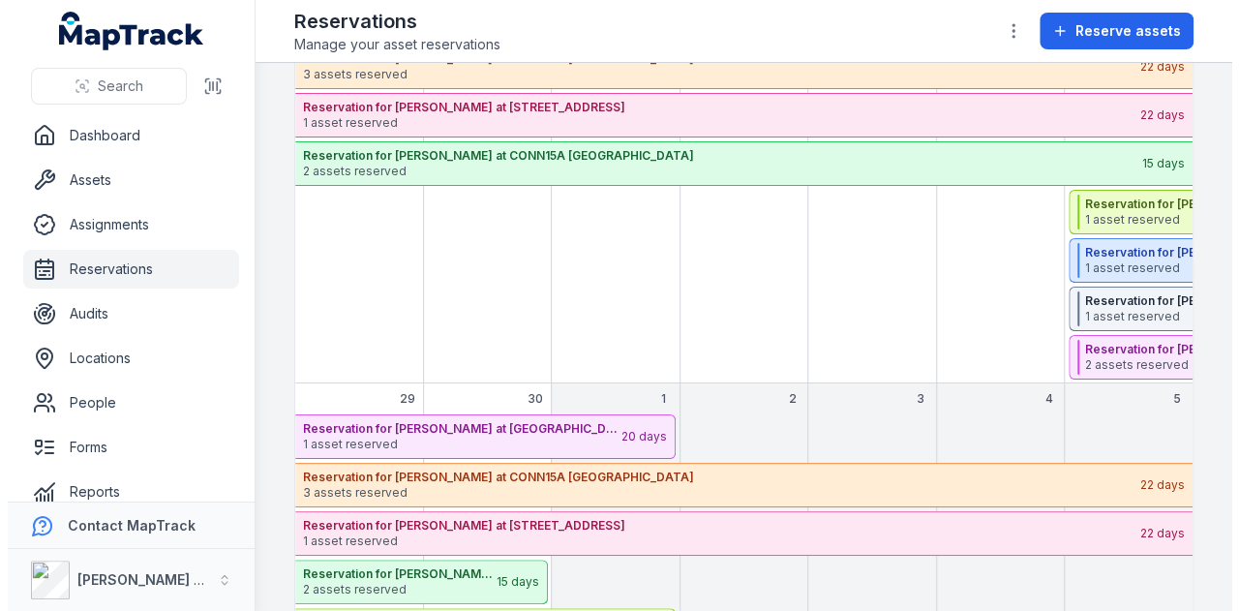
scroll to position [0, 0]
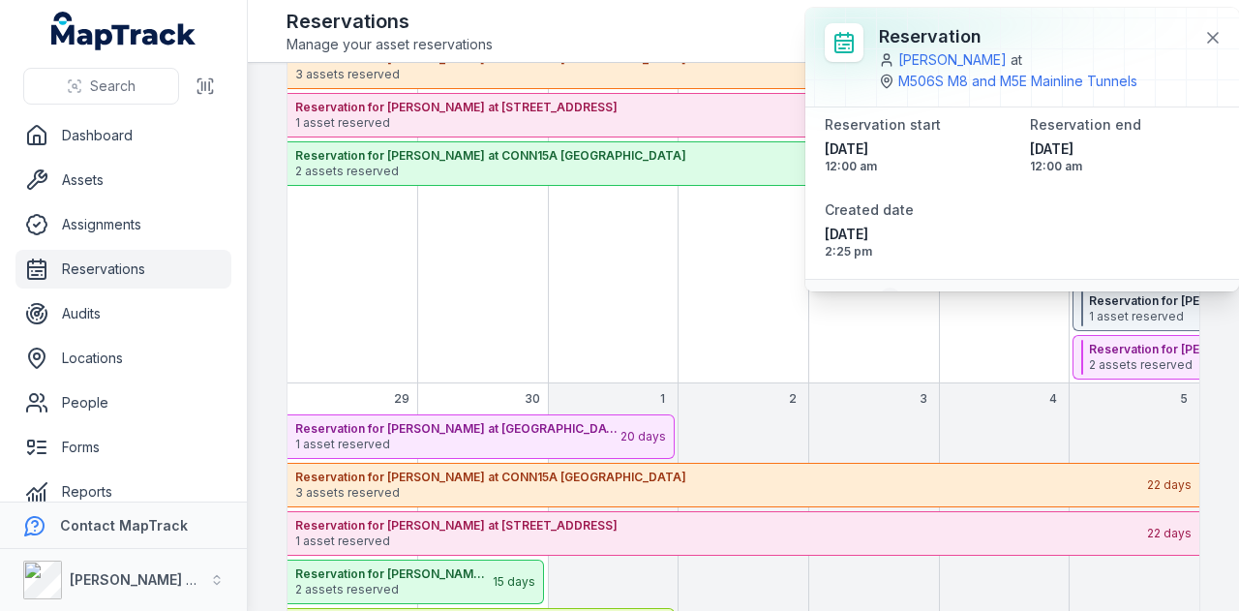
scroll to position [143, 0]
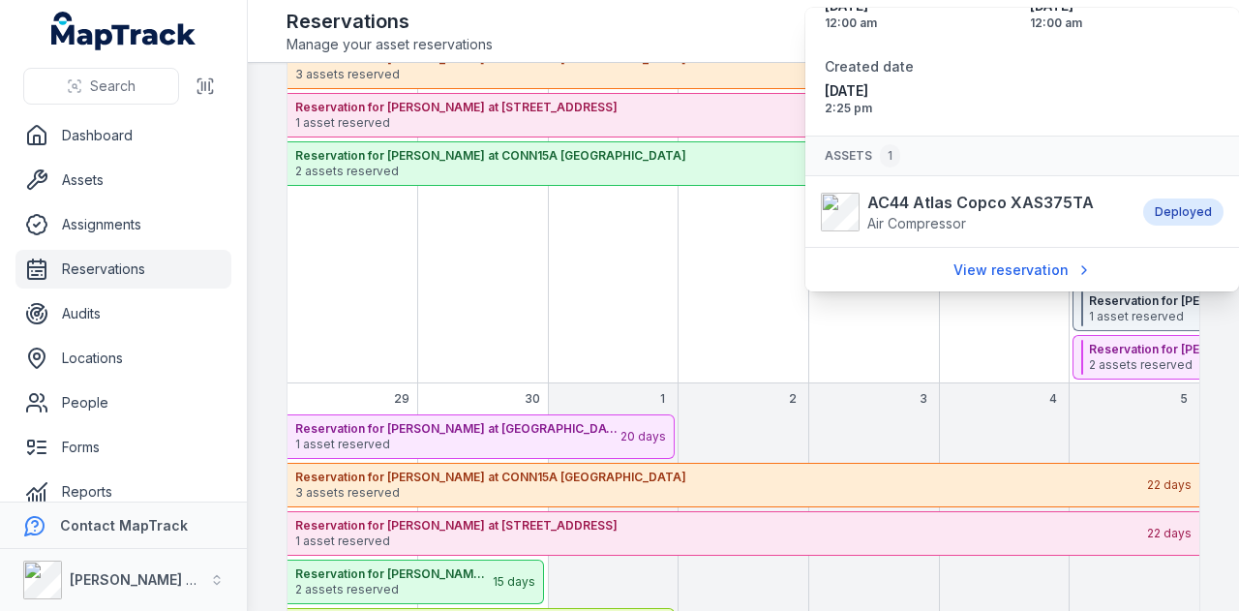
click at [792, 240] on div "September 2025" at bounding box center [744, 189] width 131 height 387
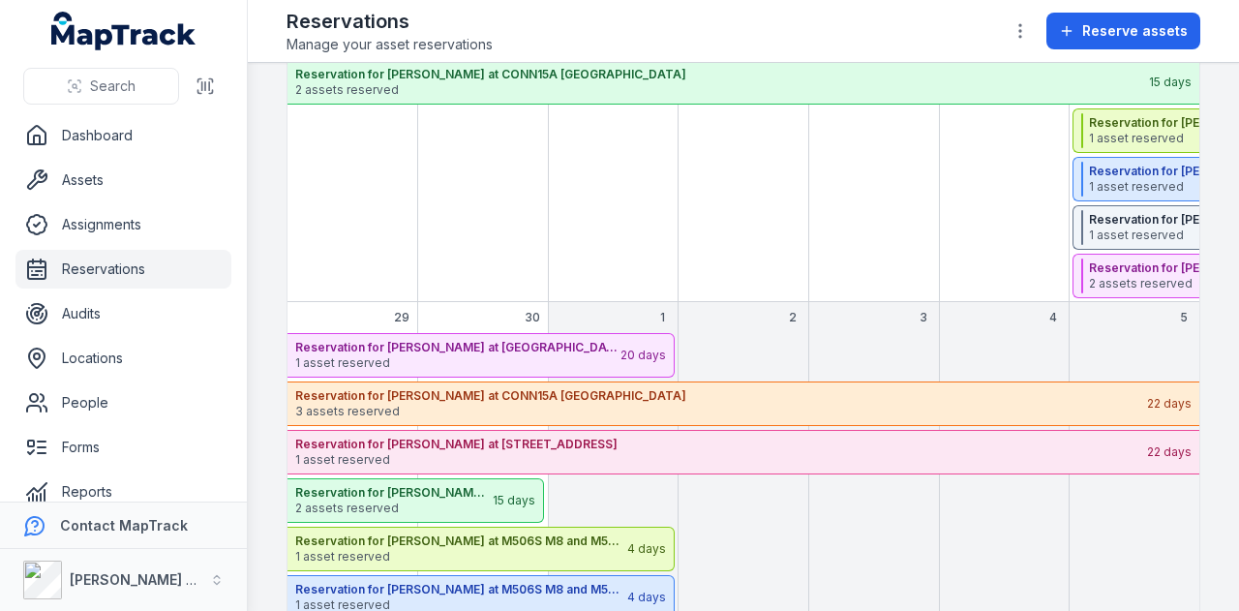
scroll to position [1203, 0]
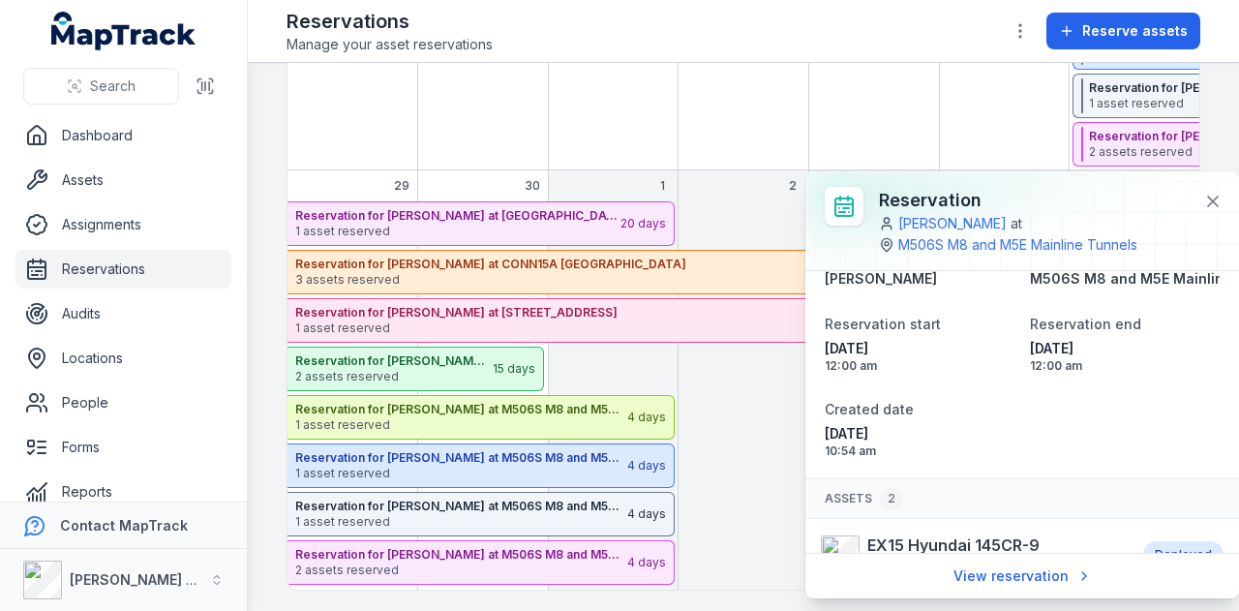
scroll to position [47, 0]
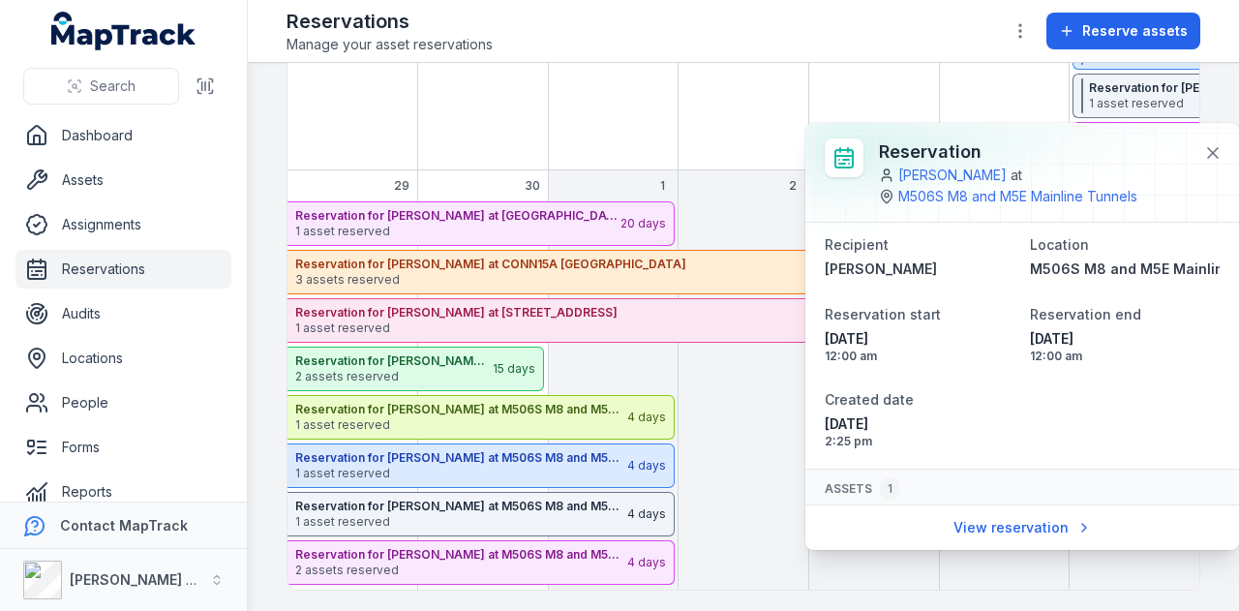
scroll to position [0, 0]
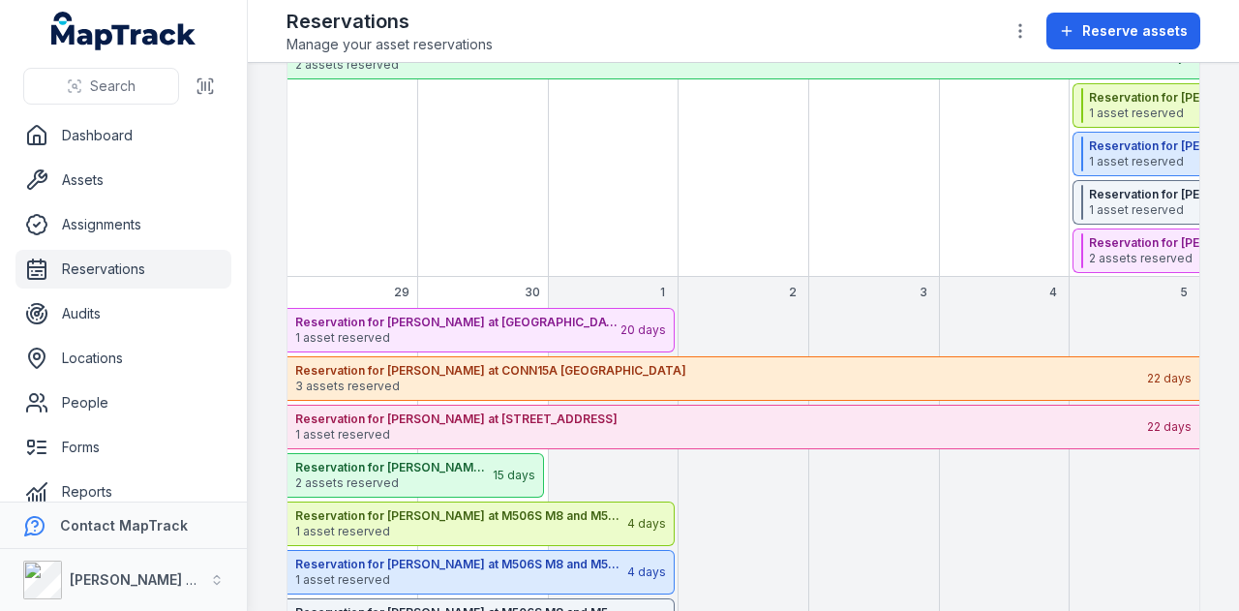
scroll to position [1230, 0]
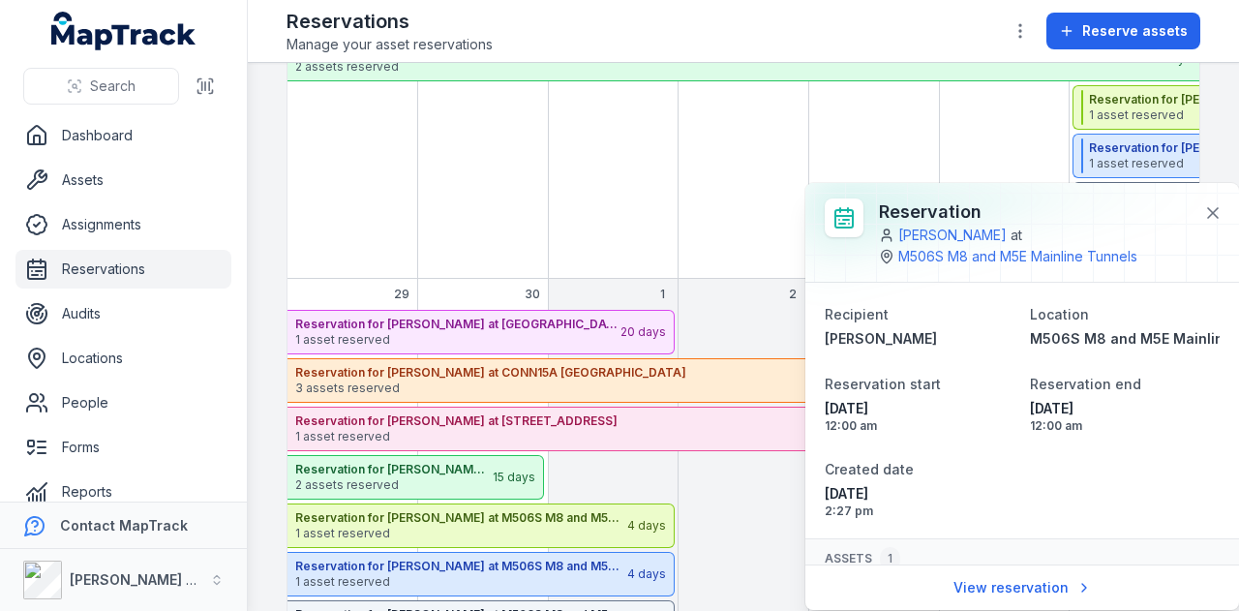
scroll to position [84, 0]
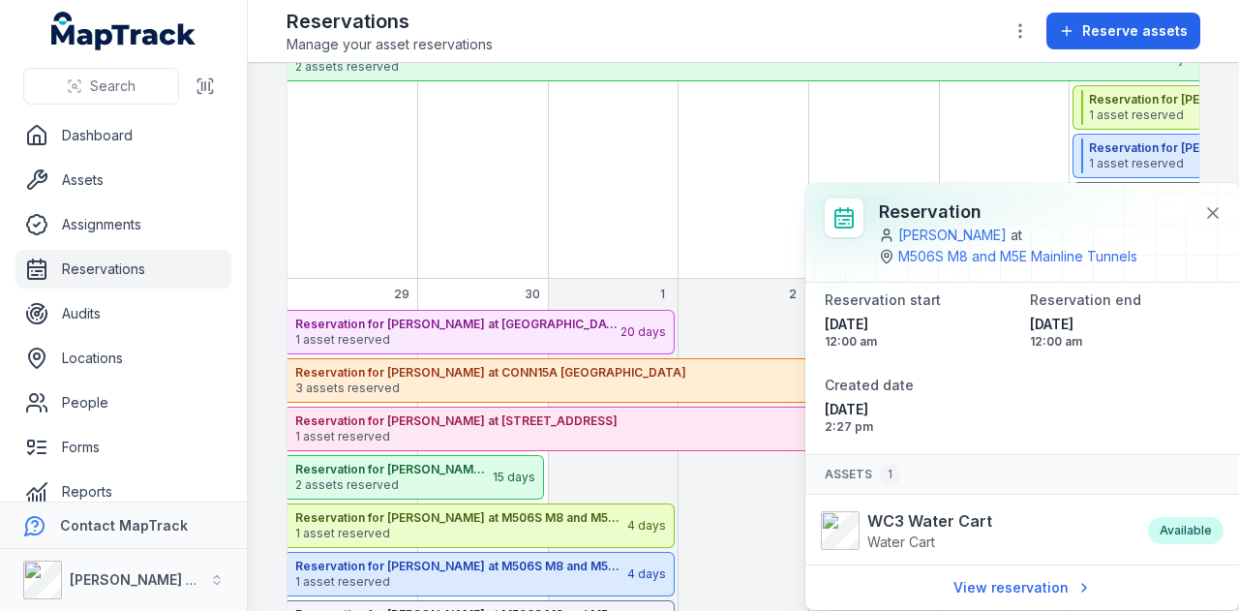
click at [963, 143] on div "September 2025" at bounding box center [1004, 85] width 131 height 387
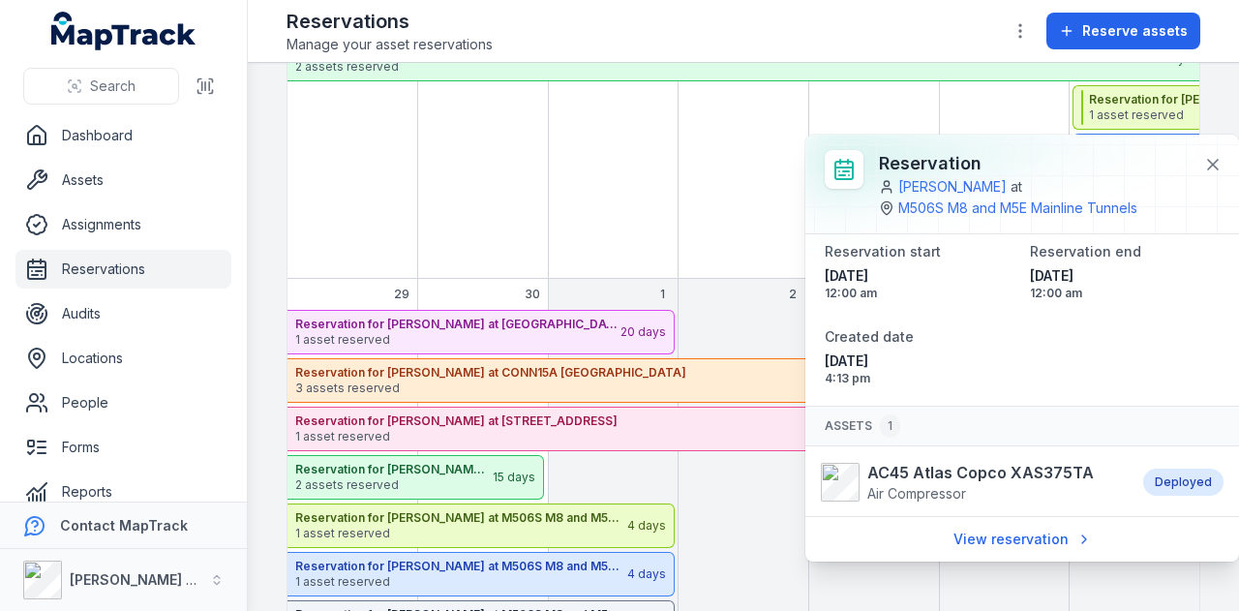
click at [756, 165] on div "September 2025" at bounding box center [744, 85] width 131 height 387
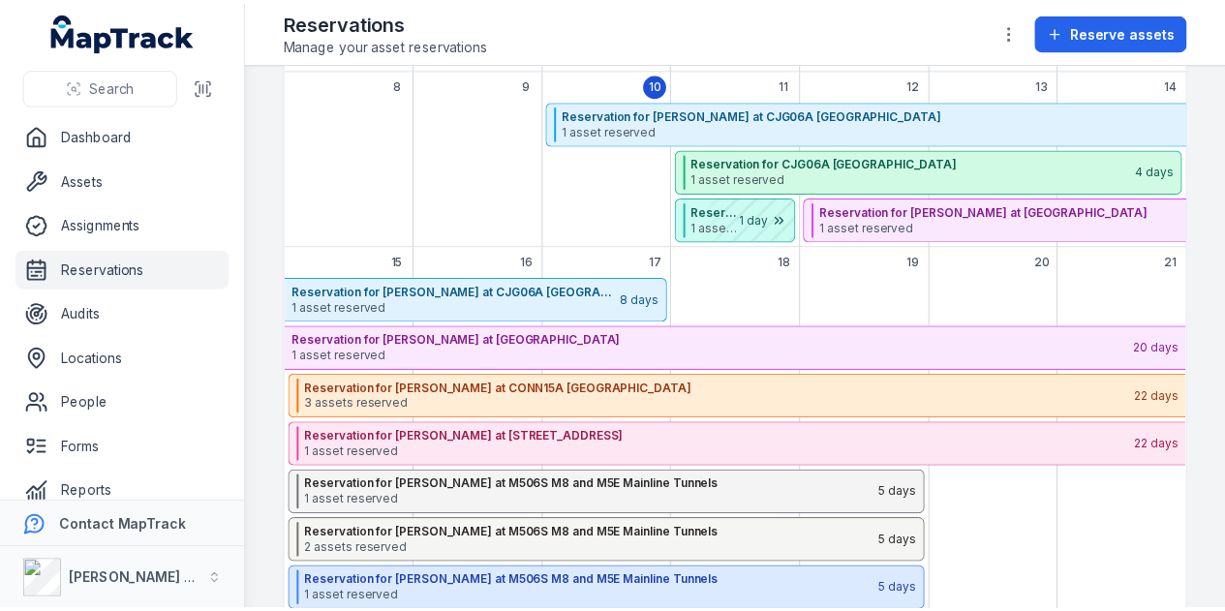
scroll to position [281, 0]
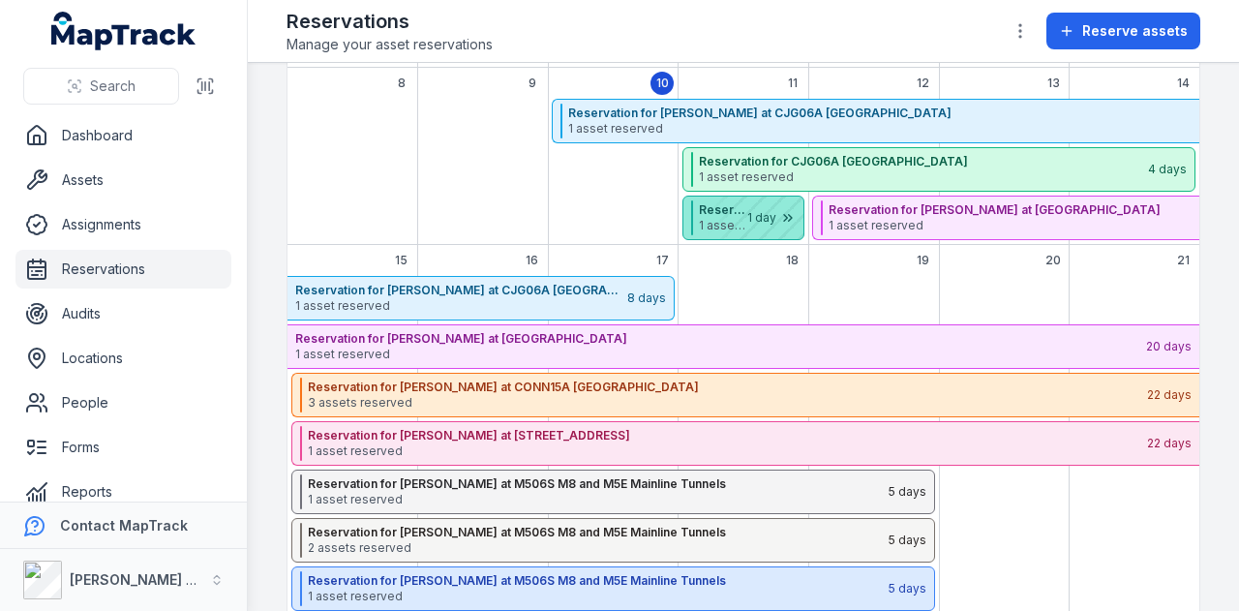
click at [758, 222] on div "September 2025" at bounding box center [755, 218] width 97 height 43
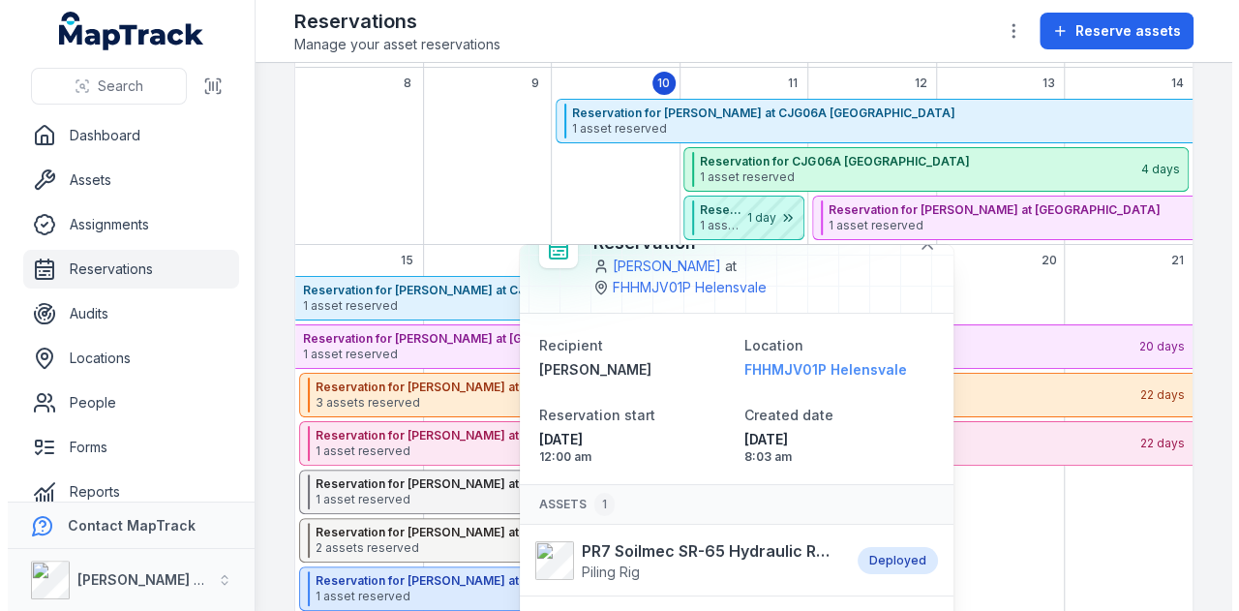
scroll to position [0, 0]
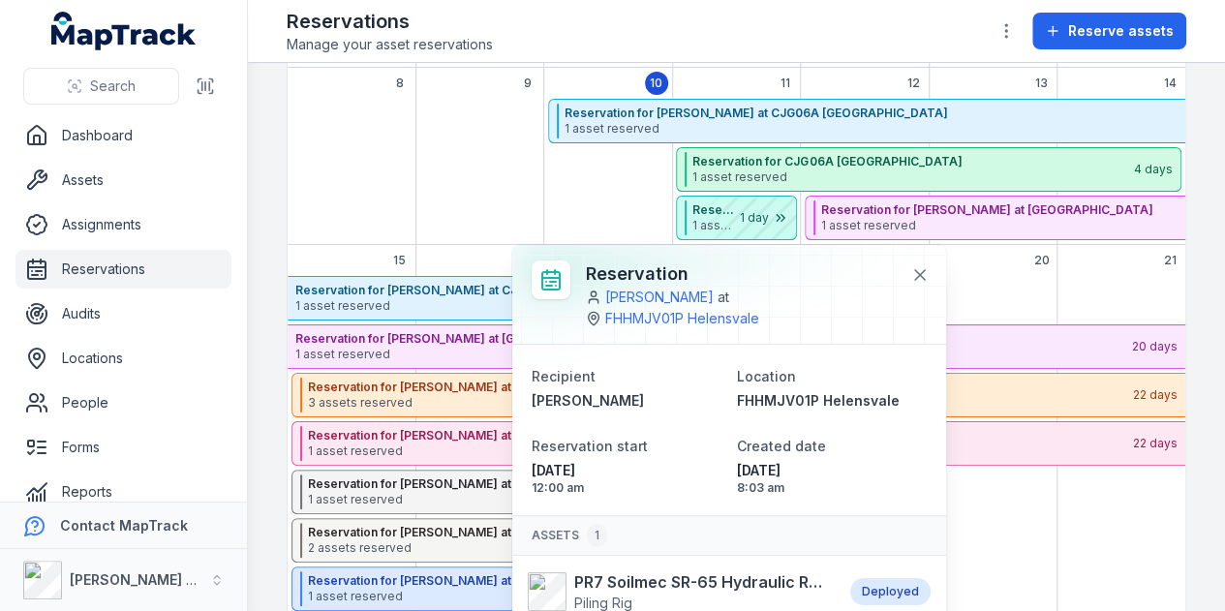
click at [442, 137] on div "September 2025" at bounding box center [479, 172] width 128 height 146
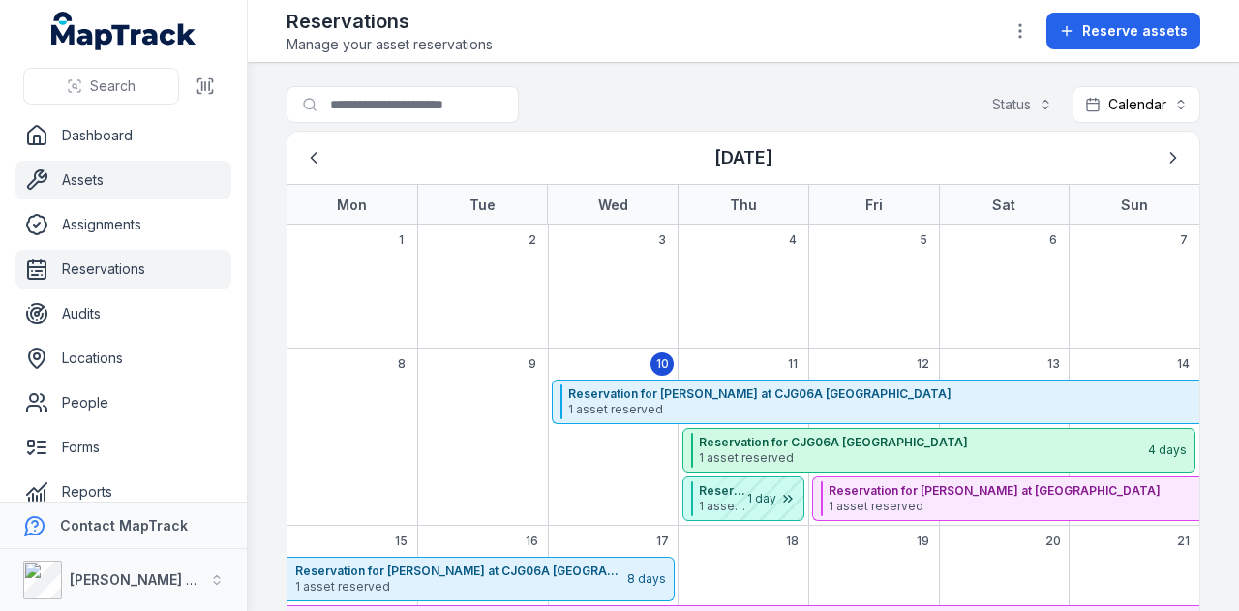
click at [144, 186] on link "Assets" at bounding box center [123, 180] width 216 height 39
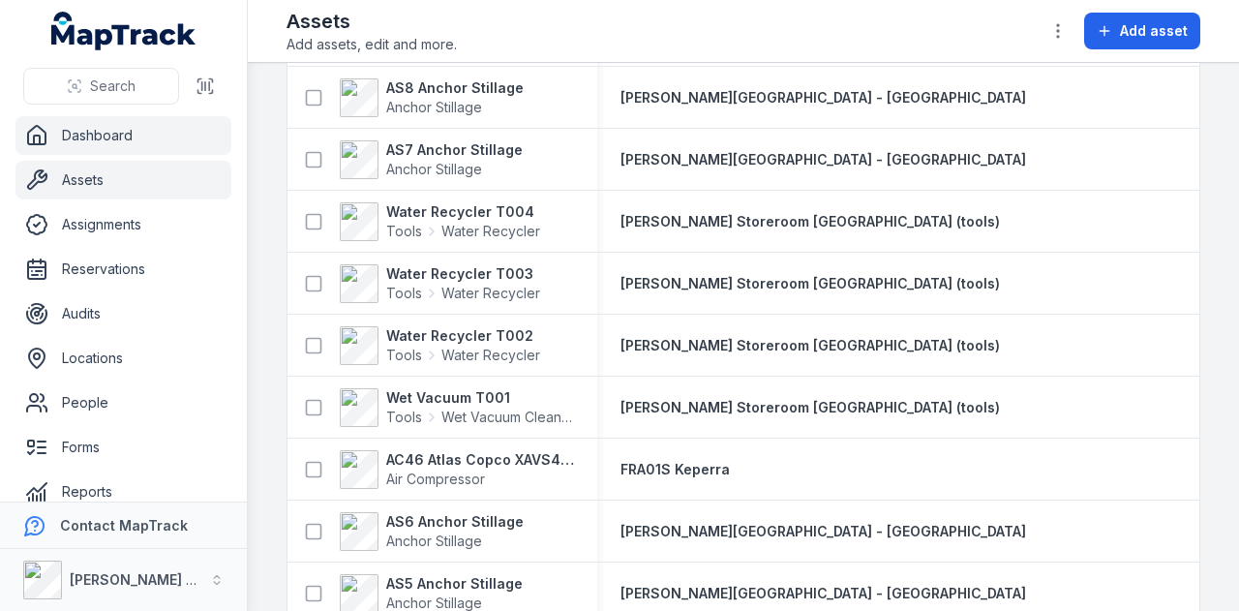
click at [158, 122] on link "Dashboard" at bounding box center [123, 135] width 216 height 39
